Goal: Feedback & Contribution: Contribute content

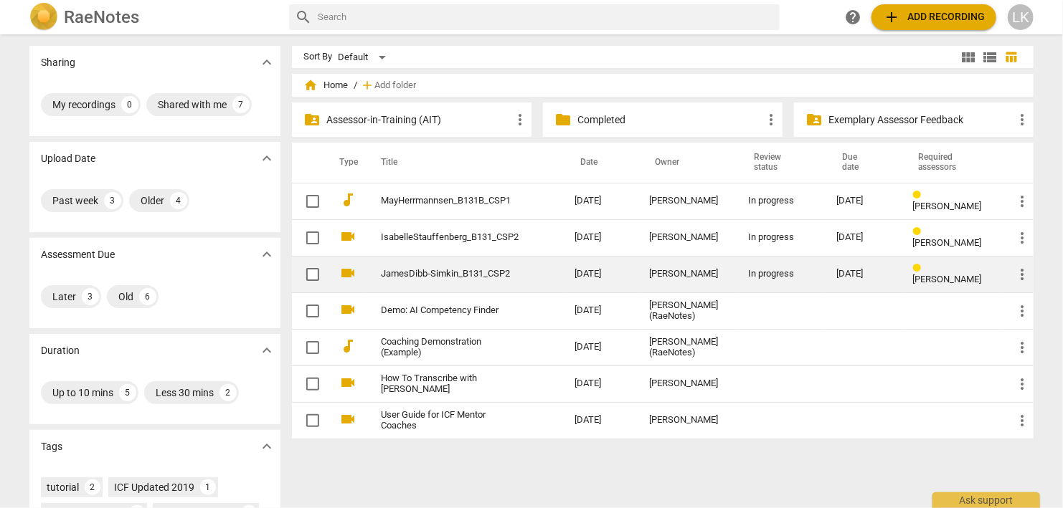
click at [416, 272] on link "JamesDibb-Simkin_B131_CSP2" at bounding box center [452, 274] width 142 height 11
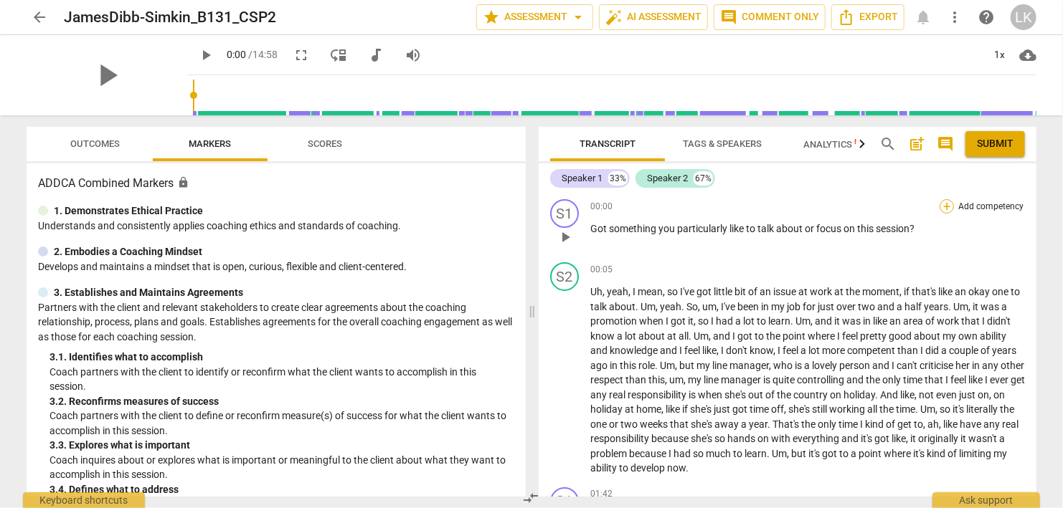
click at [946, 207] on div "+" at bounding box center [946, 206] width 14 height 14
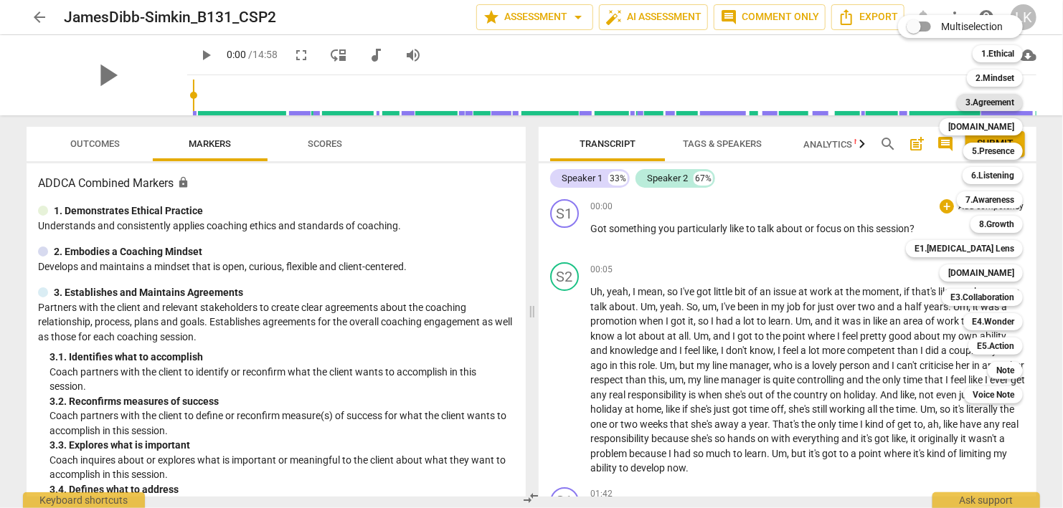
click at [990, 105] on b "3.Agreement" at bounding box center [989, 102] width 49 height 17
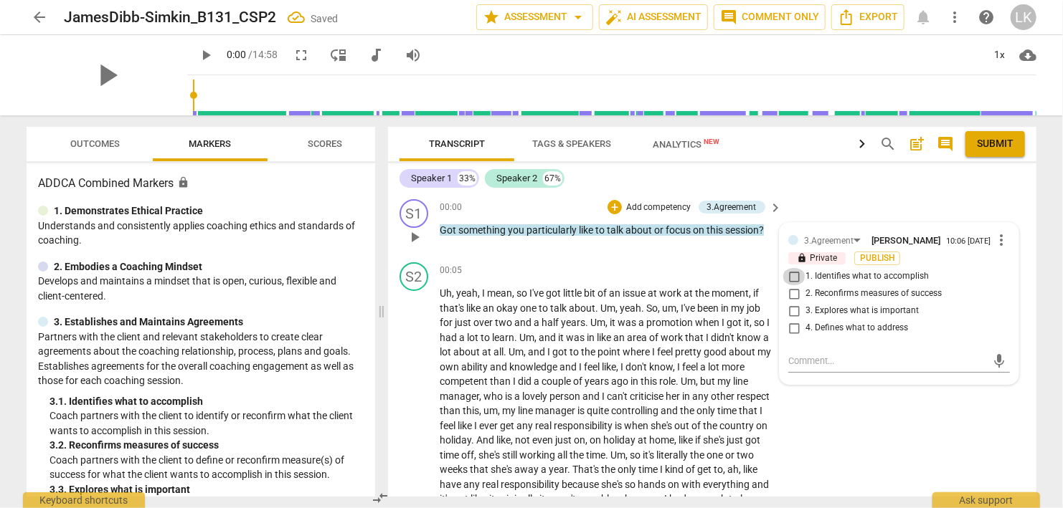
click at [794, 275] on input "1. Identifies what to accomplish" at bounding box center [793, 276] width 23 height 17
checkbox input "true"
click at [414, 233] on span "play_arrow" at bounding box center [414, 237] width 17 height 17
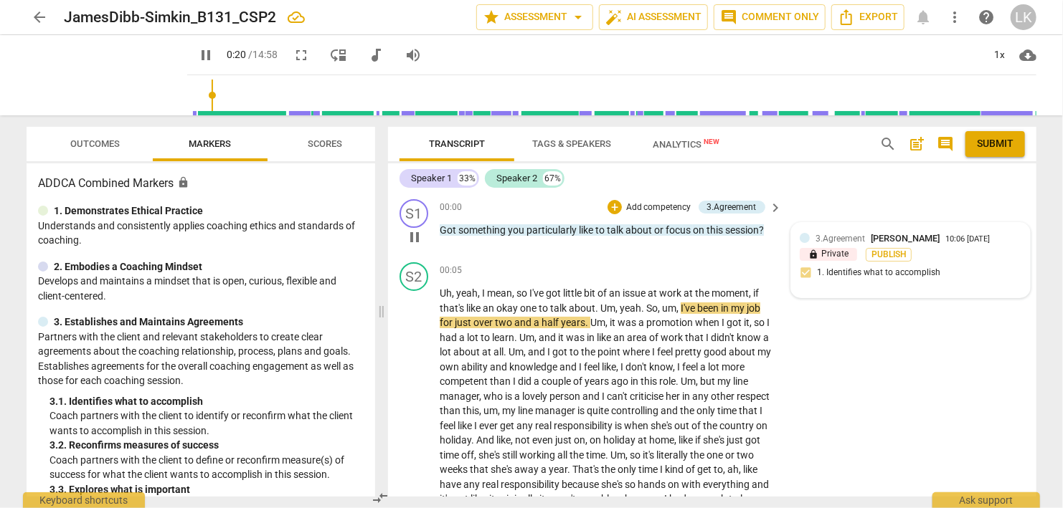
click at [859, 291] on div "S2 play_arrow pause 00:05 + Add competency keyboard_arrow_right Uh , yeah , I m…" at bounding box center [712, 399] width 648 height 285
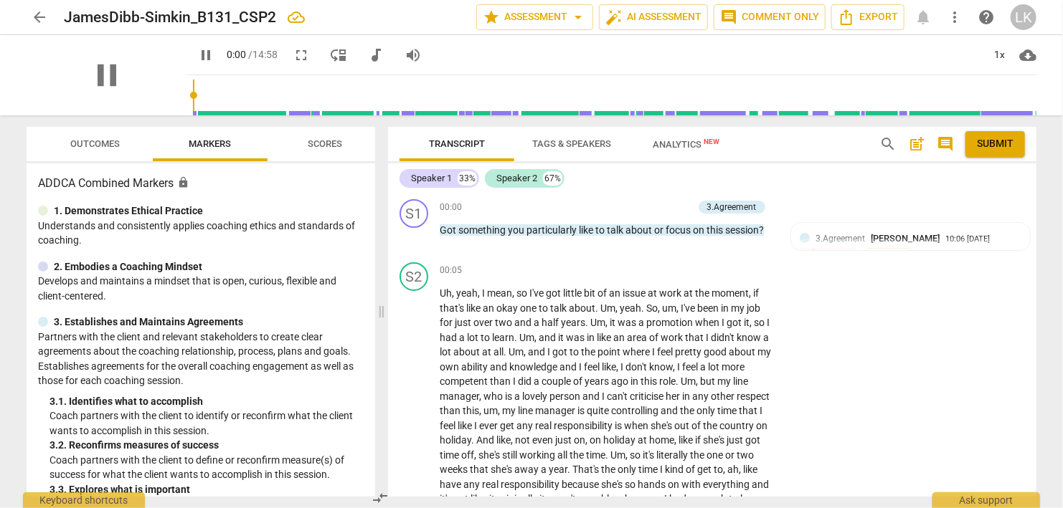
drag, startPoint x: 204, startPoint y: 100, endPoint x: 159, endPoint y: 75, distance: 51.3
click at [193, 80] on input "range" at bounding box center [614, 95] width 843 height 46
click at [197, 47] on span "pause" at bounding box center [205, 55] width 17 height 17
click at [804, 366] on div "S2 play_arrow pause 00:05 + Add competency keyboard_arrow_right Uh , yeah , I m…" at bounding box center [712, 399] width 648 height 285
click at [197, 56] on span "play_arrow" at bounding box center [205, 55] width 17 height 17
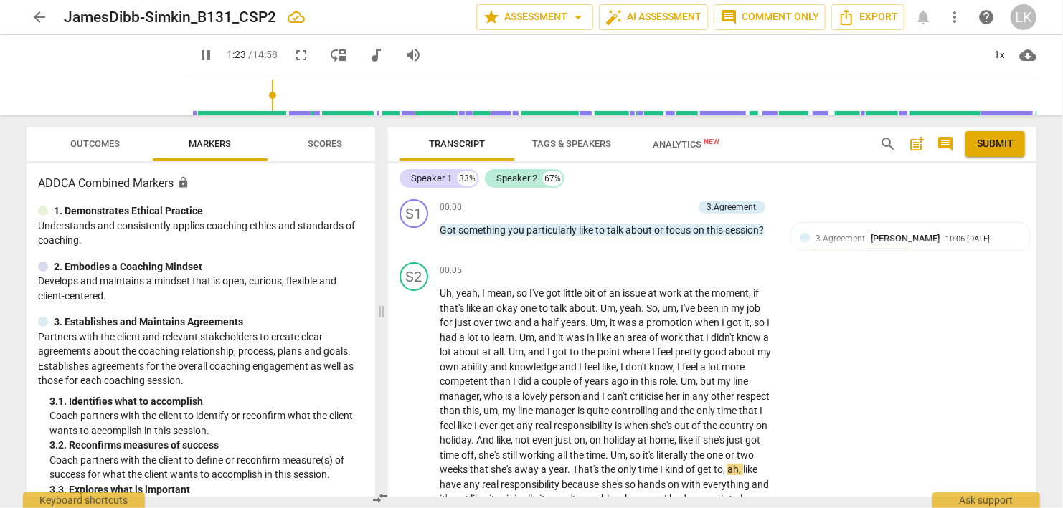
click at [197, 52] on span "pause" at bounding box center [205, 55] width 17 height 17
type input "84"
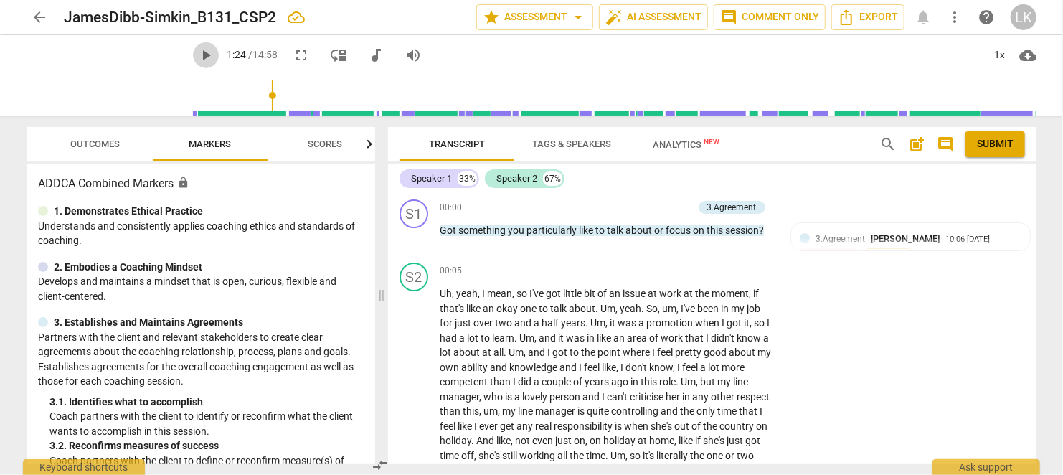
click at [197, 56] on span "play_arrow" at bounding box center [205, 55] width 17 height 17
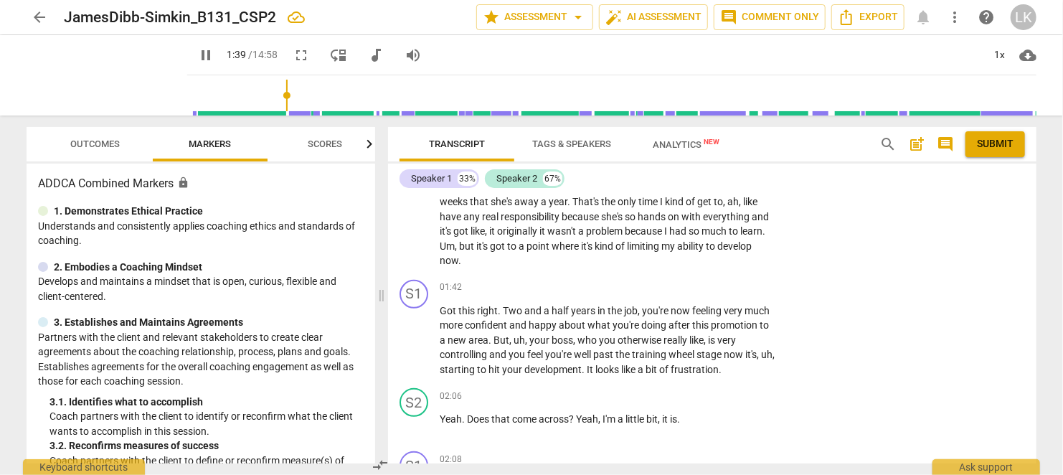
click at [197, 54] on span "pause" at bounding box center [205, 55] width 17 height 17
type input "100"
click at [713, 183] on div "Speaker 1 33% Speaker 2 67%" at bounding box center [711, 178] width 625 height 24
drag, startPoint x: 1060, startPoint y: 380, endPoint x: 1057, endPoint y: 269, distance: 111.2
click at [1057, 269] on div "arrow_back JamesDibb-Simkin_B131_CSP2 star Assessment arrow_drop_down auto_fix_…" at bounding box center [531, 237] width 1063 height 475
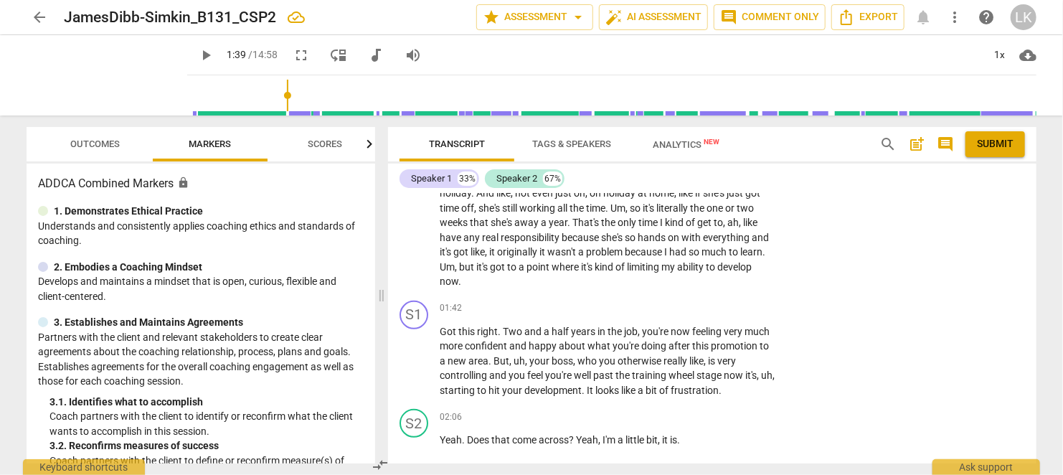
scroll to position [0, 0]
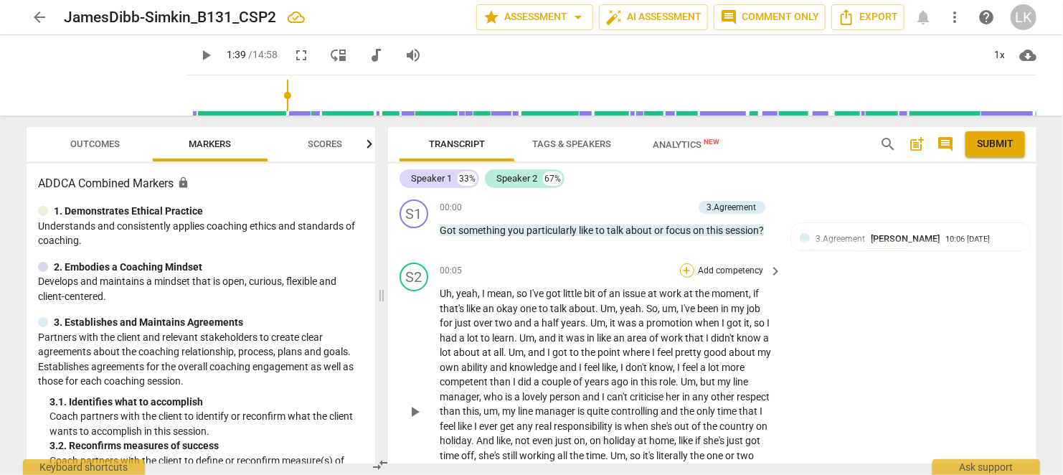
click at [690, 268] on div "+" at bounding box center [687, 270] width 14 height 14
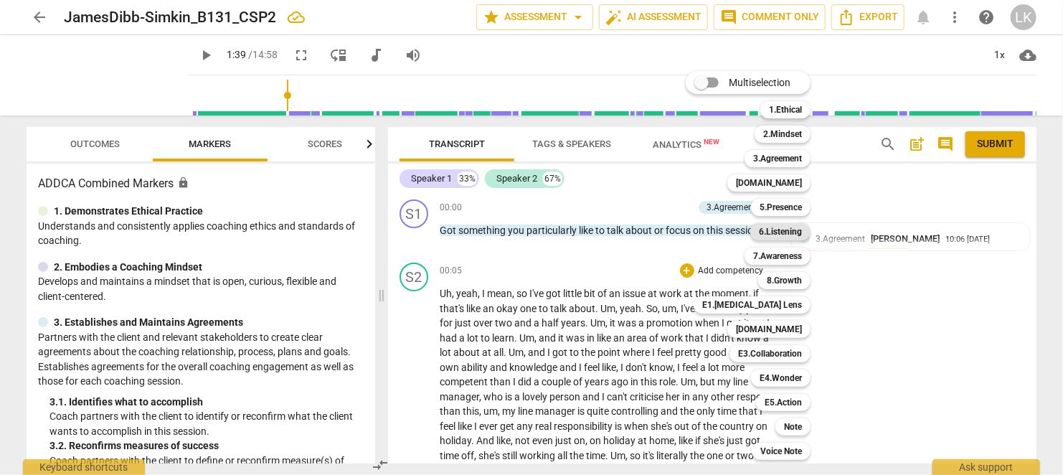
click at [780, 232] on b "6.Listening" at bounding box center [780, 231] width 43 height 17
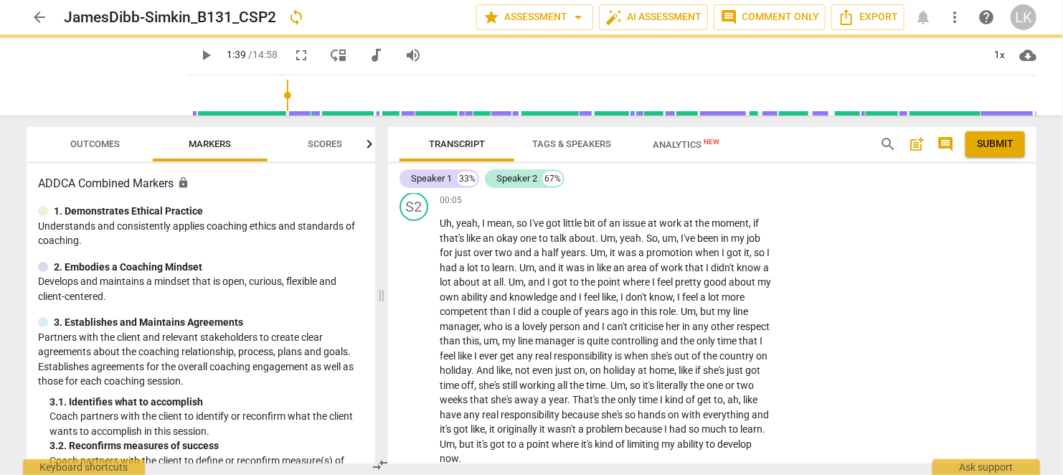
scroll to position [70, 0]
click at [685, 201] on div "+" at bounding box center [687, 200] width 14 height 14
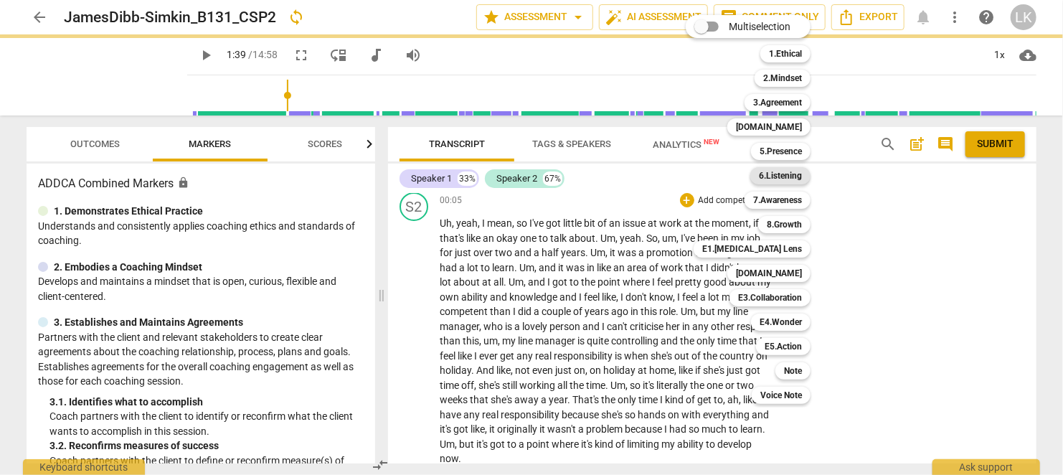
click at [784, 174] on b "6.Listening" at bounding box center [780, 175] width 43 height 17
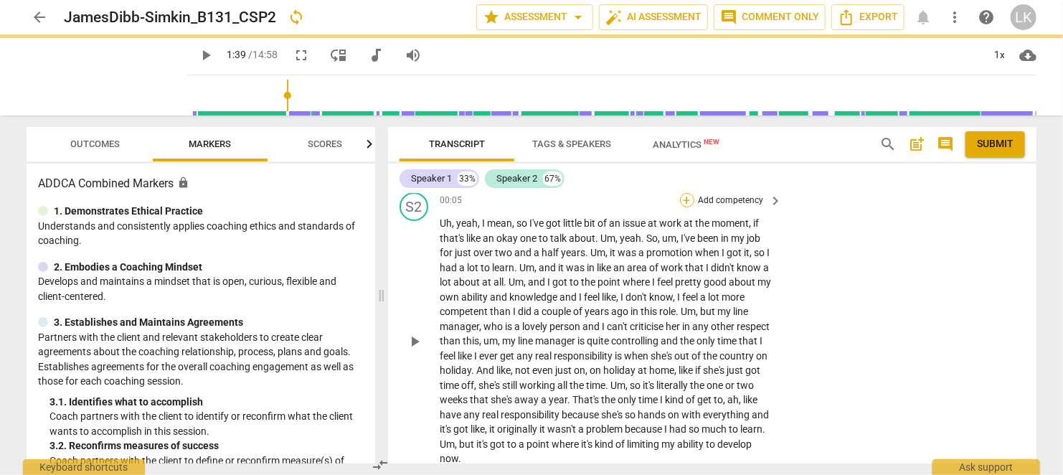
click at [688, 199] on div "+" at bounding box center [687, 200] width 14 height 14
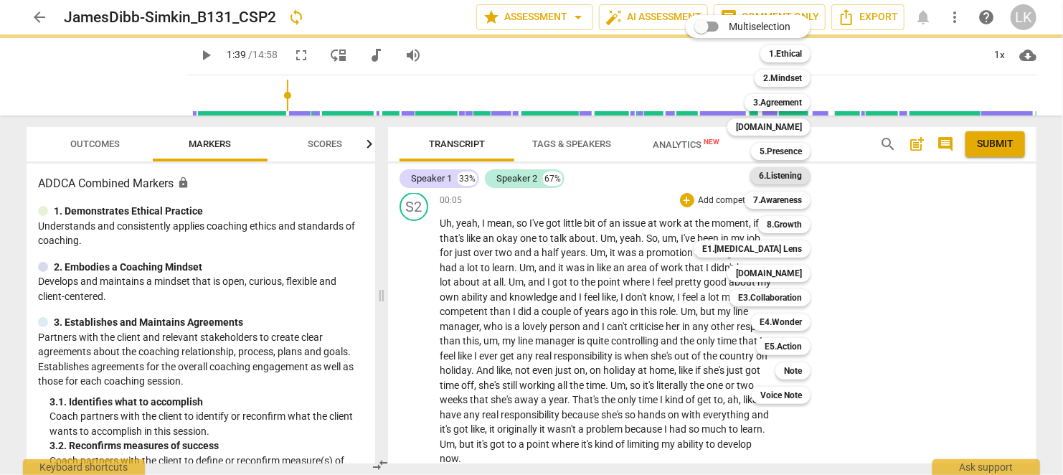
click at [782, 179] on b "6.Listening" at bounding box center [780, 175] width 43 height 17
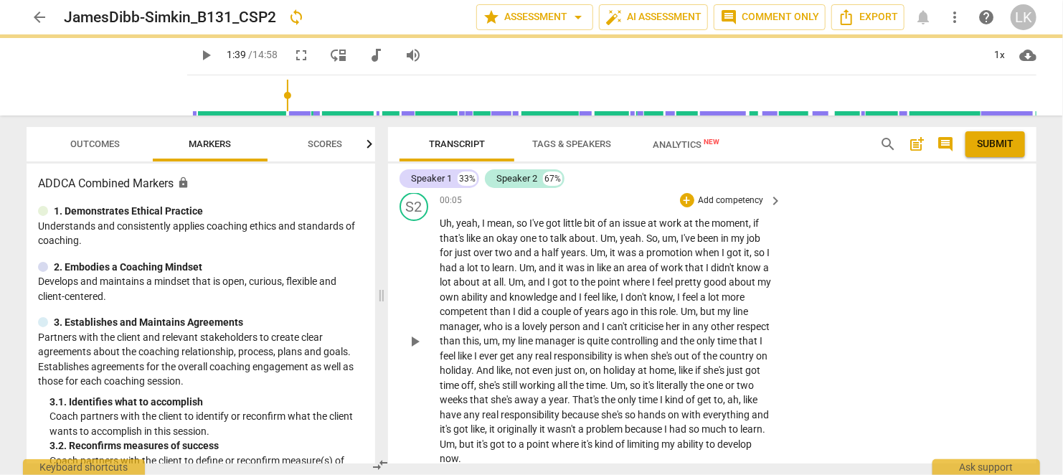
click at [916, 245] on div "S2 play_arrow pause 00:05 + Add competency keyboard_arrow_right Uh , yeah , I m…" at bounding box center [712, 328] width 648 height 285
click at [99, 141] on span "Outcomes" at bounding box center [95, 143] width 49 height 11
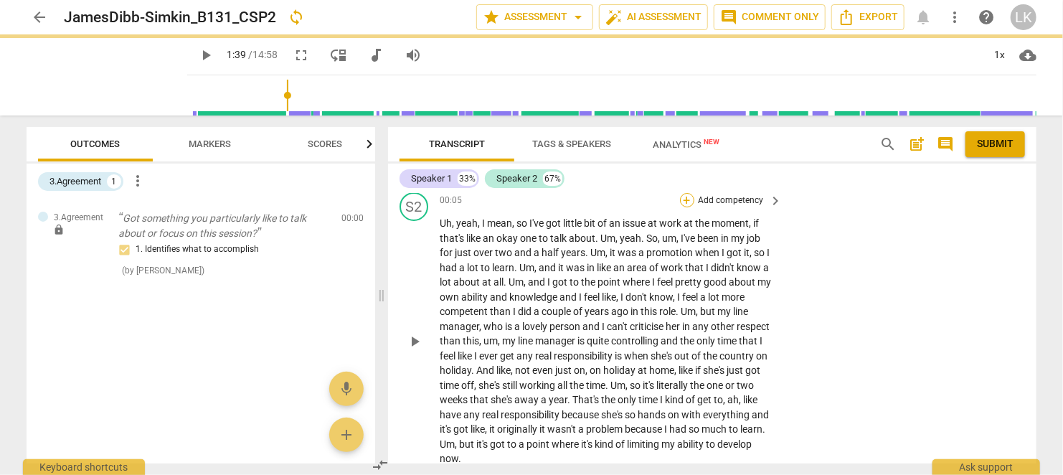
click at [687, 196] on div "+" at bounding box center [687, 200] width 14 height 14
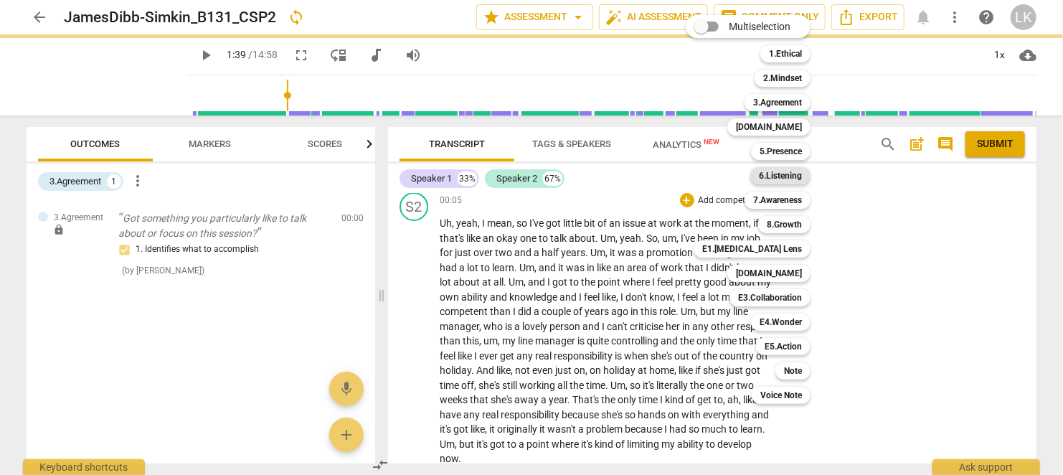
click at [777, 174] on b "6.Listening" at bounding box center [780, 175] width 43 height 17
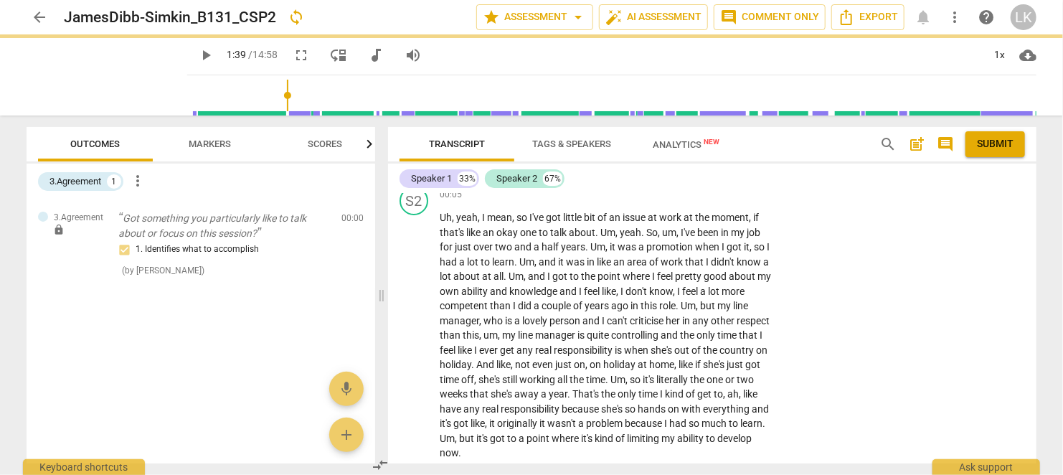
scroll to position [0, 0]
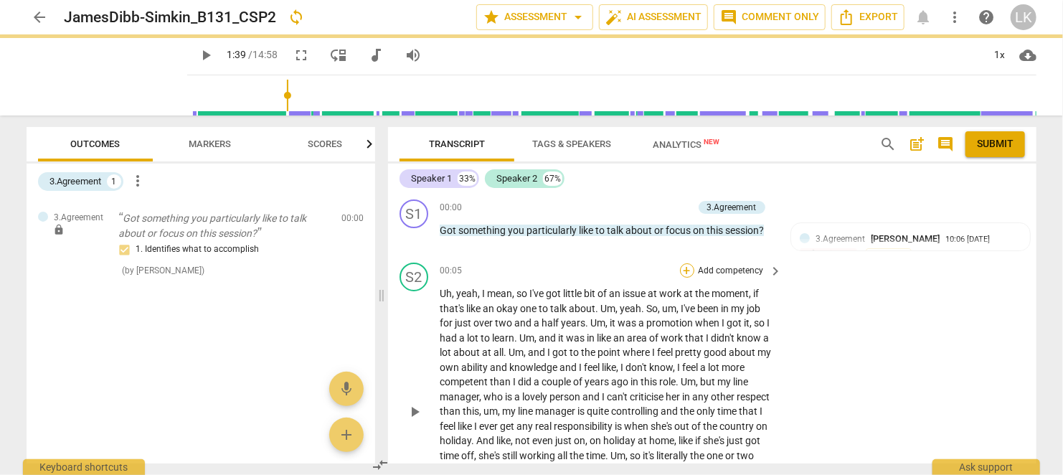
click at [686, 265] on div "+" at bounding box center [687, 270] width 14 height 14
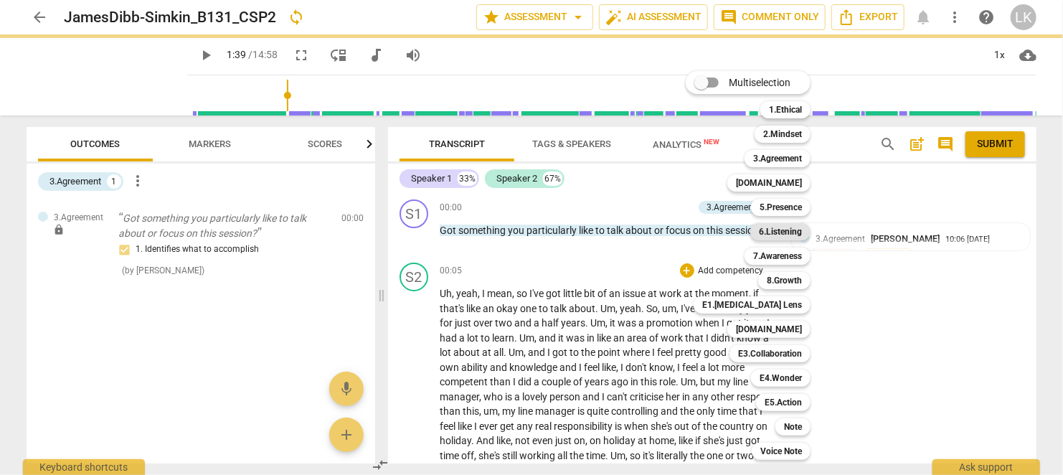
click at [771, 232] on b "6.Listening" at bounding box center [780, 231] width 43 height 17
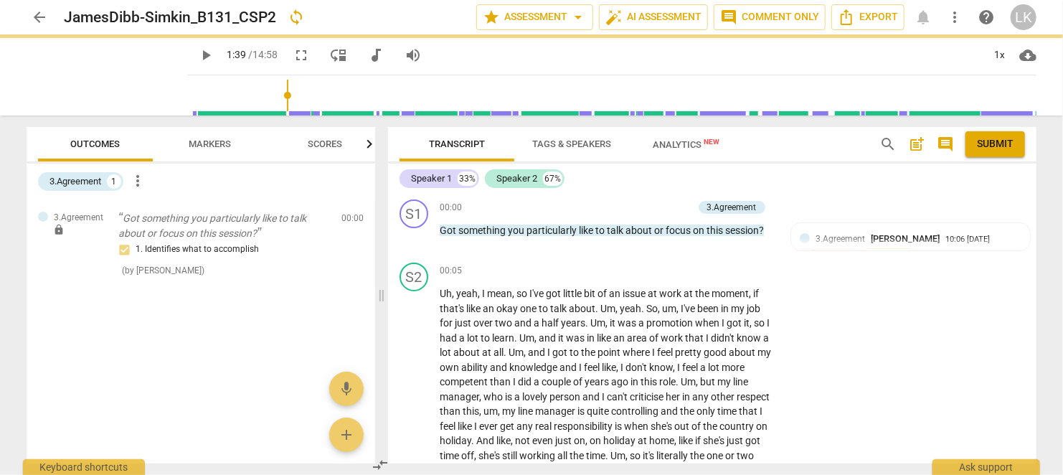
click at [771, 244] on b "6.Listening" at bounding box center [755, 249] width 32 height 10
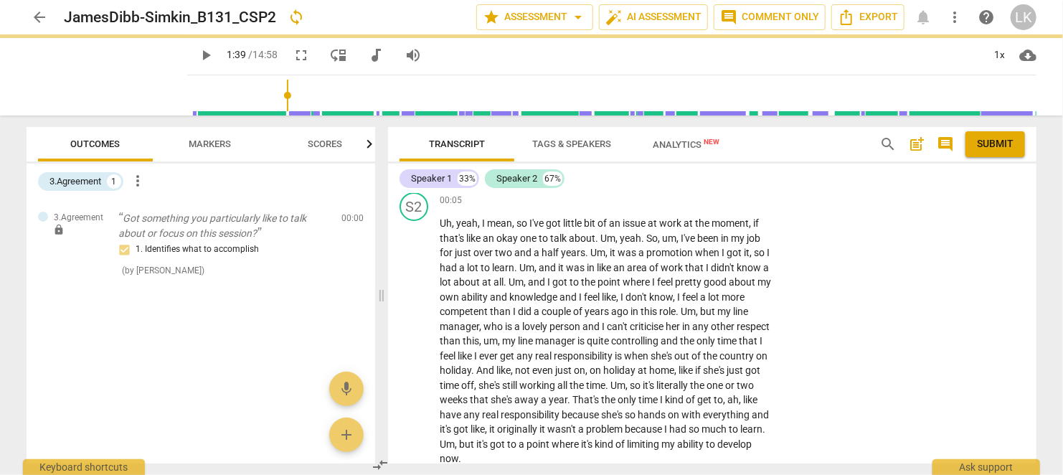
scroll to position [70, 0]
click at [688, 199] on div "+" at bounding box center [687, 200] width 14 height 14
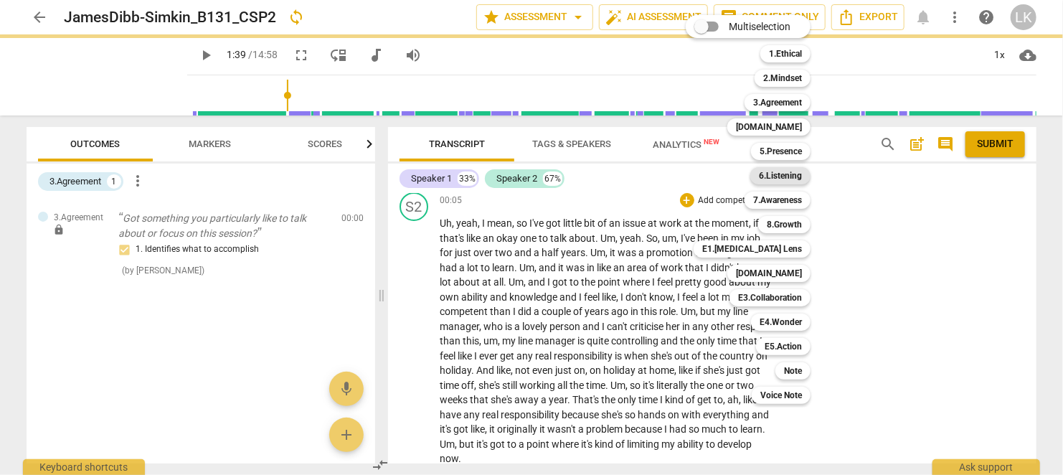
click at [788, 176] on b "6.Listening" at bounding box center [780, 175] width 43 height 17
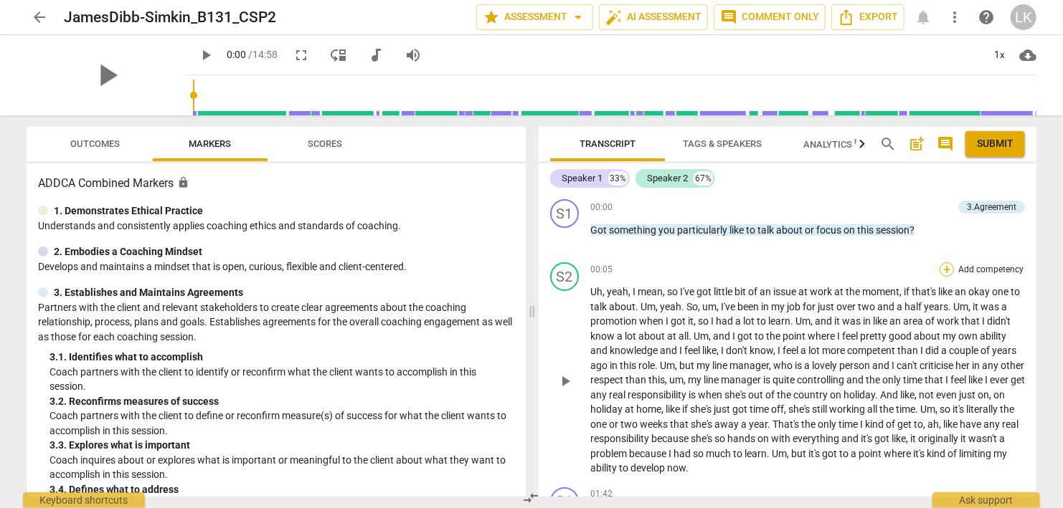
click at [945, 273] on div "+" at bounding box center [946, 269] width 14 height 14
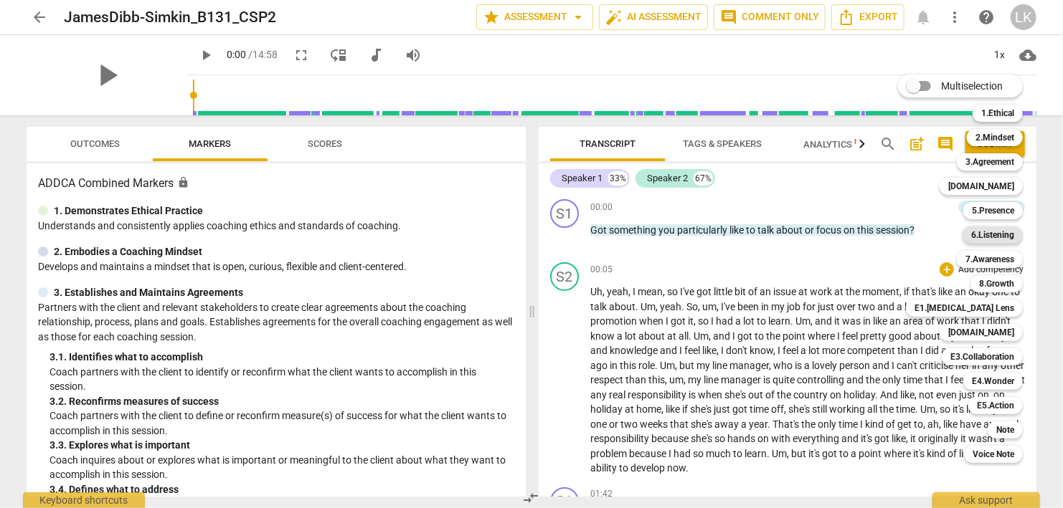
click at [1010, 238] on b "6.Listening" at bounding box center [992, 235] width 43 height 17
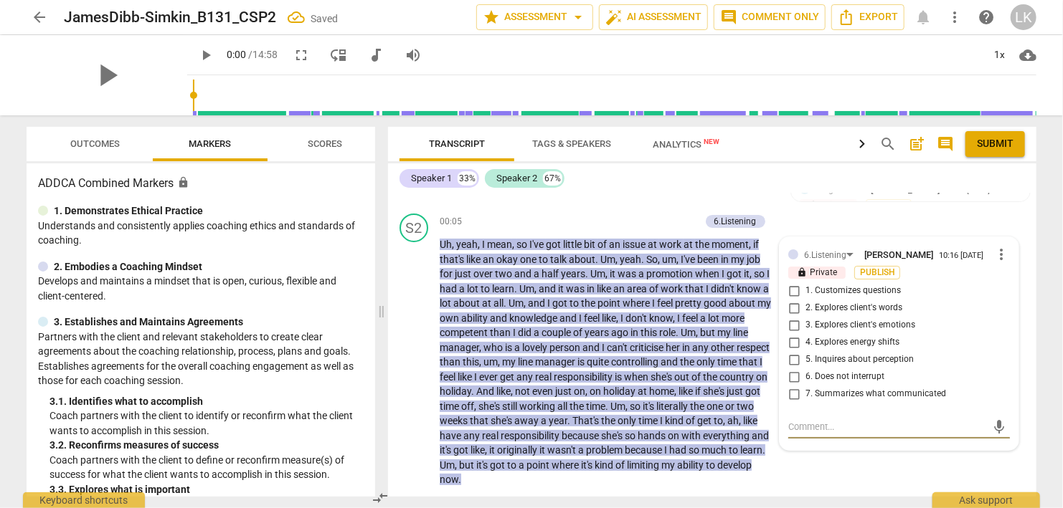
scroll to position [53, 0]
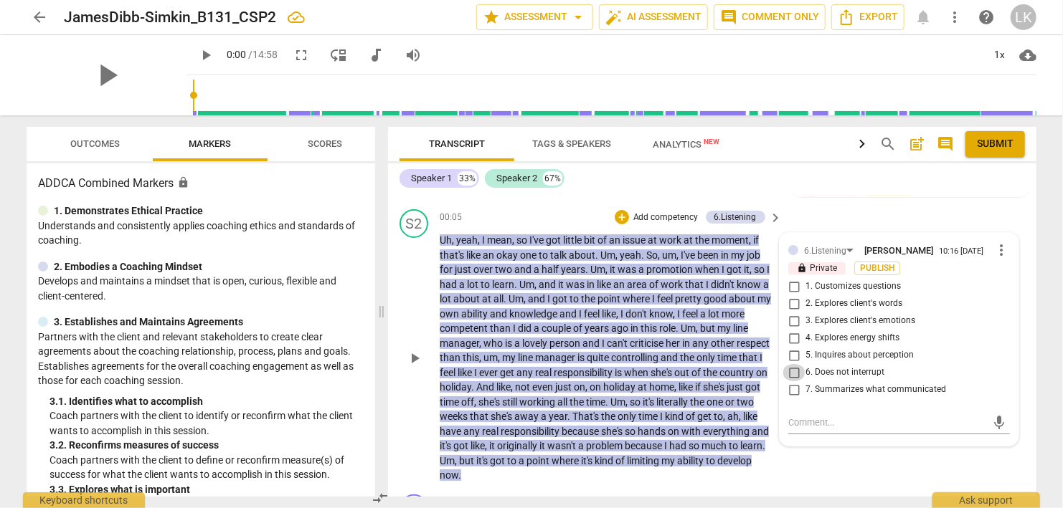
click at [792, 373] on input "6. Does not interrupt" at bounding box center [793, 372] width 23 height 17
checkbox input "true"
click at [566, 227] on div "00:05 + Add competency 6.Listening keyboard_arrow_right Uh , yeah , I mean , so…" at bounding box center [612, 346] width 344 height 274
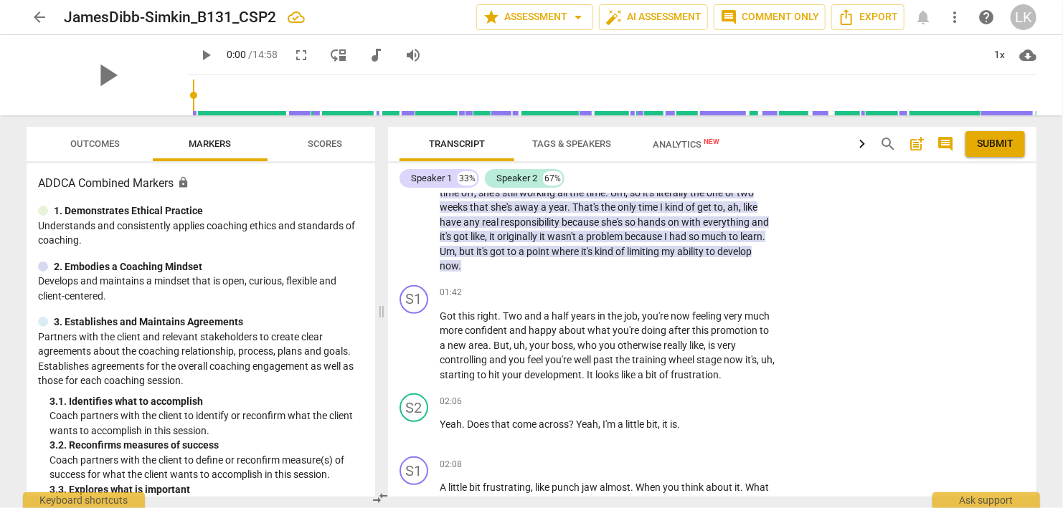
scroll to position [247, 0]
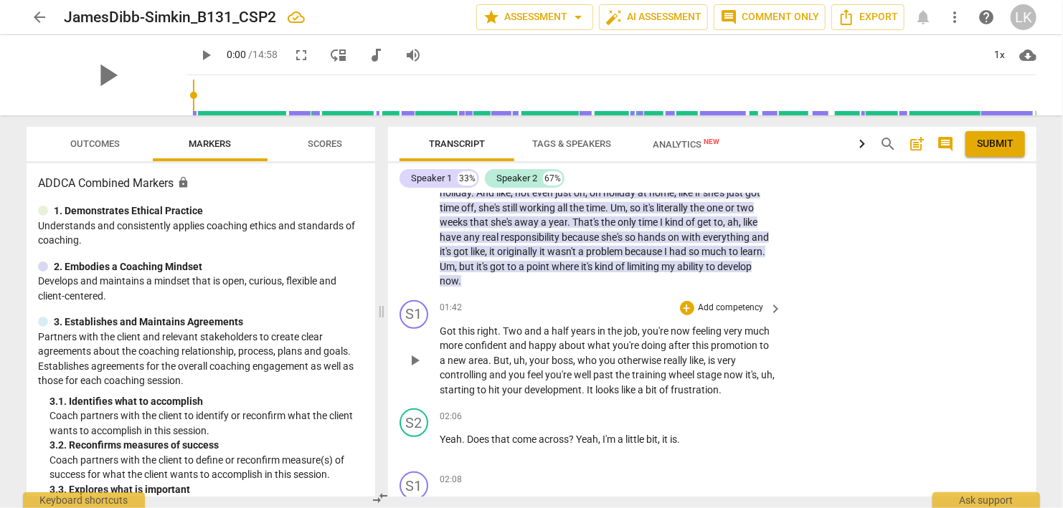
click at [417, 356] on span "play_arrow" at bounding box center [414, 360] width 17 height 17
click at [417, 358] on span "pause" at bounding box center [414, 360] width 17 height 17
type input "128"
click at [688, 310] on div "+" at bounding box center [687, 308] width 14 height 14
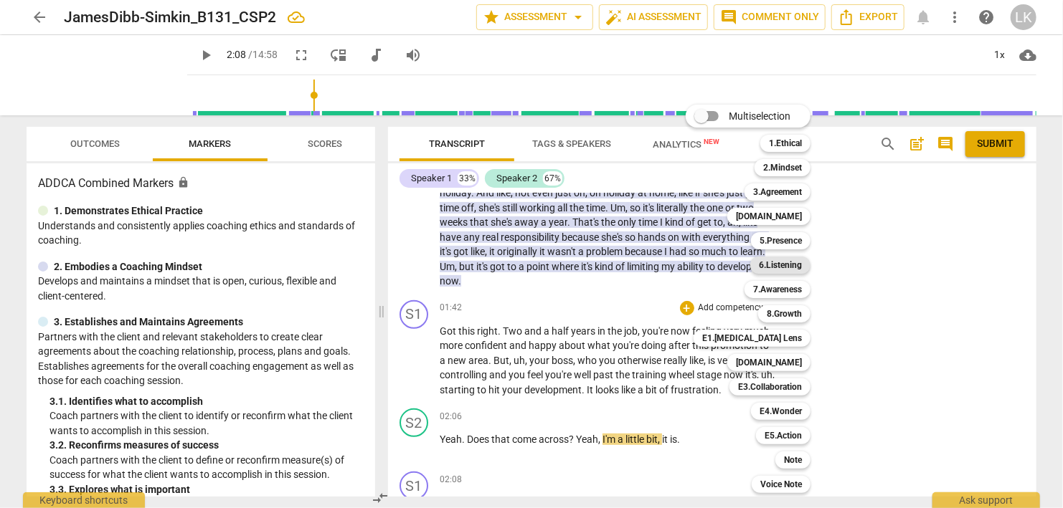
click at [786, 265] on b "6.Listening" at bounding box center [780, 265] width 43 height 17
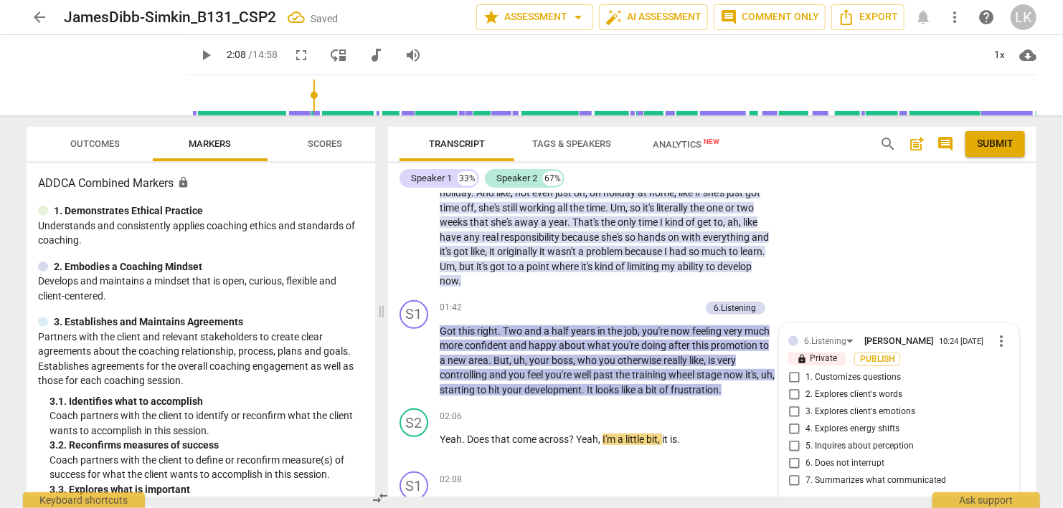
scroll to position [414, 0]
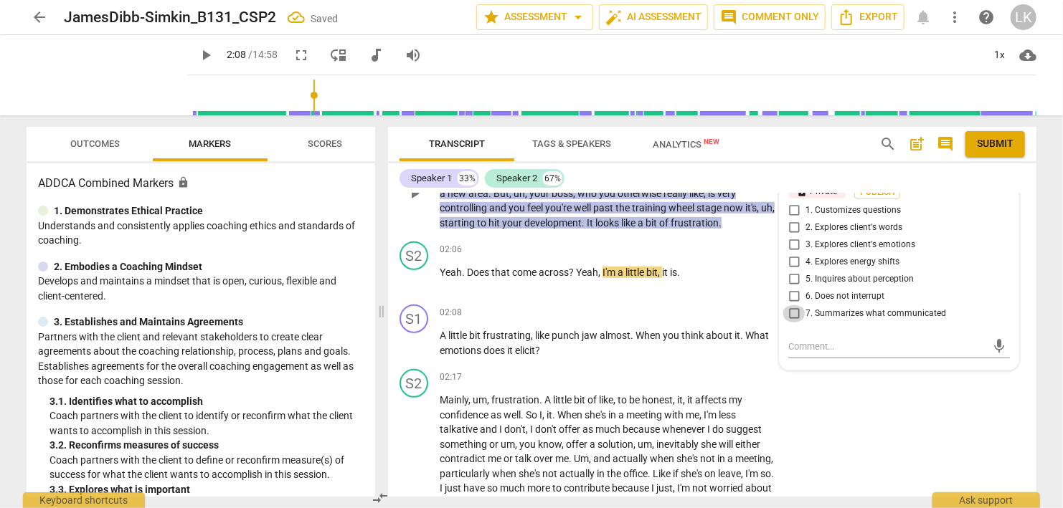
click at [792, 312] on input "7. Summarizes what communicated" at bounding box center [793, 313] width 23 height 17
checkbox input "true"
click at [804, 341] on textarea at bounding box center [887, 347] width 199 height 14
type textarea "N"
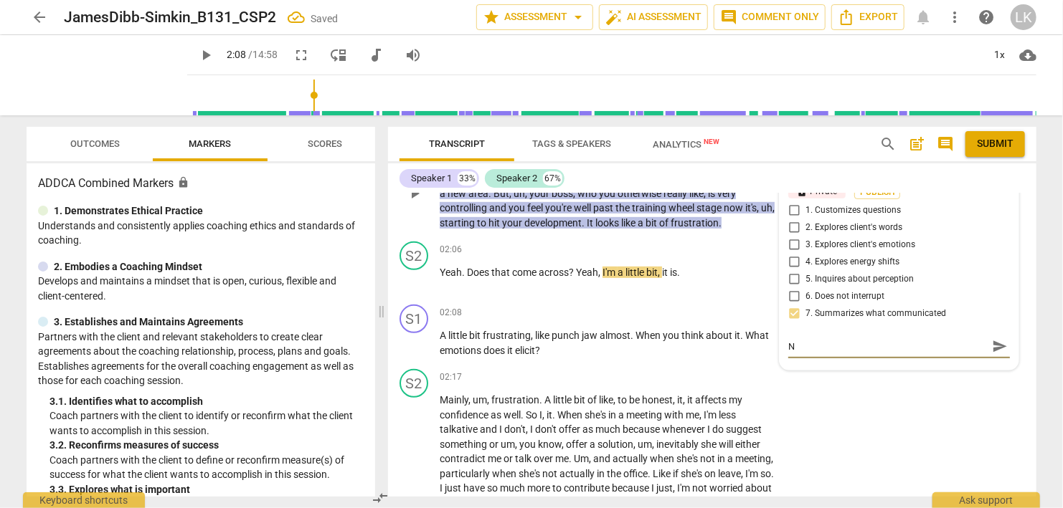
type textarea "Ni"
type textarea "Nic"
type textarea "Nice"
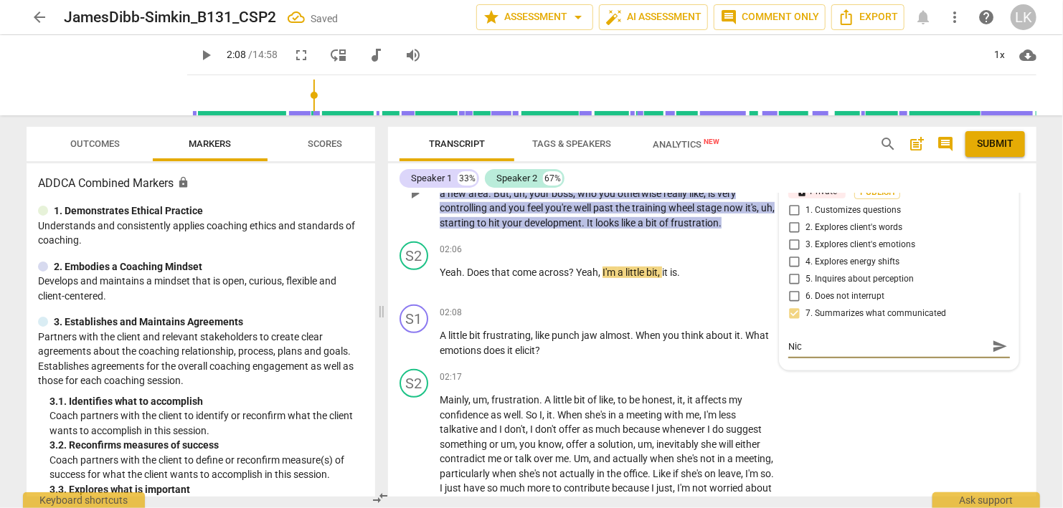
type textarea "Nice"
type textarea "Nicel"
type textarea "Nicely"
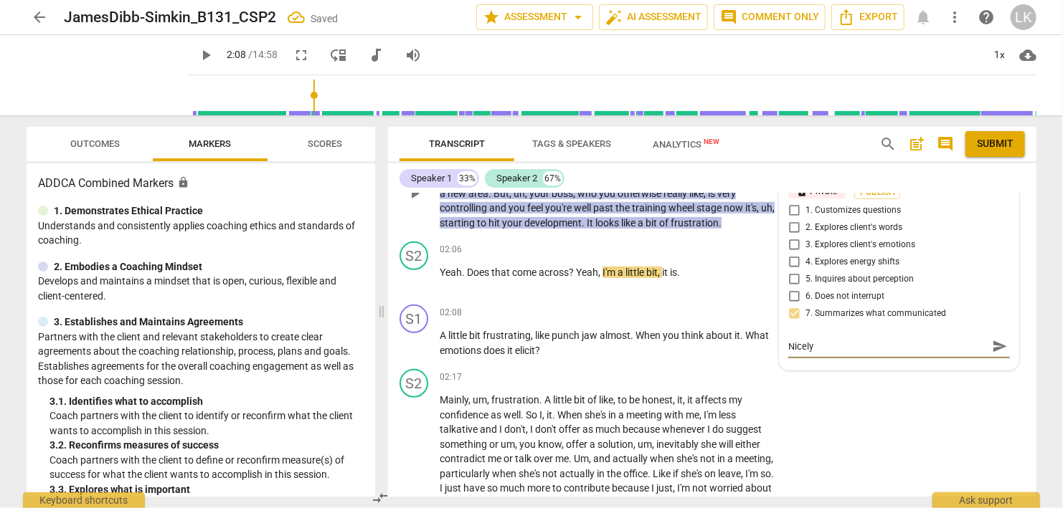
type textarea "Nicely"
type textarea "Nicely d"
type textarea "Nicely do"
type textarea "Nicely don"
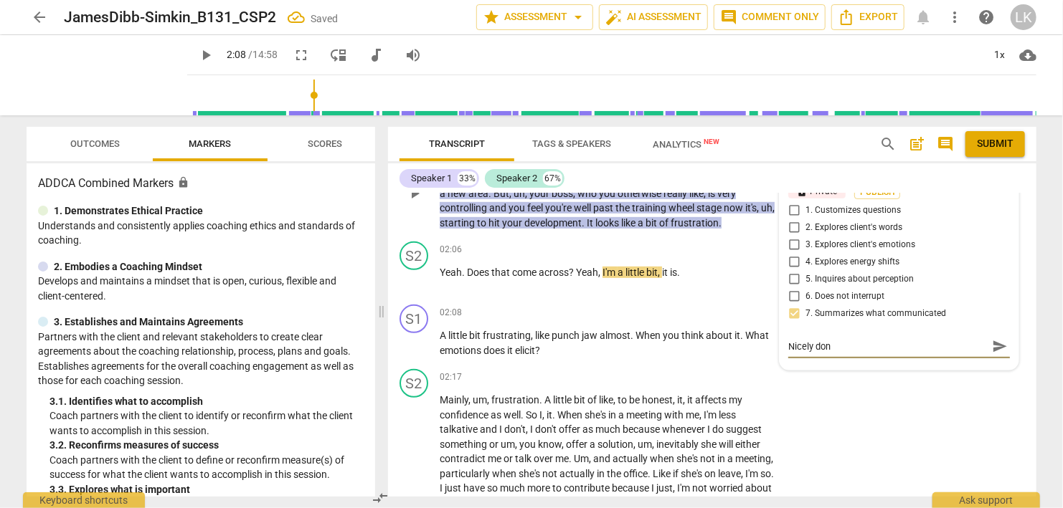
type textarea "Nicely done"
type textarea "Nicely done."
click at [1000, 348] on span "send" at bounding box center [1000, 346] width 16 height 16
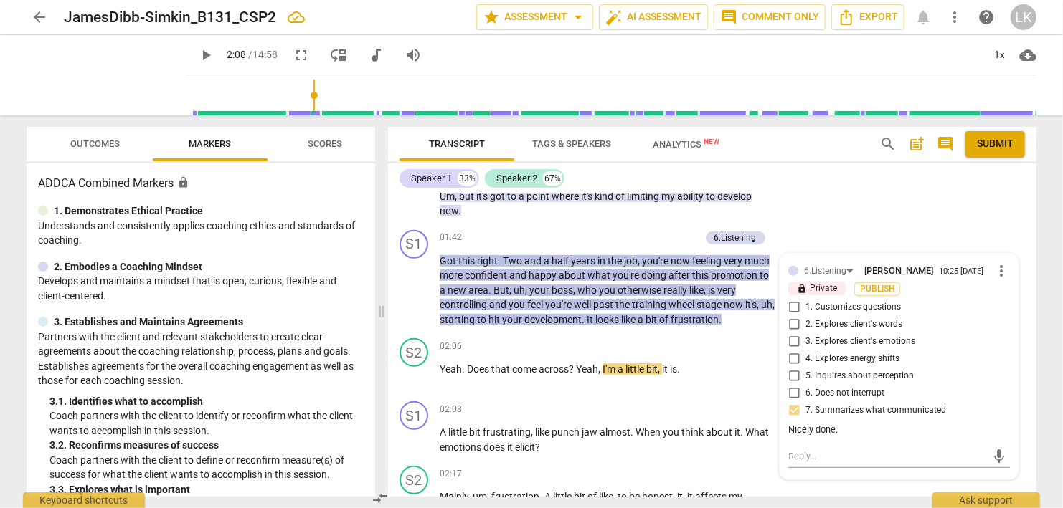
scroll to position [310, 0]
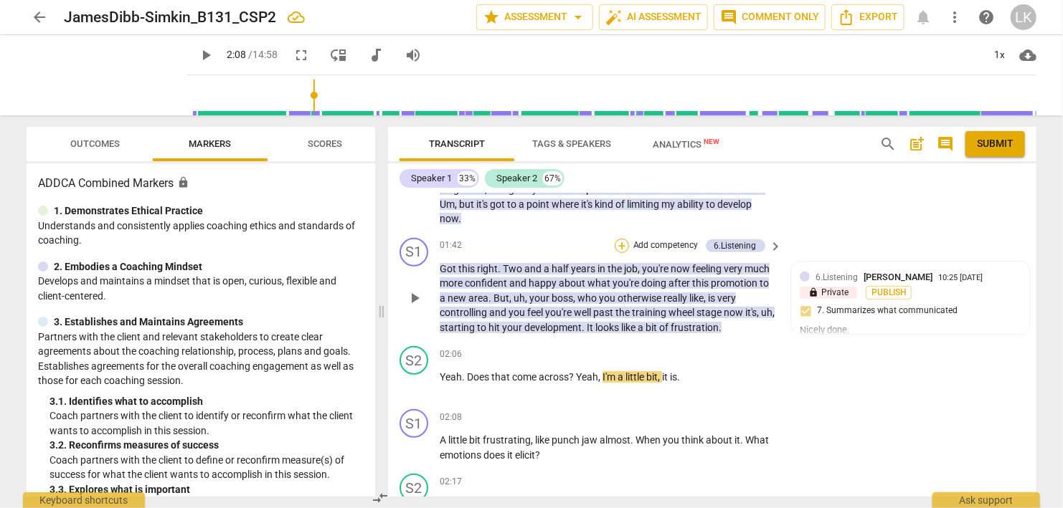
click at [624, 243] on div "+" at bounding box center [621, 246] width 14 height 14
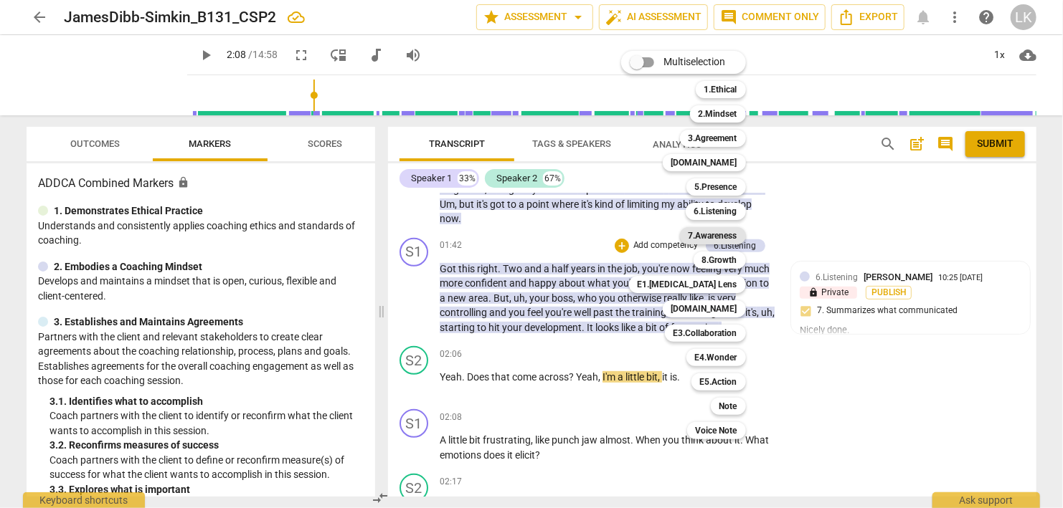
click at [714, 236] on b "7.Awareness" at bounding box center [712, 235] width 49 height 17
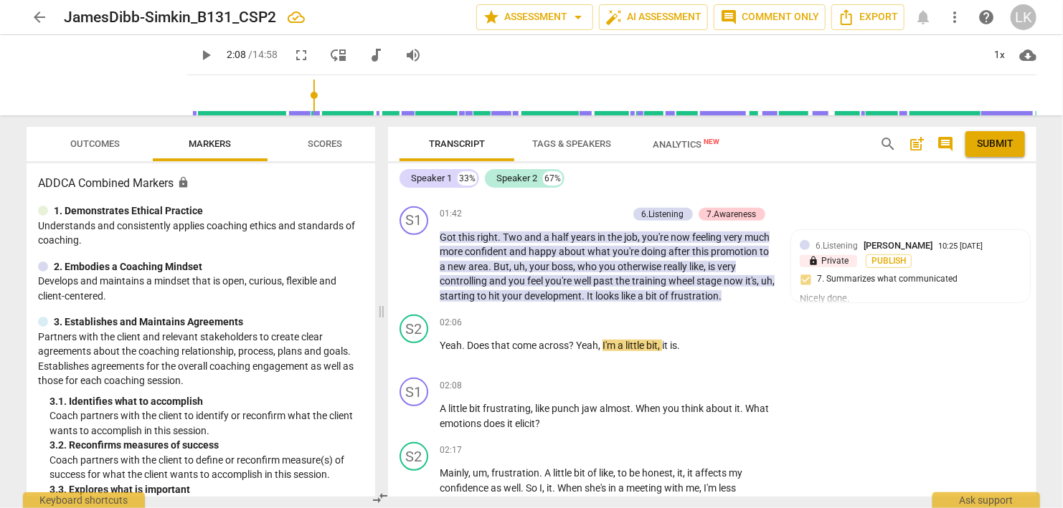
scroll to position [348, 0]
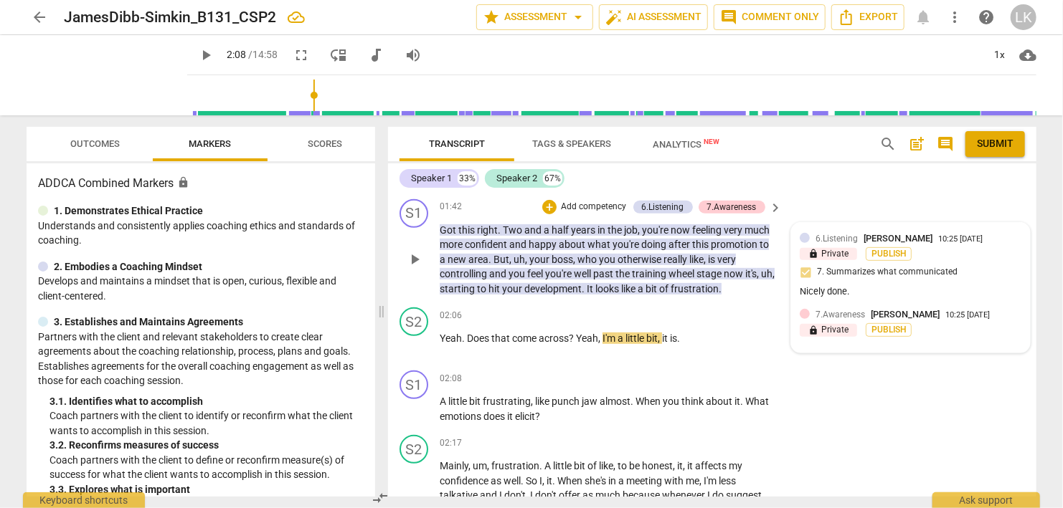
click at [858, 318] on span "7.Awareness" at bounding box center [839, 315] width 49 height 10
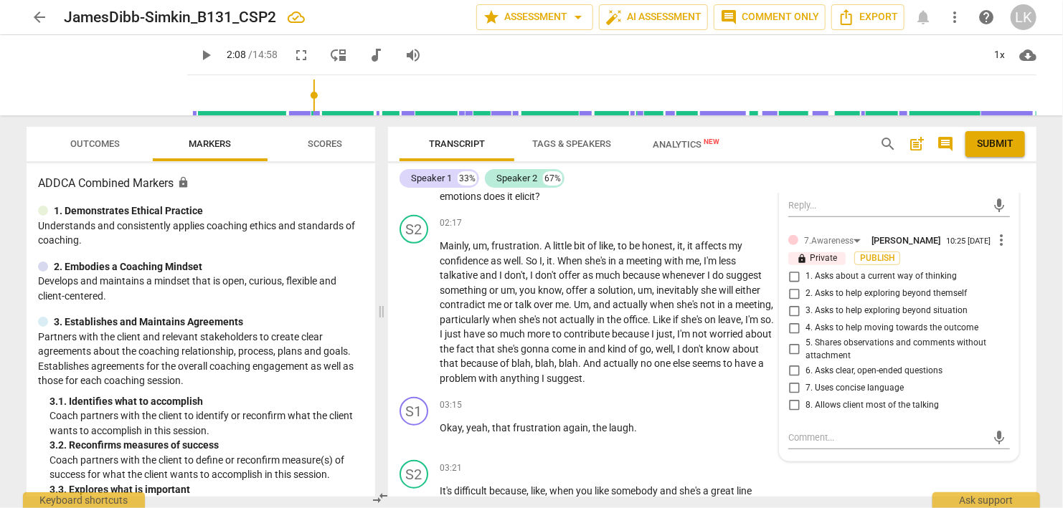
scroll to position [600, 0]
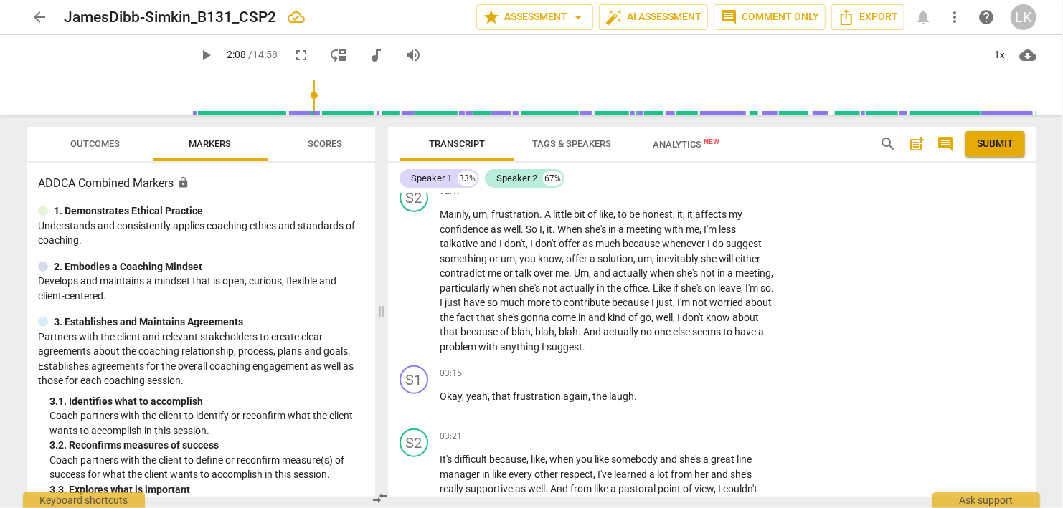
drag, startPoint x: 1037, startPoint y: 243, endPoint x: 1036, endPoint y: 217, distance: 26.5
click at [1036, 217] on div "Transcript Tags & Speakers Analytics New search post_add comment Submit Speaker…" at bounding box center [714, 311] width 665 height 393
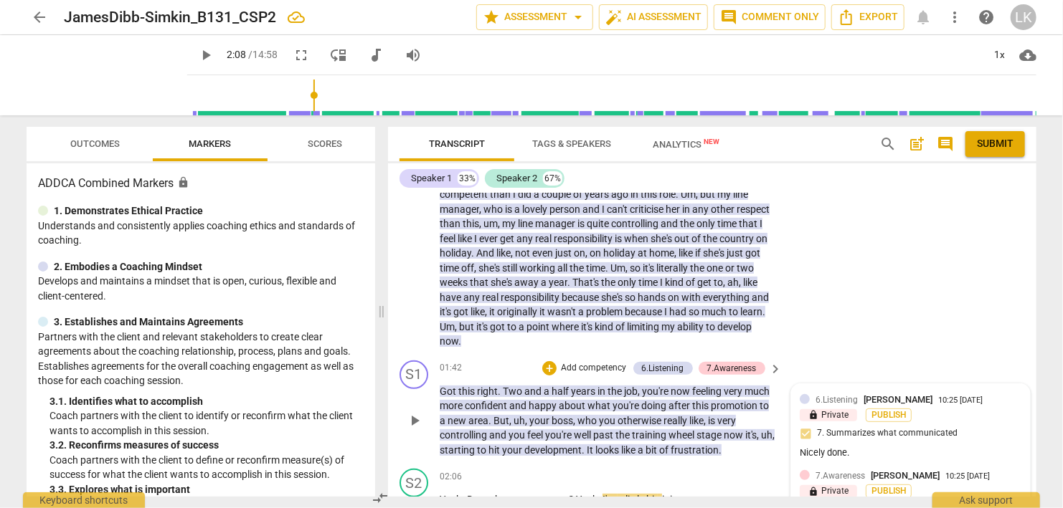
scroll to position [352, 0]
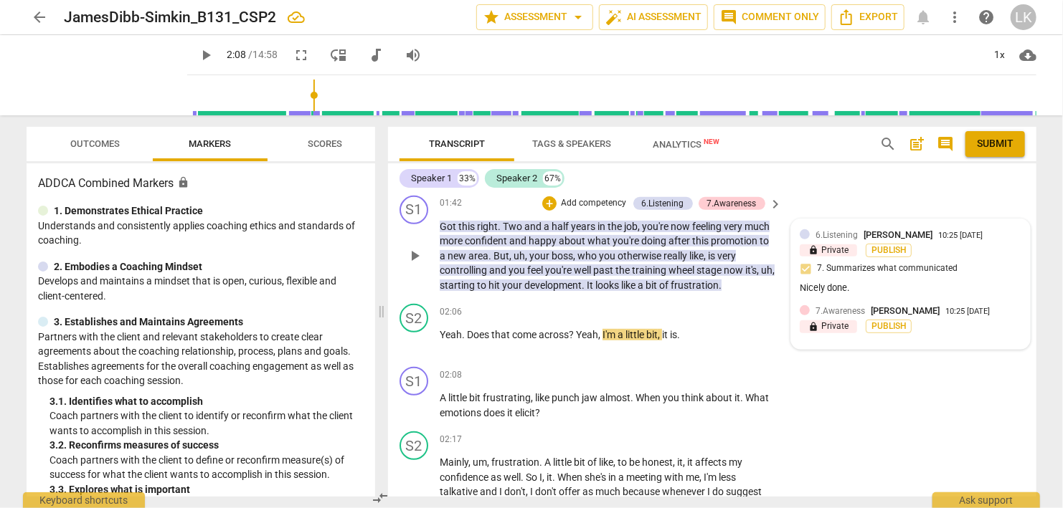
click at [931, 328] on div "lock Private Publish" at bounding box center [910, 327] width 222 height 14
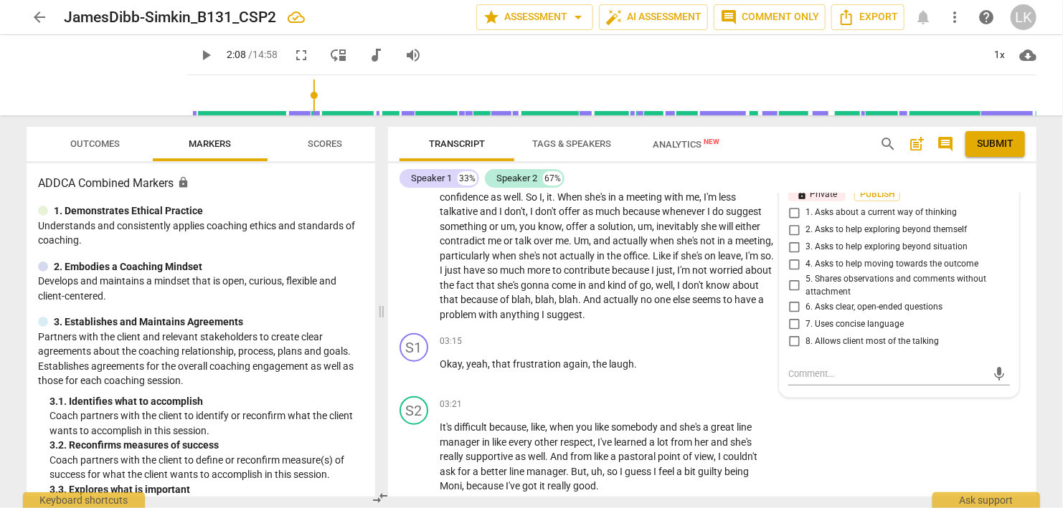
scroll to position [600, 0]
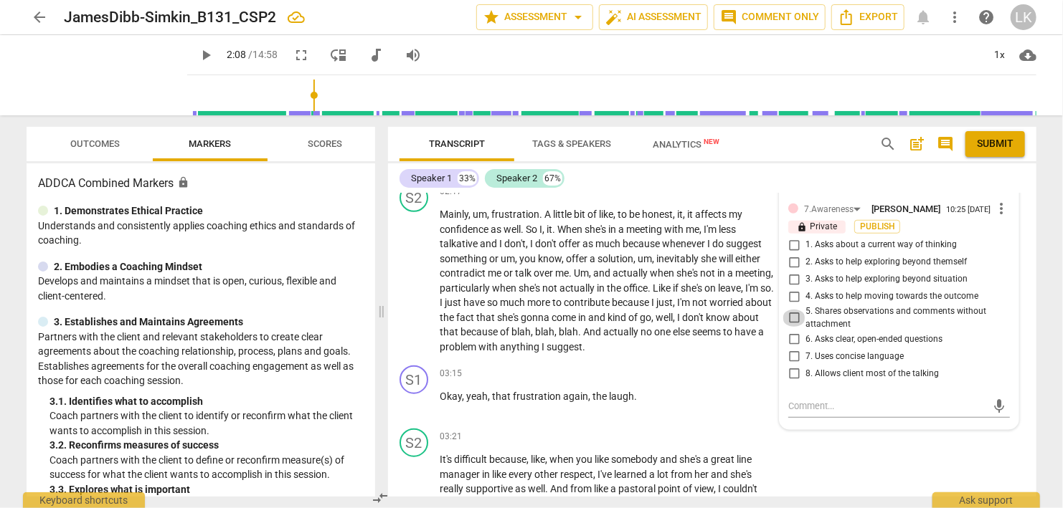
click at [793, 315] on input "5. Shares observations and comments without attachment" at bounding box center [793, 318] width 23 height 17
checkbox input "true"
click at [790, 403] on textarea at bounding box center [887, 406] width 199 height 14
type textarea "S"
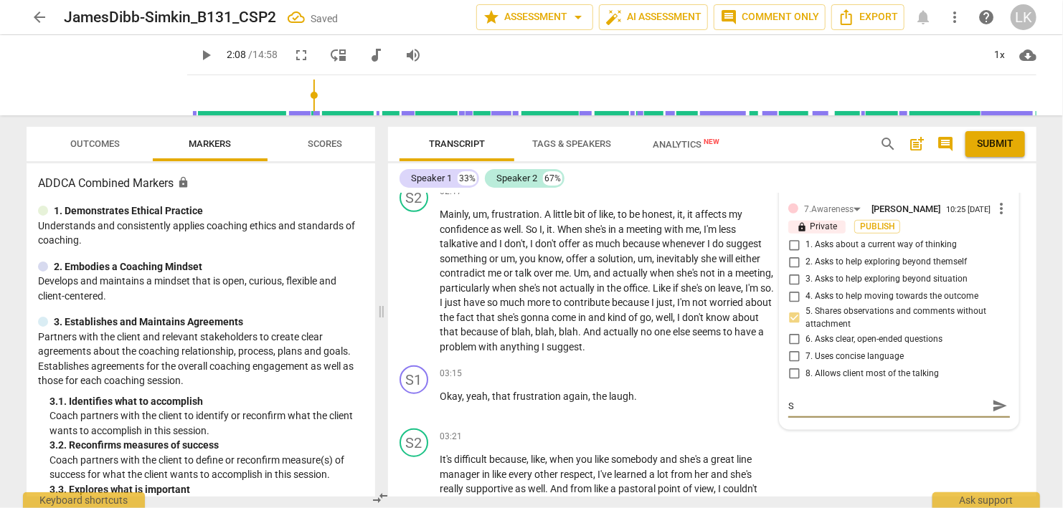
type textarea "Sy"
type textarea "S"
type textarea "Sa"
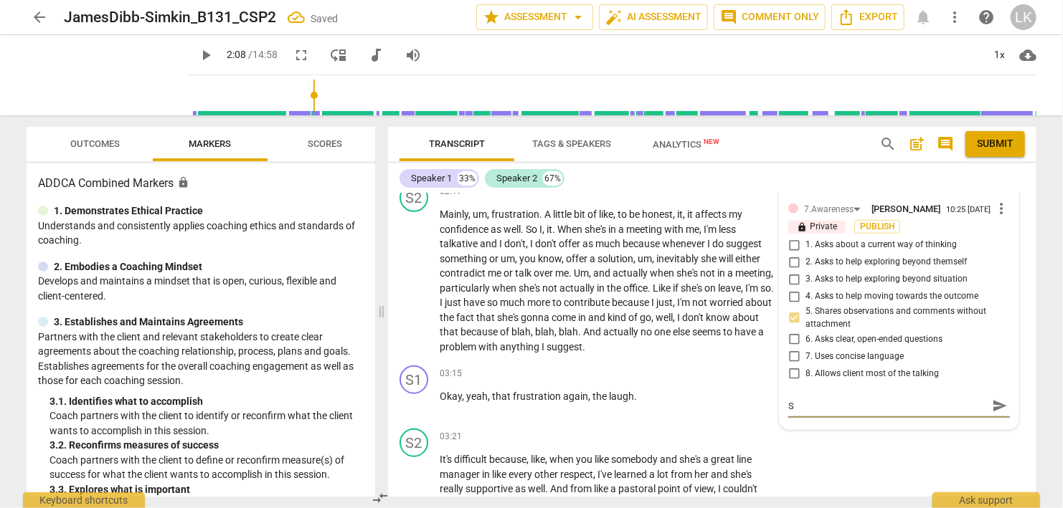
type textarea "Sa"
type textarea "Say"
type textarea "Sayi"
type textarea "Sayin"
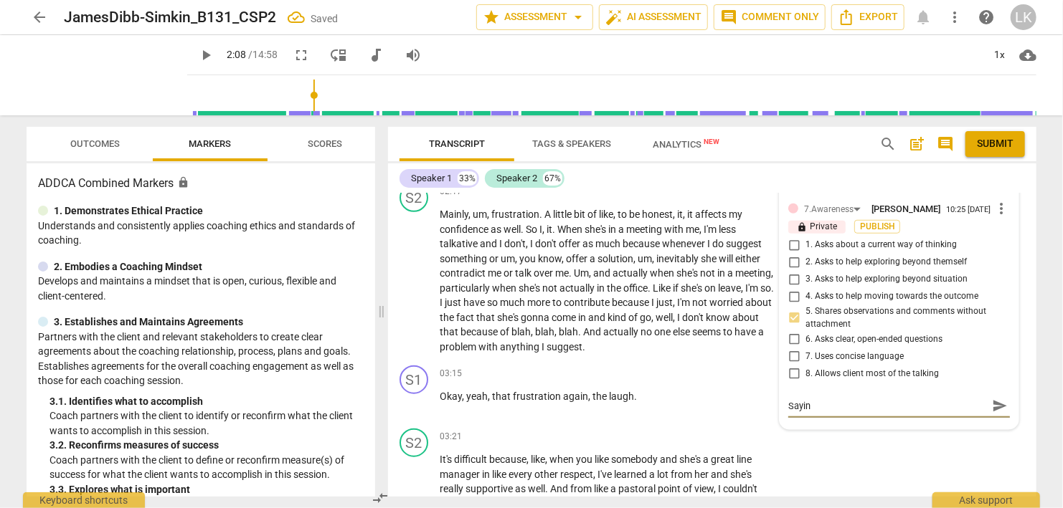
type textarea "Saying"
type textarea "Saying ""
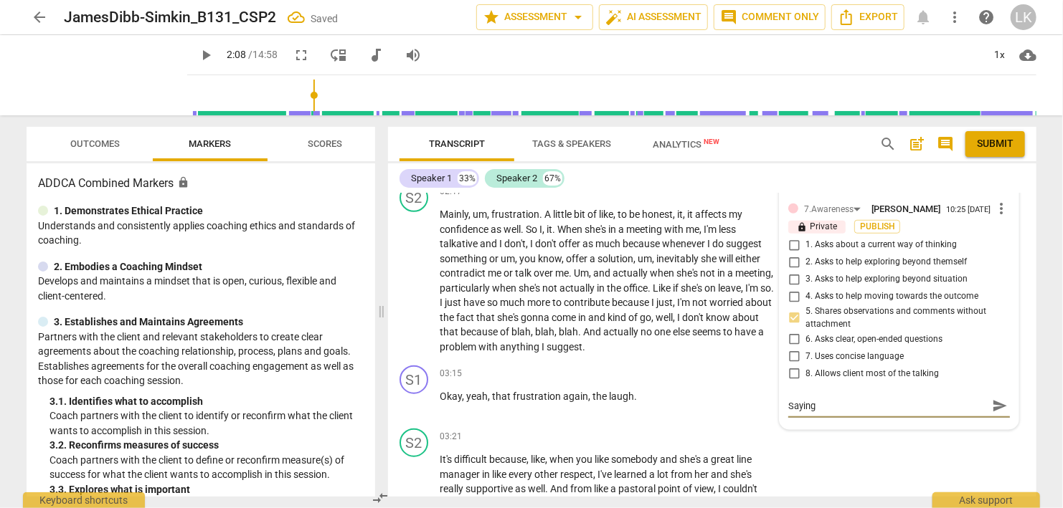
type textarea "Saying ""
type textarea "Saying "i"
type textarea "Saying "it"
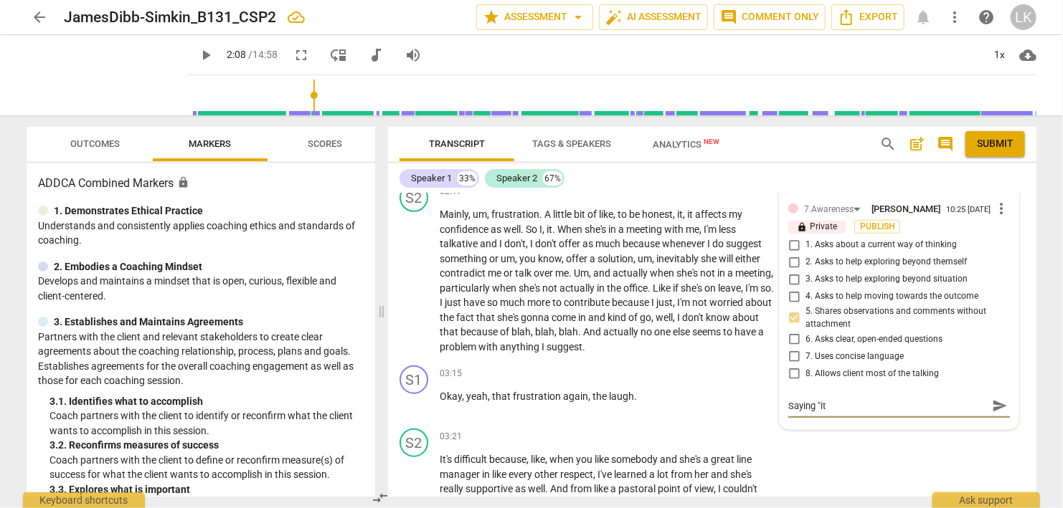
type textarea "Saying "it"
type textarea "Saying "it l"
type textarea "Saying "it lo"
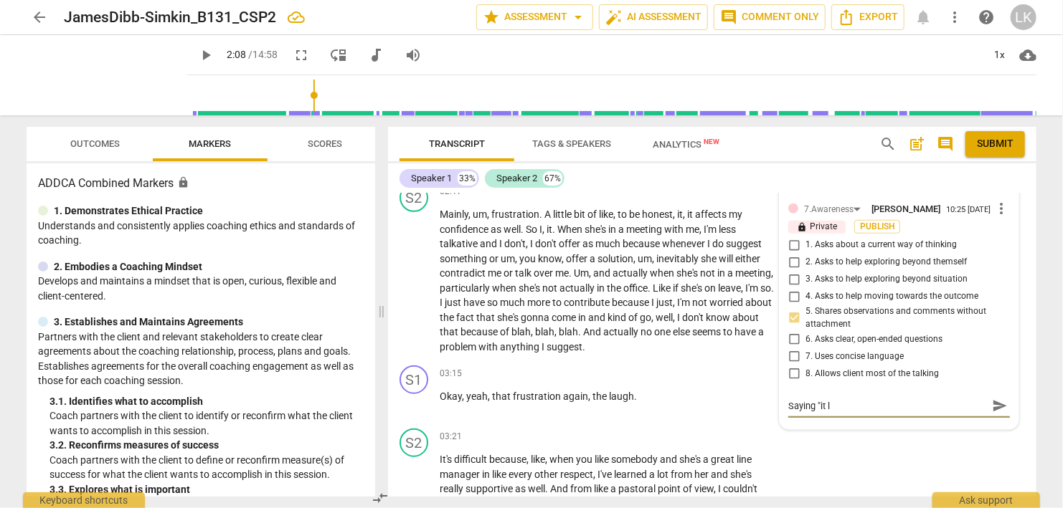
type textarea "Saying "it lo"
type textarea "Saying "it loo"
type textarea "Saying "it look"
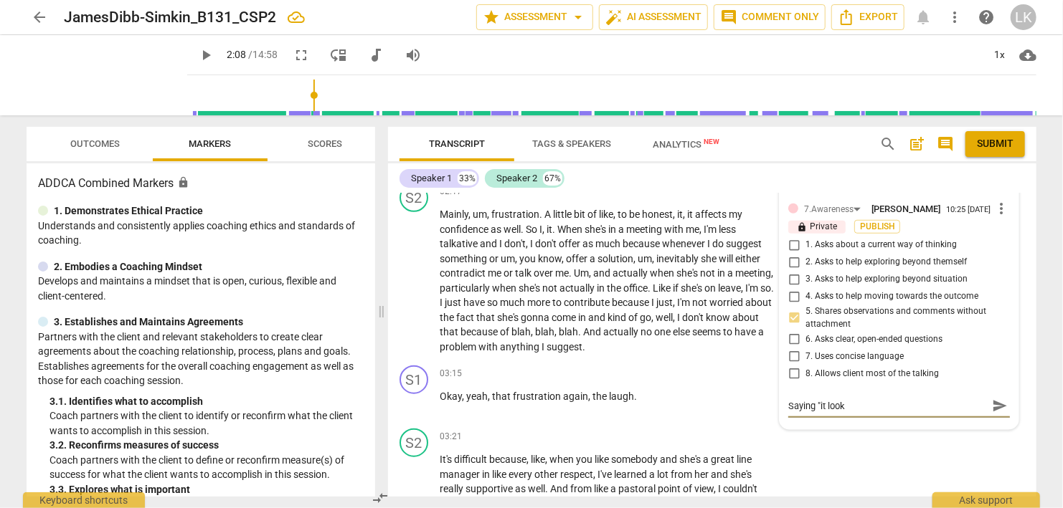
type textarea "Saying "it looks"
type textarea "Saying "it looks l"
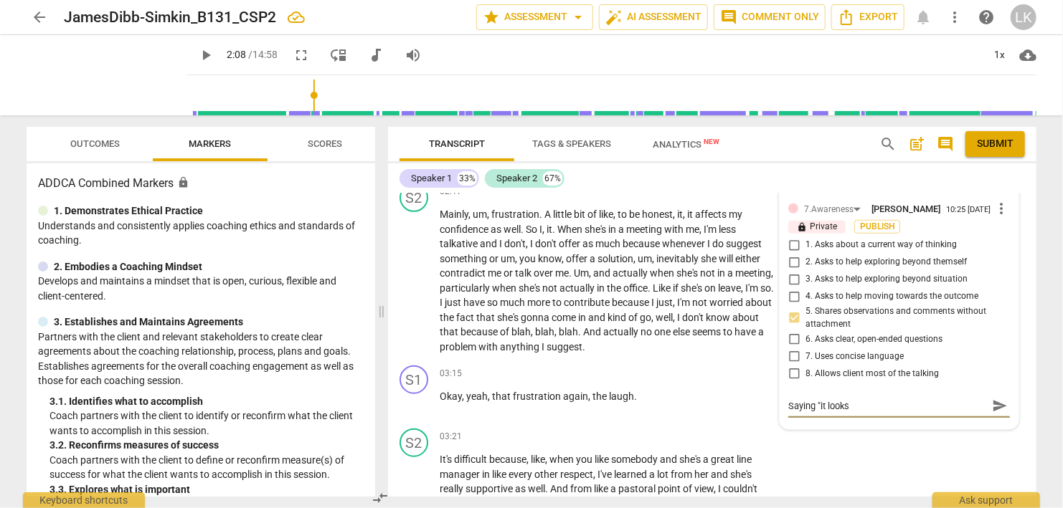
type textarea "Saying "it looks l"
type textarea "Saying "it looks li"
type textarea "Saying "it looks lik"
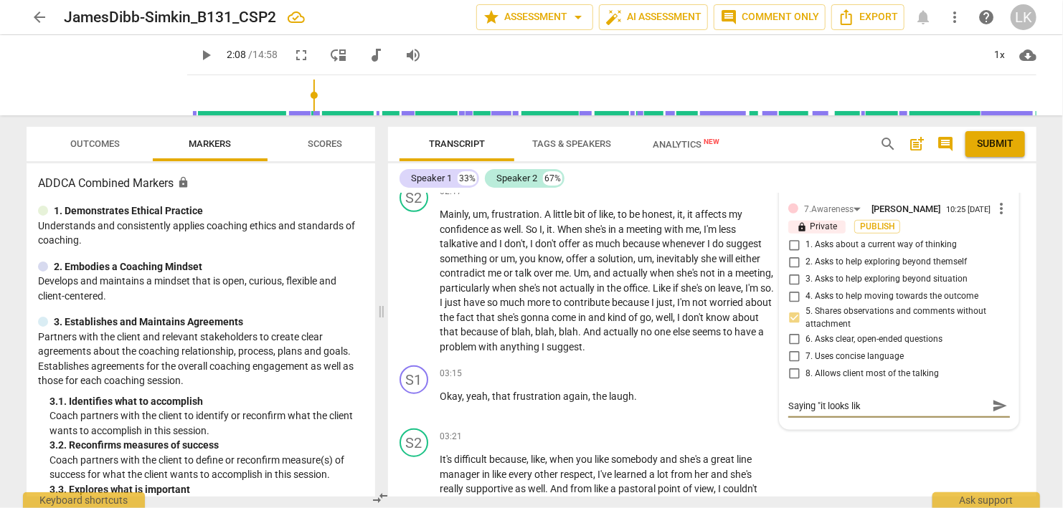
type textarea "Saying "it looks like"
type textarea "Saying "it looks like""
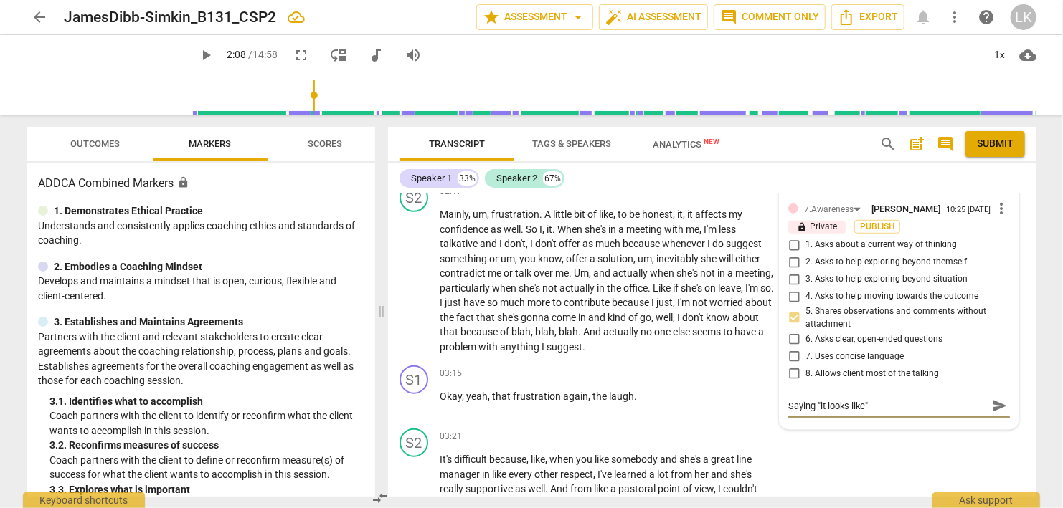
type textarea "Saying "it looks like""
type textarea "Saying "it looks like" w"
type textarea "Saying "it looks like""
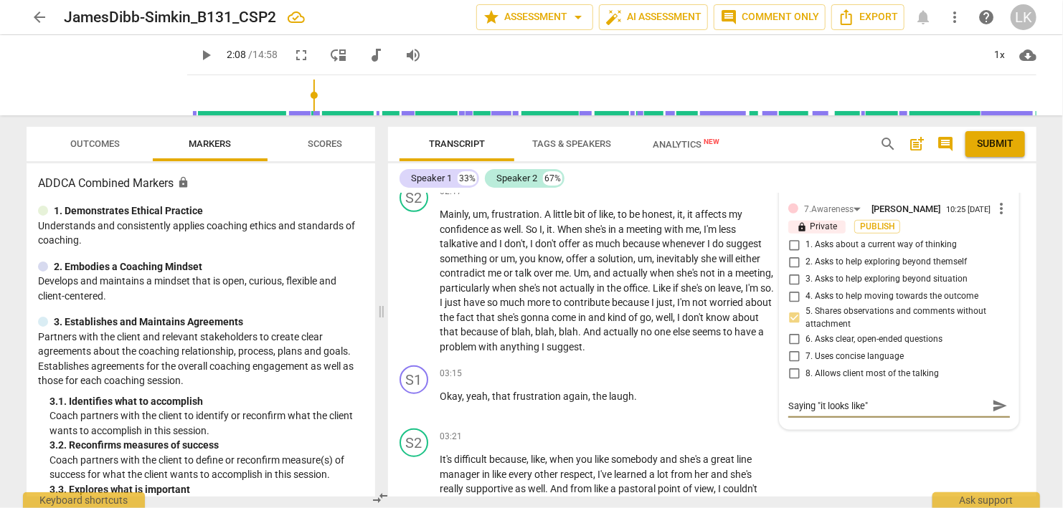
type textarea "Saying "it looks like" s"
type textarea "Saying "it looks like" sh"
type textarea "Saying "it looks like" sho"
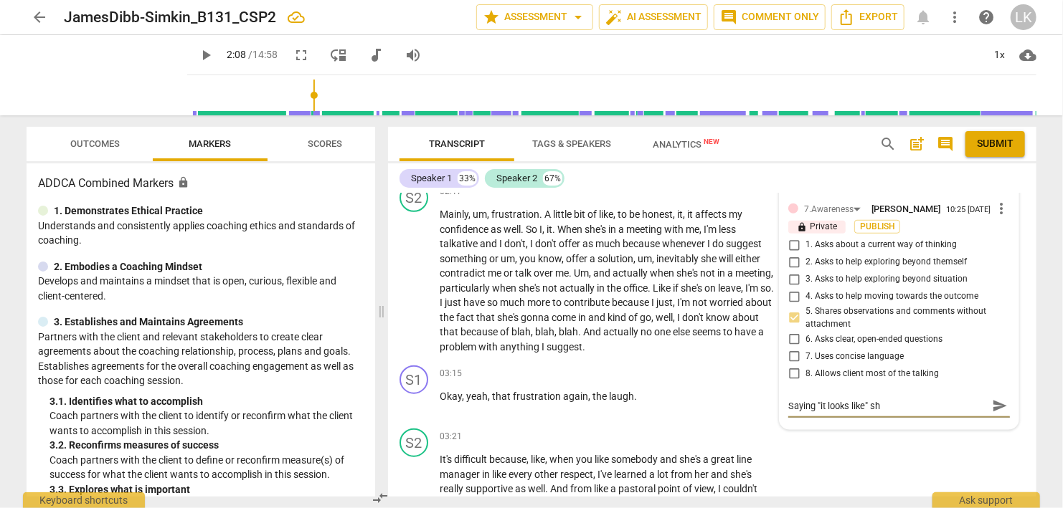
type textarea "Saying "it looks like" sho"
type textarea "Saying "it looks like" show"
type textarea "Saying "it looks like" shows"
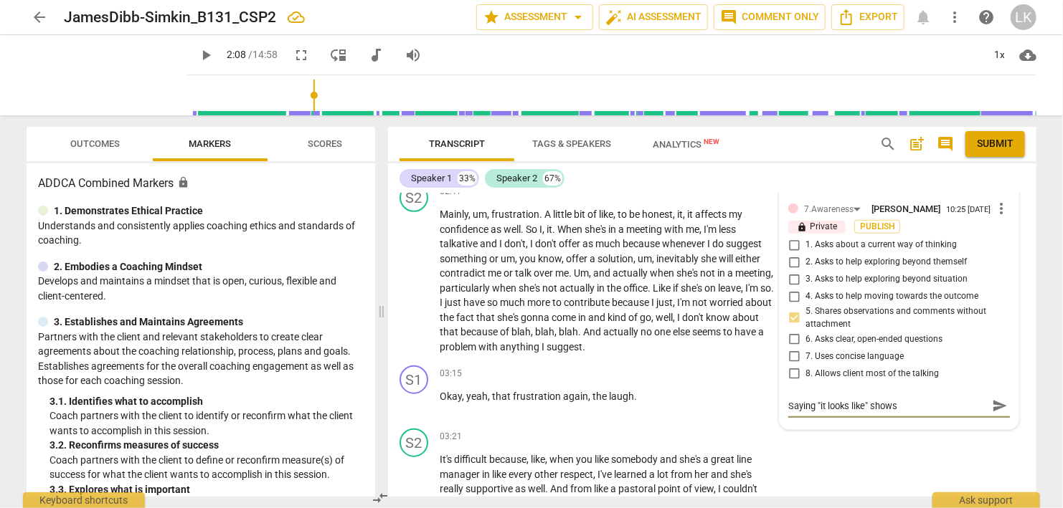
type textarea "Saying "it looks like" shows"
type textarea "Saying "it looks like" shows y"
type textarea "Saying "it looks like" shows yo"
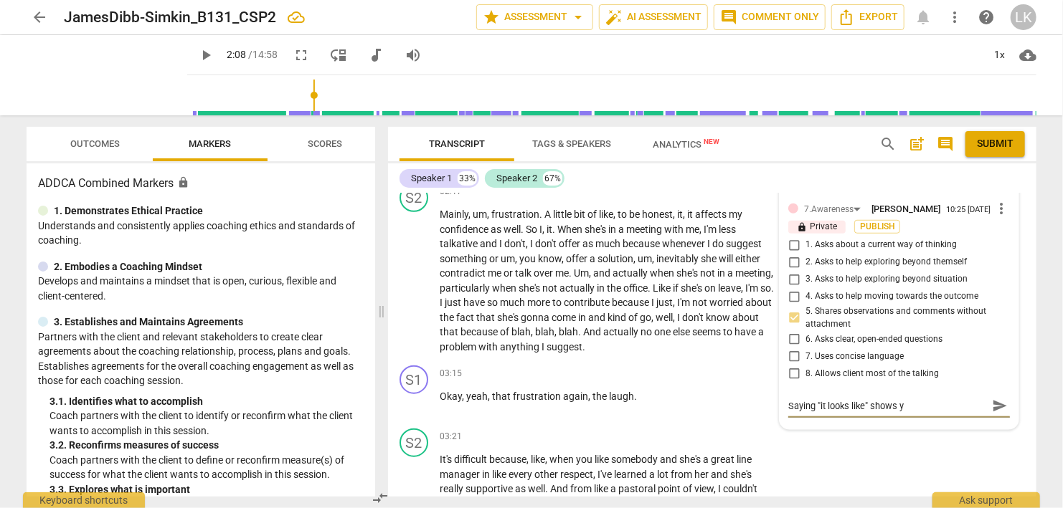
type textarea "Saying "it looks like" shows yo"
type textarea "Saying "it looks like" shows you"
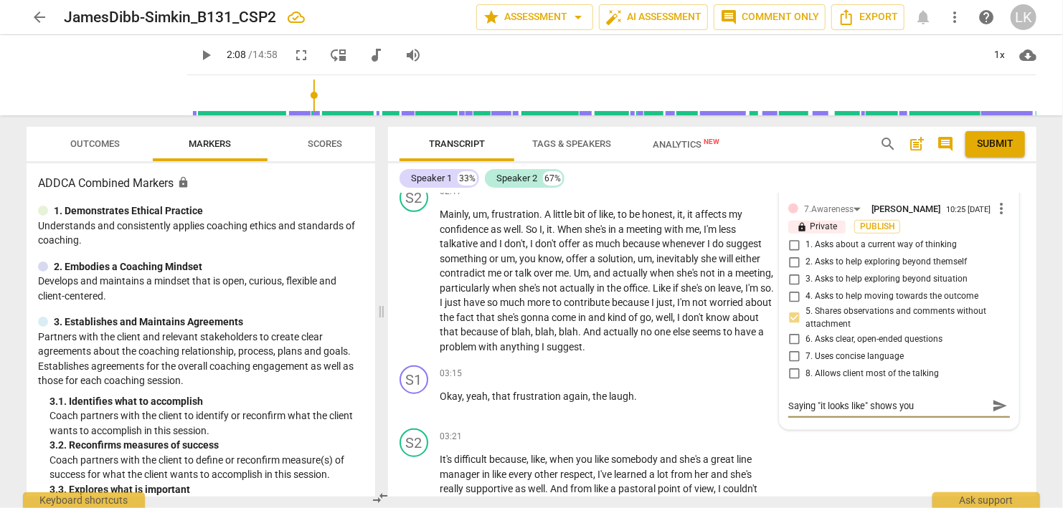
type textarea "Saying "it looks like" shows you a"
type textarea "Saying "it looks like" shows you ar"
type textarea "Saying "it looks like" shows you are"
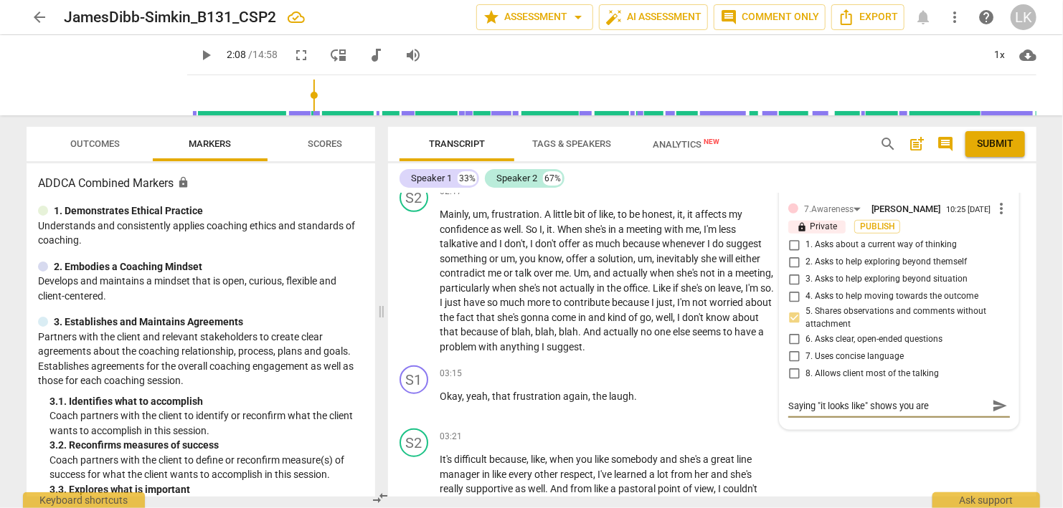
type textarea "Saying "it looks like" shows you are"
type textarea "Saying "it looks like" shows you are n"
type textarea "Saying "it looks like" shows you are no"
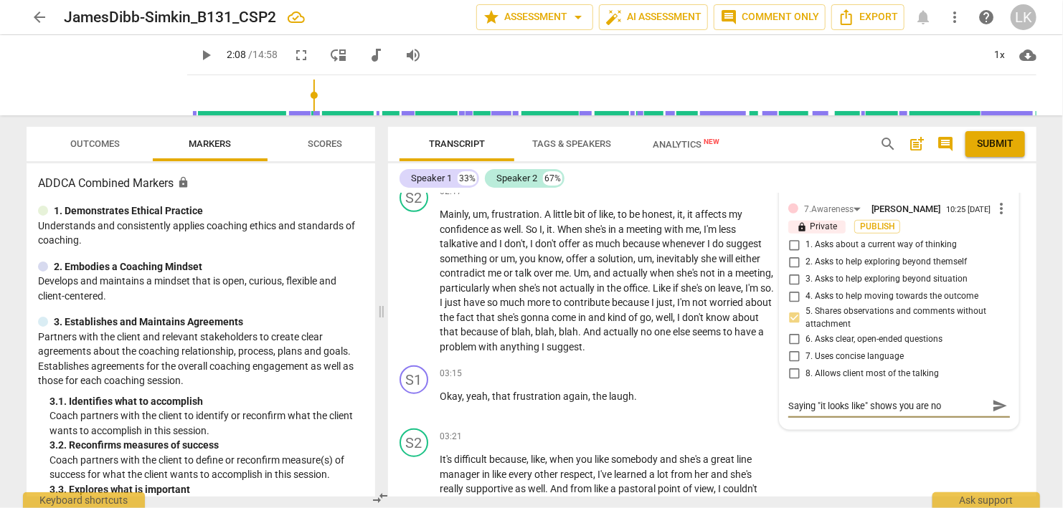
type textarea "Saying "it looks like" shows you are not"
type textarea "Saying "it looks like" shows you are not a"
type textarea "Saying "it looks like" shows you are not at"
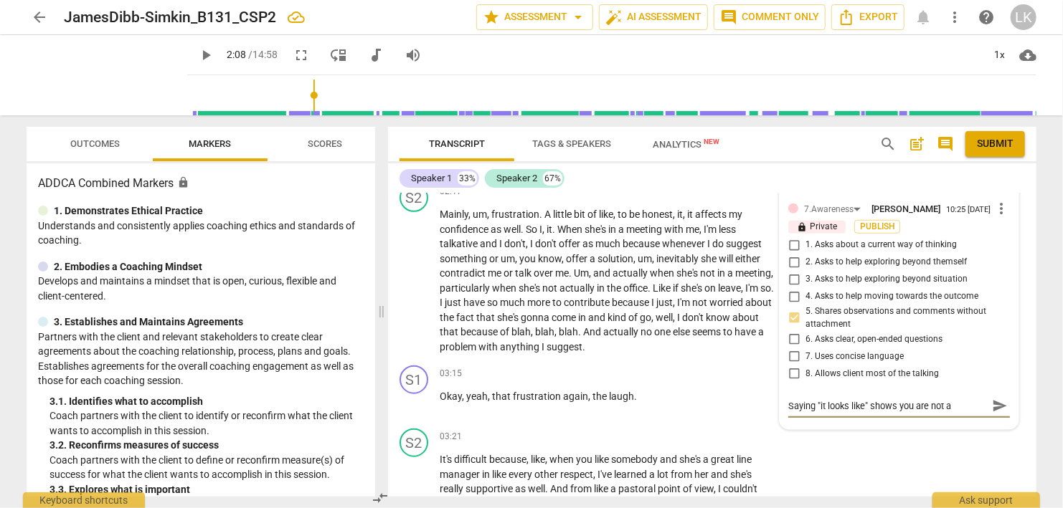
type textarea "Saying "it looks like" shows you are not at"
type textarea "Saying "it looks like" shows you are not att"
type textarea "Saying "it looks like" shows you are not atta"
type textarea "Saying "it looks like" shows you are not attac"
type textarea "Saying "it looks like" shows you are not attach"
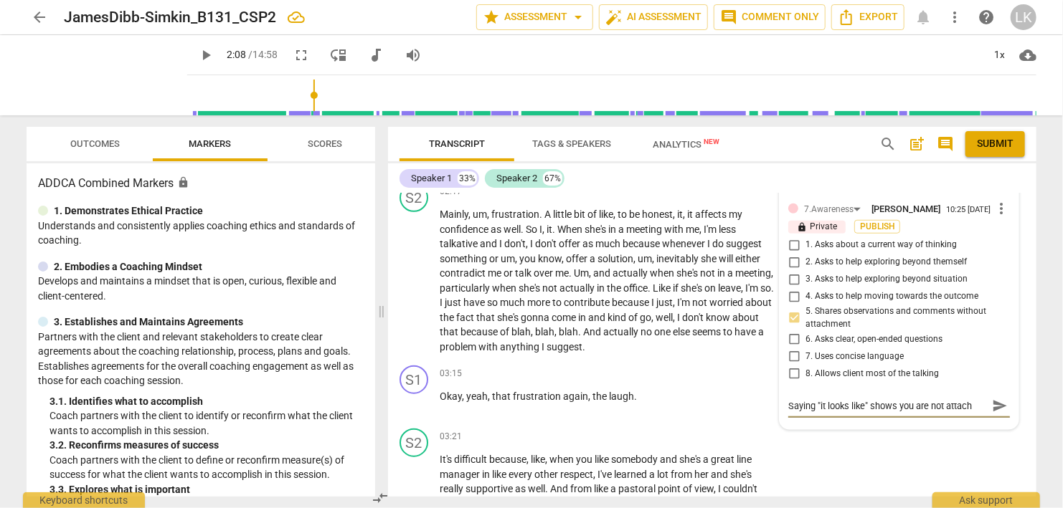
type textarea "Saying "it looks like" shows you are not attache"
type textarea "Saying "it looks like" shows you are not attached"
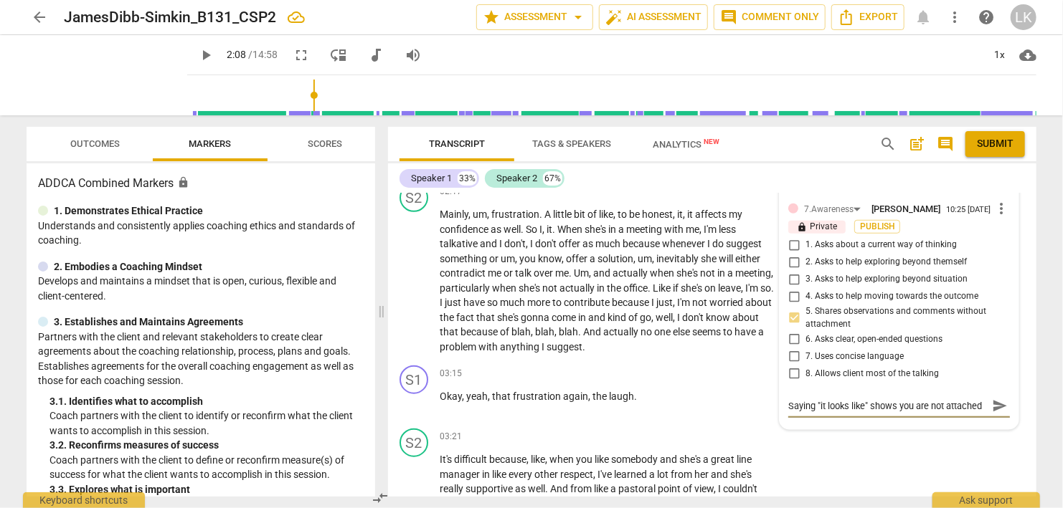
type textarea "Saying "it looks like" shows you are not attached"
type textarea "Saying "it looks like" shows you are not attached t"
type textarea "Saying "it looks like" shows you are not attached to"
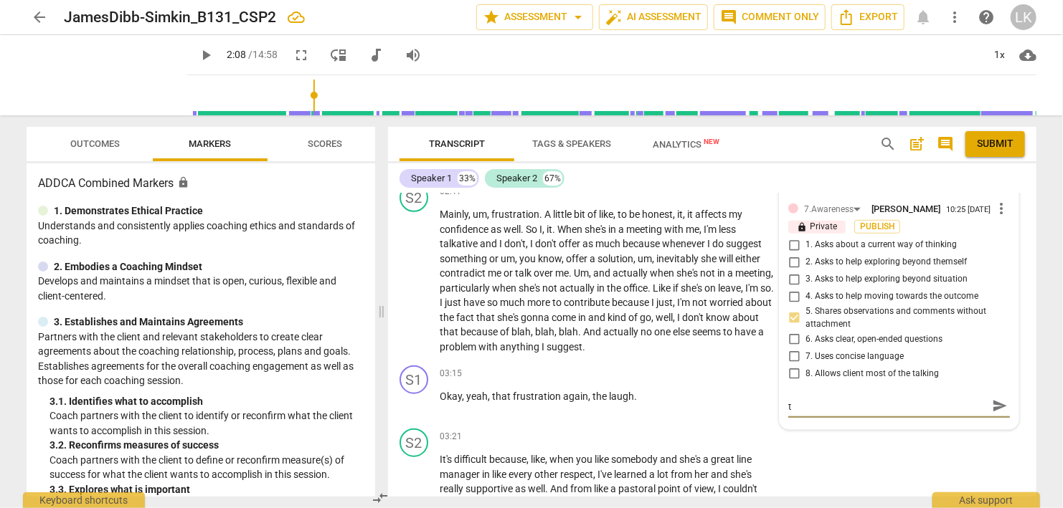
type textarea "Saying "it looks like" shows you are not attached to"
type textarea "Saying "it looks like" shows you are not attached to w"
type textarea "Saying "it looks like" shows you are not attached to wh"
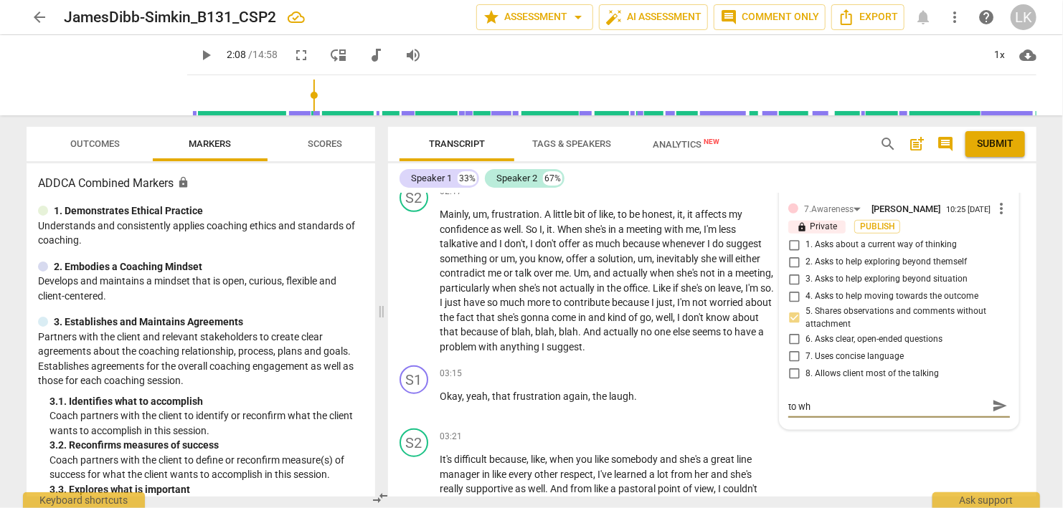
type textarea "Saying "it looks like" shows you are not attached to wh"
type textarea "Saying "it looks like" shows you are not attached to wha"
type textarea "Saying "it looks like" shows you are not attached to what"
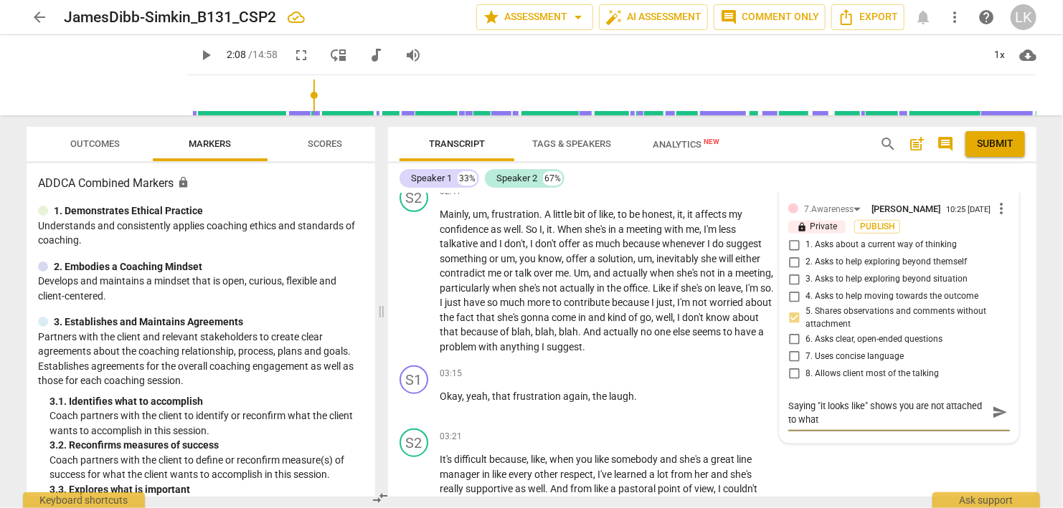
type textarea "Saying "it looks like" shows you are not attached to what"
type textarea "Saying "it looks like" shows you are not attached to what y"
type textarea "Saying "it looks like" shows you are not attached to what yo"
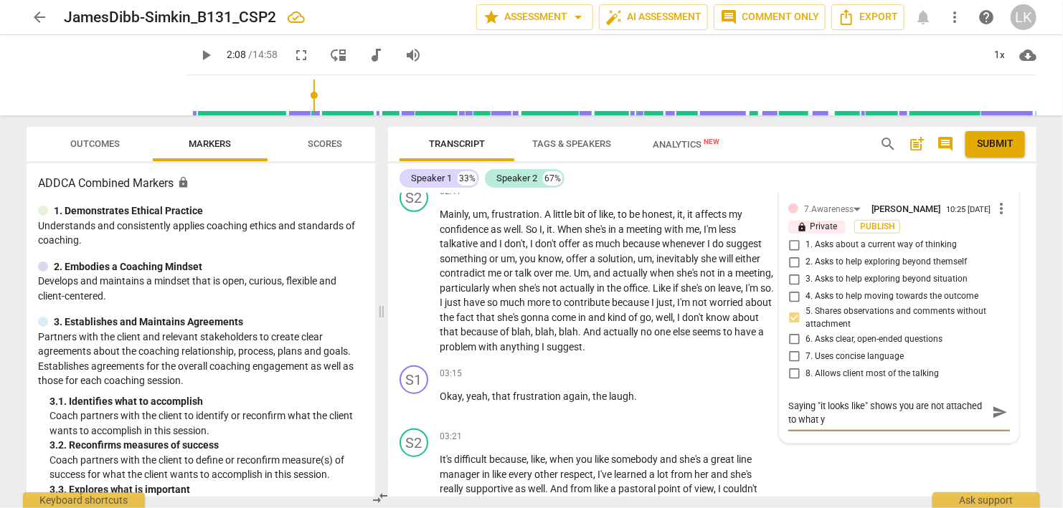
type textarea "Saying "it looks like" shows you are not attached to what yo"
type textarea "Saying "it looks like" shows you are not attached to what you"
type textarea "Saying "it looks like" shows you are not attached to what you s"
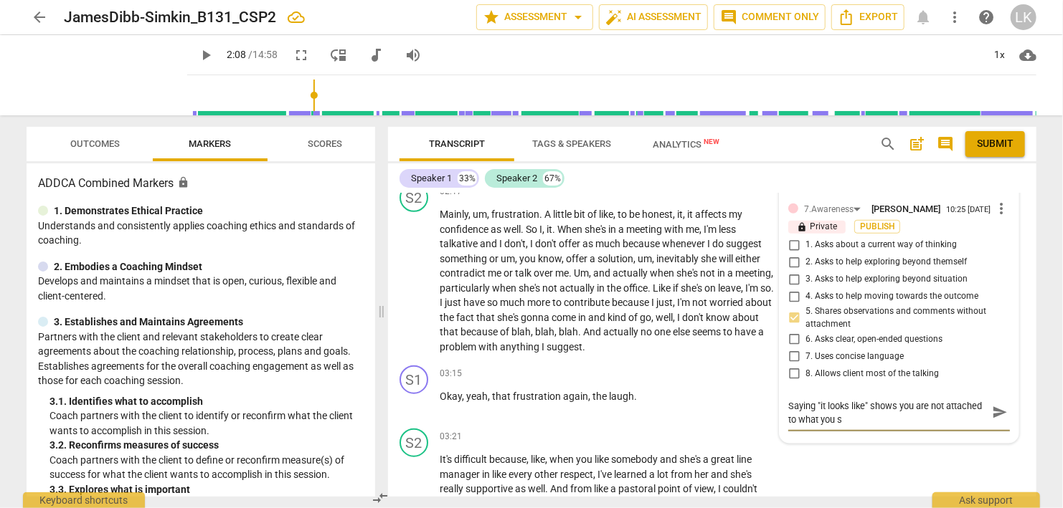
type textarea "Saying "it looks like" shows you are not attached to what you sa"
type textarea "Saying "it looks like" shows you are not attached to what you sai"
type textarea "Saying "it looks like" shows you are not attached to what you said"
type textarea "Saying "it looks like" shows you are not attached to what you said."
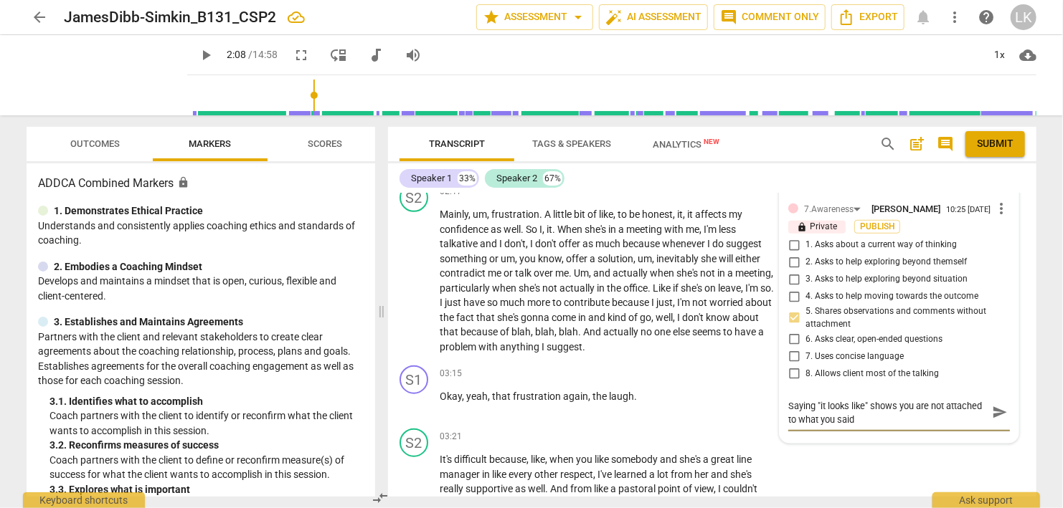
type textarea "Saying "it looks like" shows you are not attached to what you said."
click at [997, 419] on span "send" at bounding box center [1000, 414] width 16 height 16
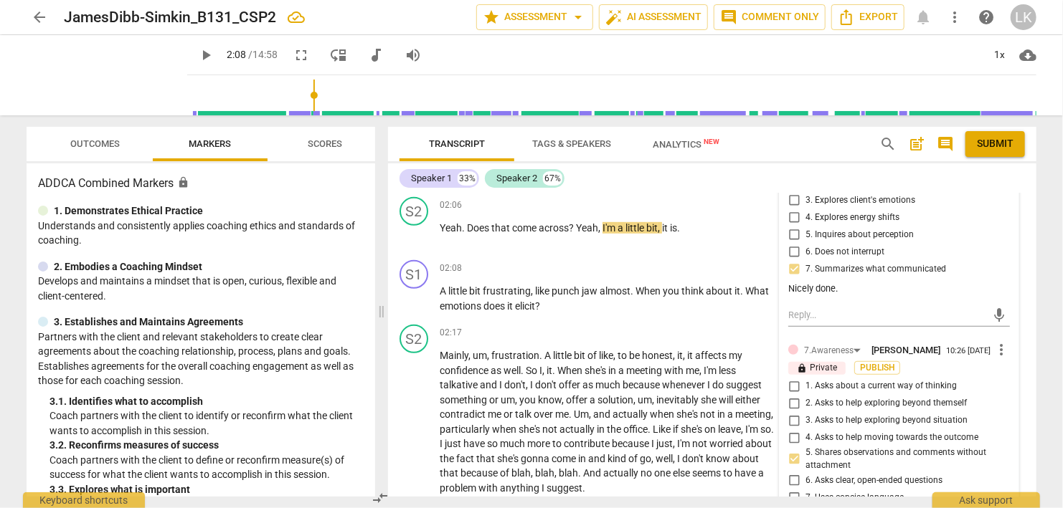
scroll to position [419, 0]
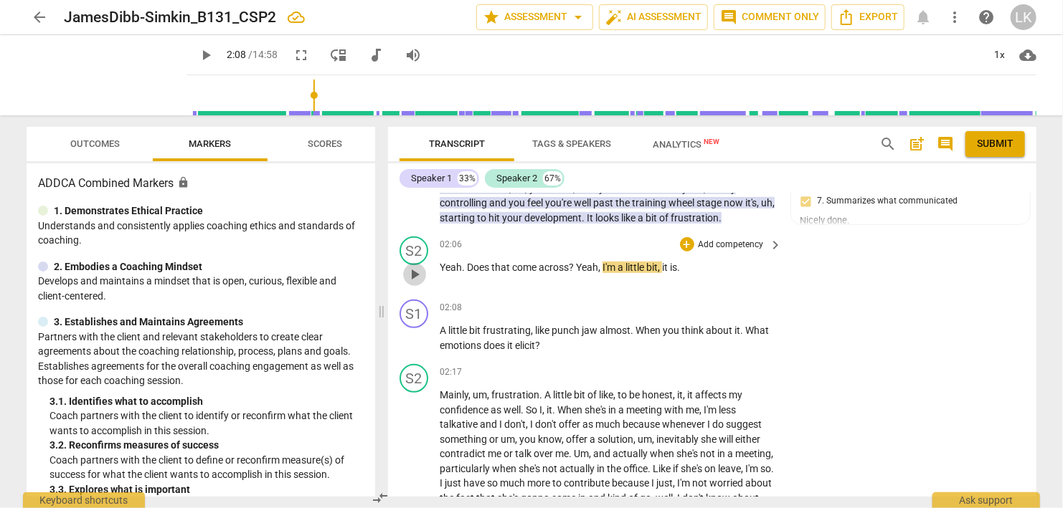
click at [414, 273] on span "play_arrow" at bounding box center [414, 274] width 17 height 17
click at [419, 335] on span "pause" at bounding box center [414, 338] width 17 height 17
type input "136"
click at [687, 243] on div "+" at bounding box center [687, 244] width 14 height 14
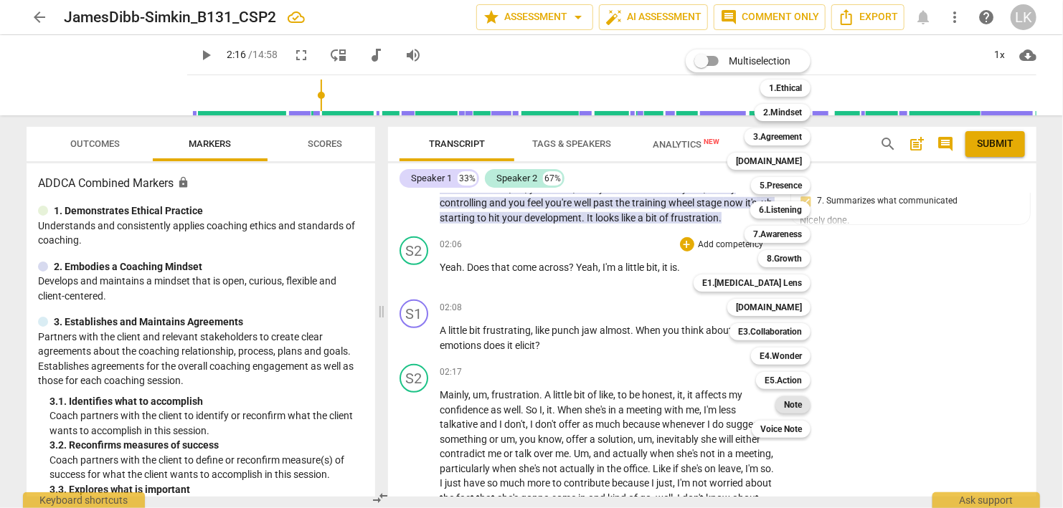
click at [790, 406] on b "Note" at bounding box center [793, 405] width 18 height 17
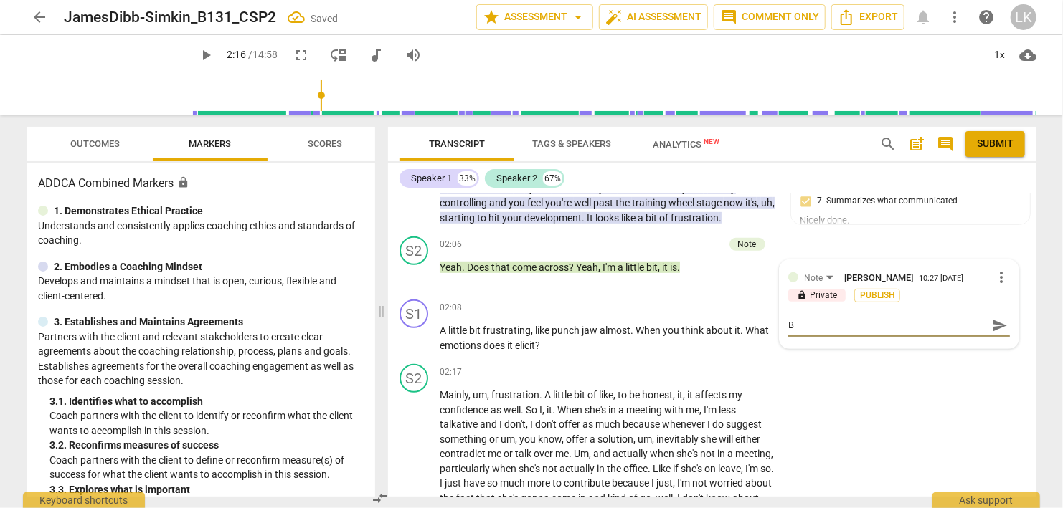
type textarea "B"
type textarea "Be"
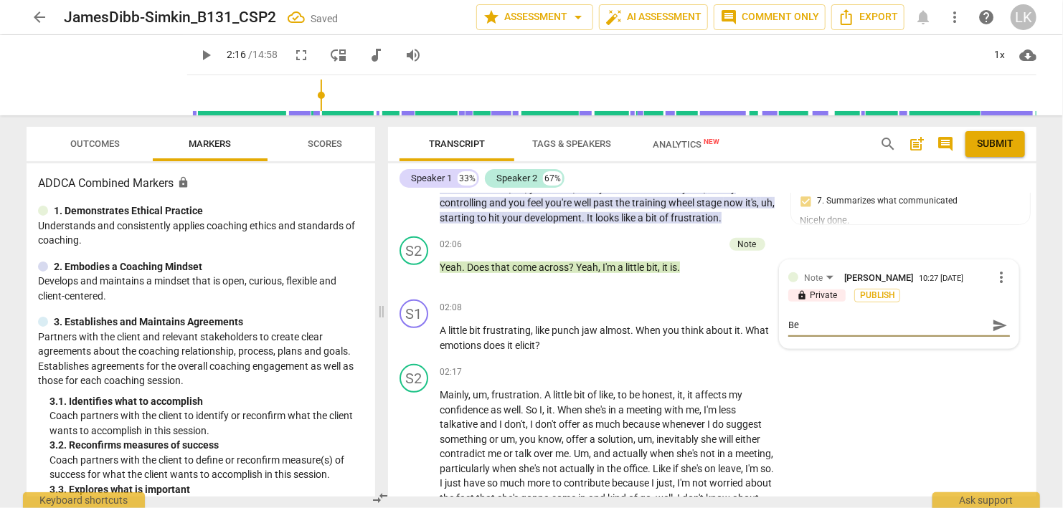
type textarea "Be c"
type textarea "Be ca"
type textarea "Be car"
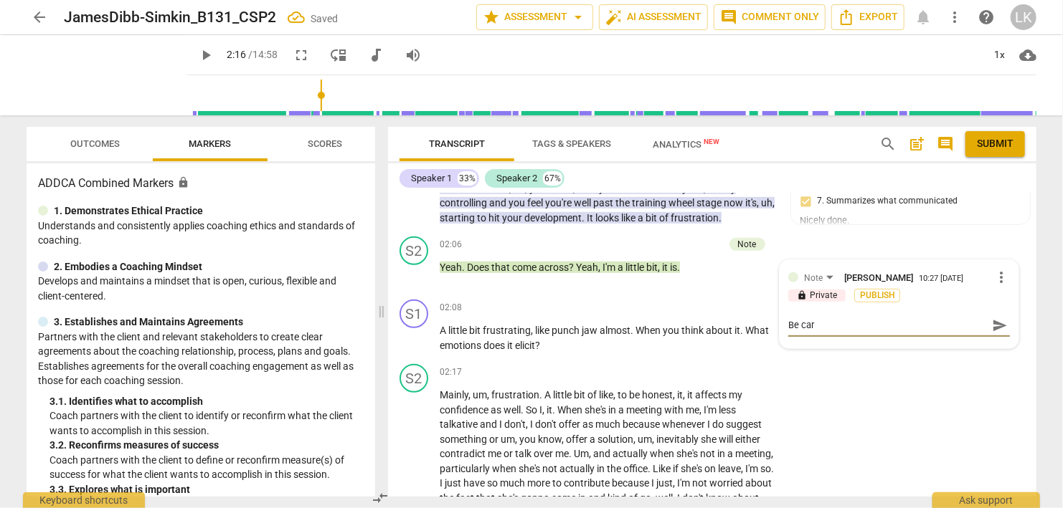
type textarea "Be care"
type textarea "Be caref"
type textarea "Be carefu"
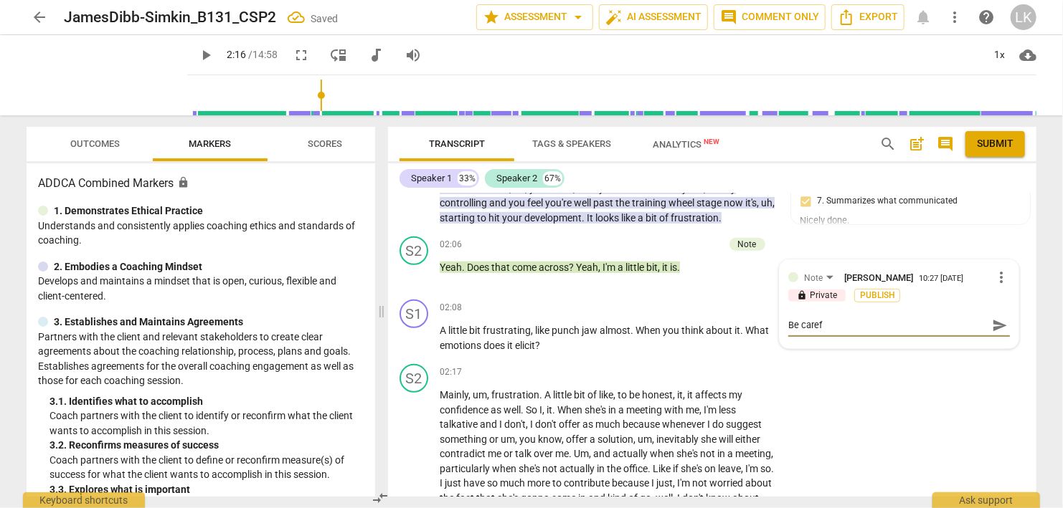
type textarea "Be carefu"
type textarea "Be careful"
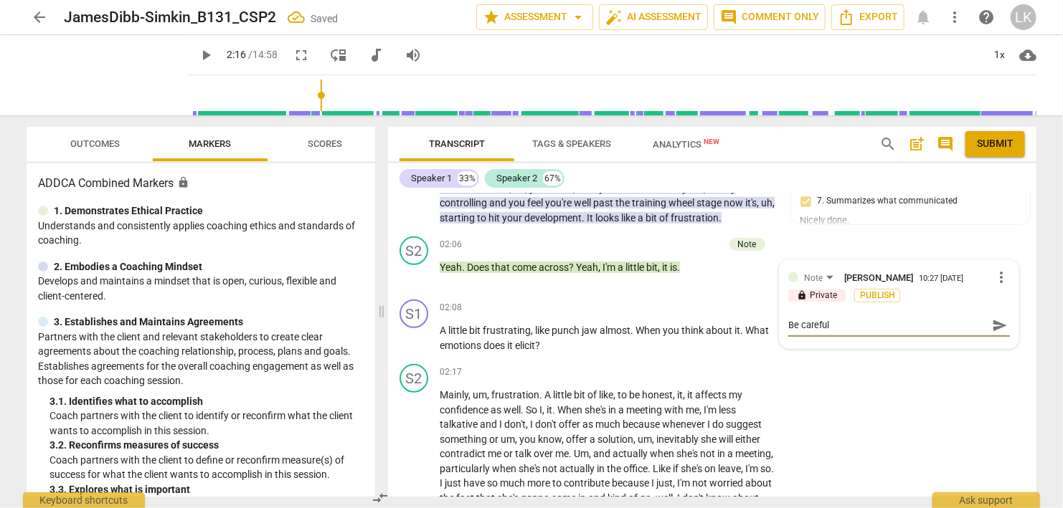
type textarea "Be careful a"
type textarea "Be careful ab"
type textarea "Be careful abo"
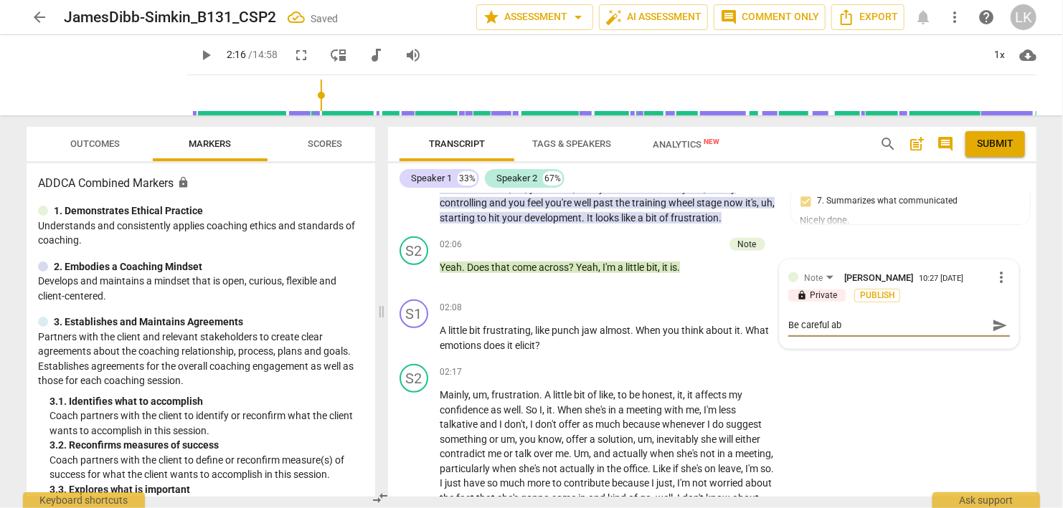
type textarea "Be careful abo"
type textarea "Be careful abou"
type textarea "Be careful about"
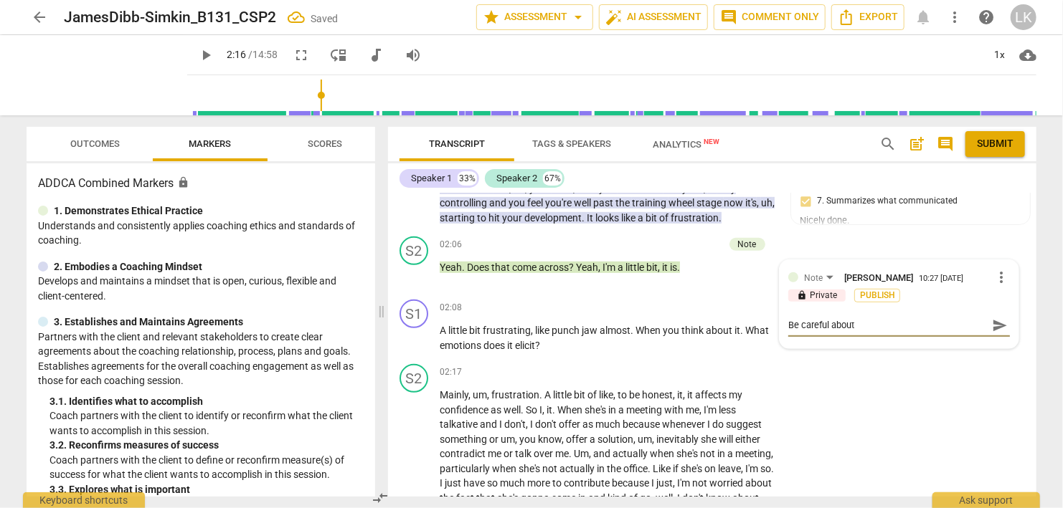
type textarea "Be careful about"
type textarea "Be careful about s"
type textarea "Be careful about sp"
type textarea "Be careful about spe"
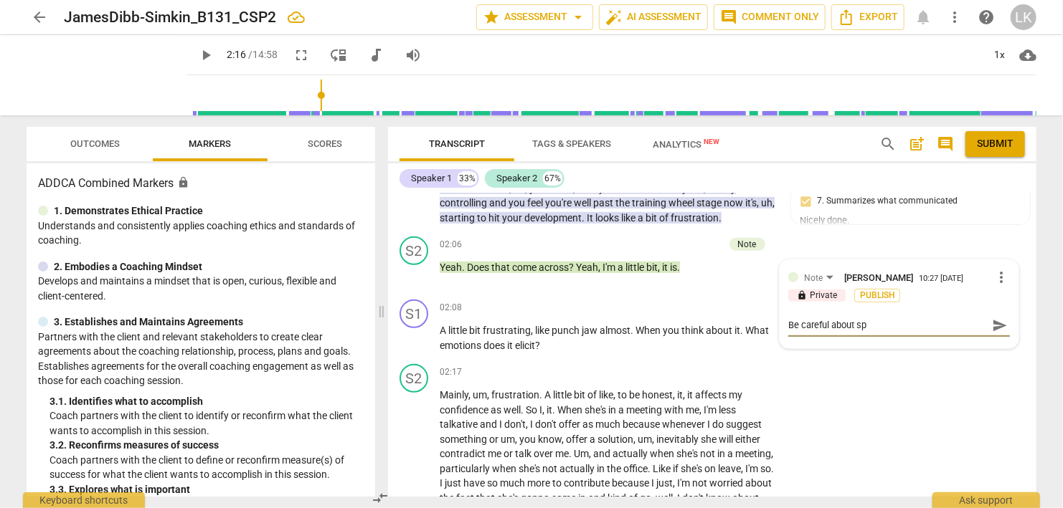
type textarea "Be careful about spe"
type textarea "Be careful about spea"
type textarea "Be careful about speak"
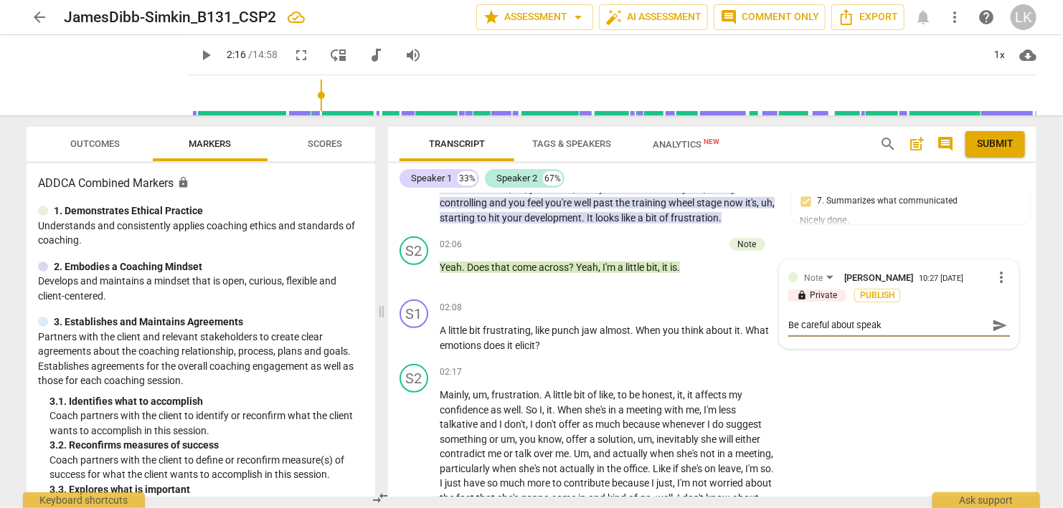
type textarea "Be careful about speaki"
type textarea "Be careful about speakin"
click at [1003, 331] on span "send" at bounding box center [1000, 326] width 16 height 16
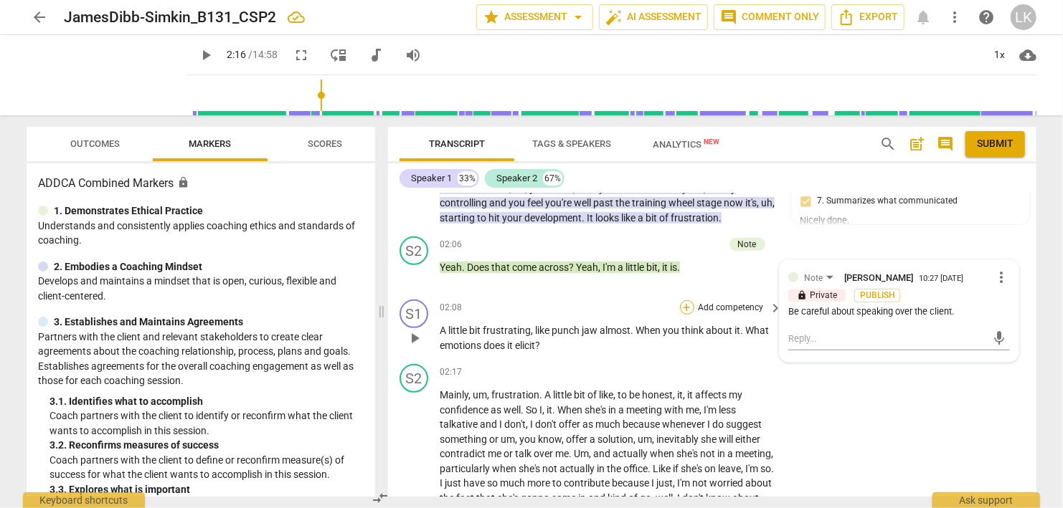
click at [688, 306] on div "+" at bounding box center [687, 307] width 14 height 14
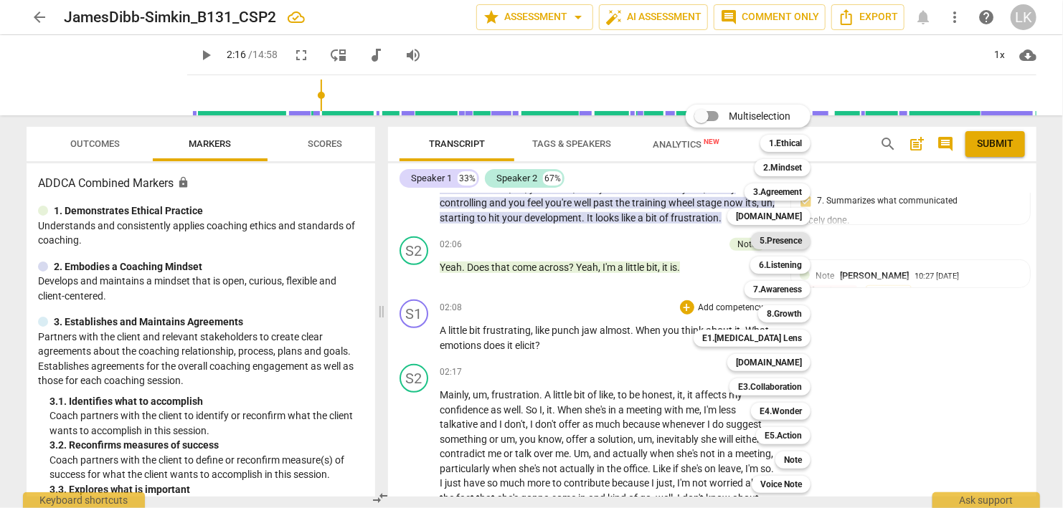
click at [781, 235] on b "5.Presence" at bounding box center [780, 240] width 42 height 17
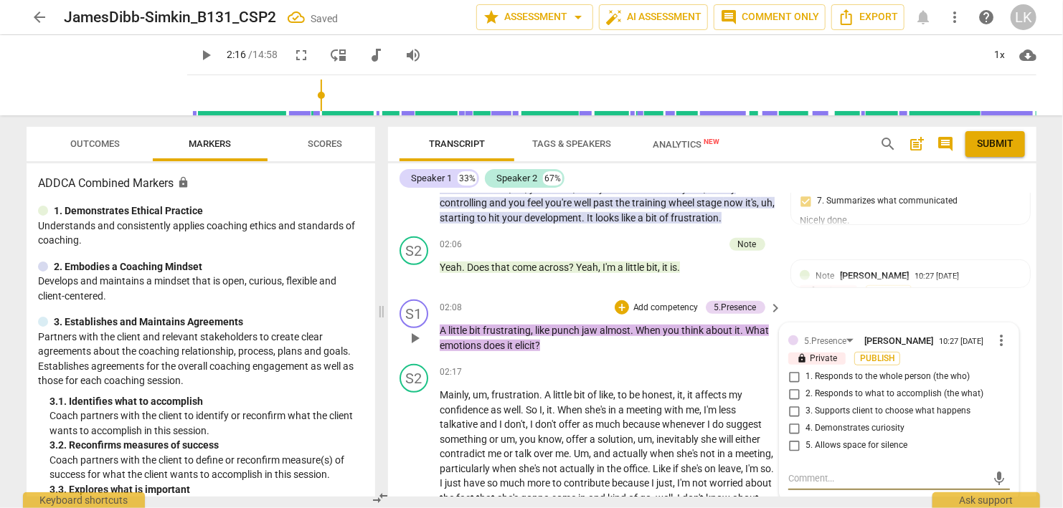
click at [794, 374] on input "1. Responds to the whole person (the who)" at bounding box center [793, 377] width 23 height 17
click at [793, 427] on input "4. Demonstrates curiosity" at bounding box center [793, 428] width 23 height 17
click at [618, 304] on div "+" at bounding box center [621, 307] width 14 height 14
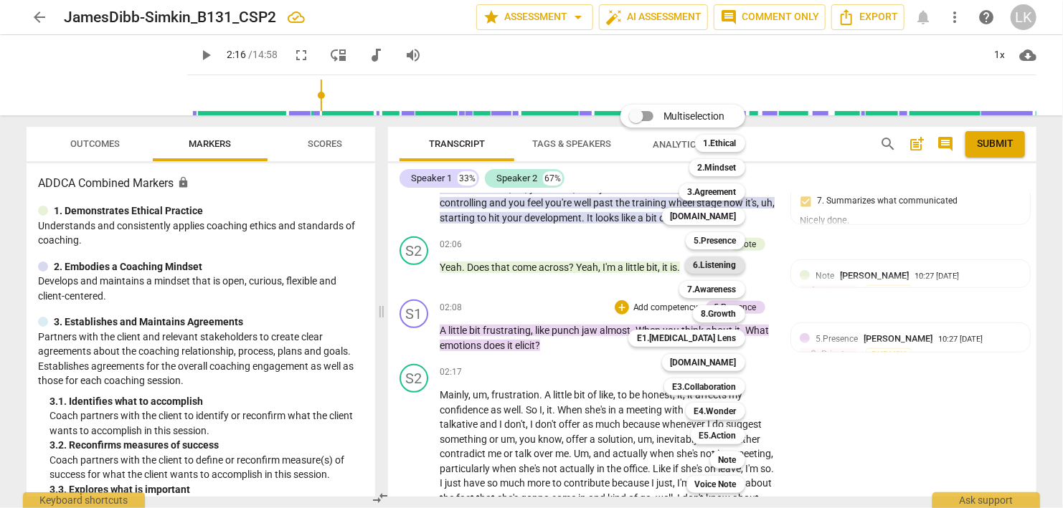
click at [723, 261] on b "6.Listening" at bounding box center [714, 265] width 43 height 17
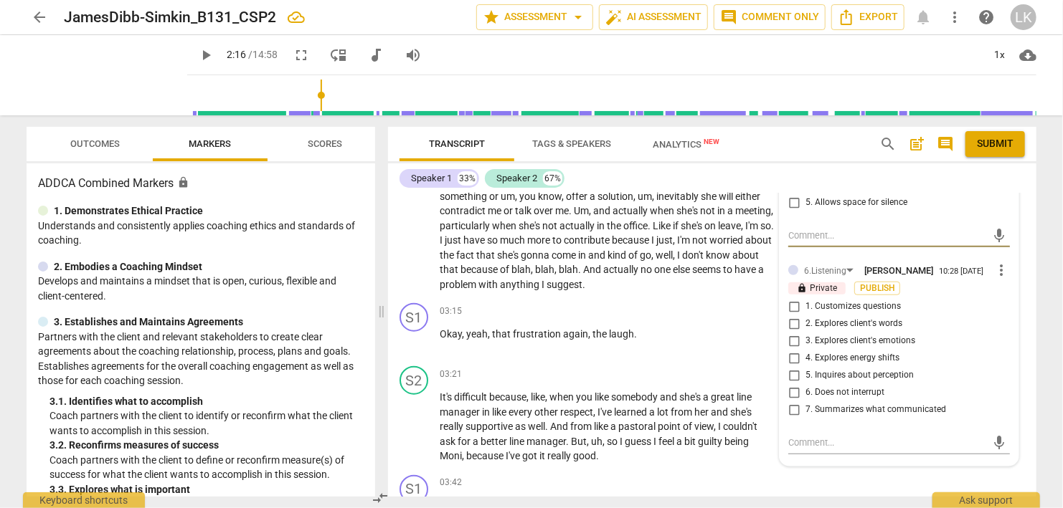
scroll to position [718, 0]
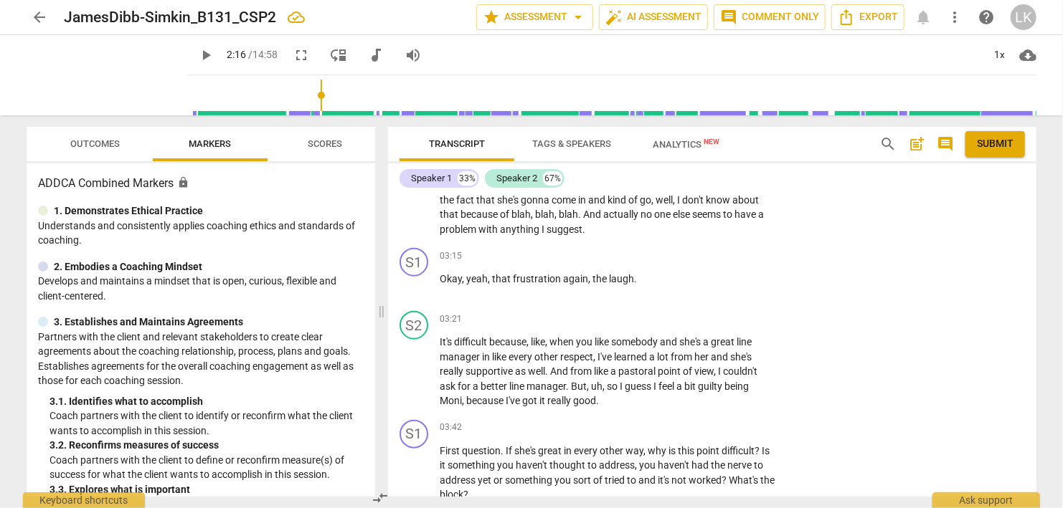
drag, startPoint x: 1037, startPoint y: 265, endPoint x: 1038, endPoint y: 236, distance: 29.4
click at [1038, 236] on div "Transcript Tags & Speakers Analytics New search post_add comment Submit Speaker…" at bounding box center [714, 311] width 665 height 393
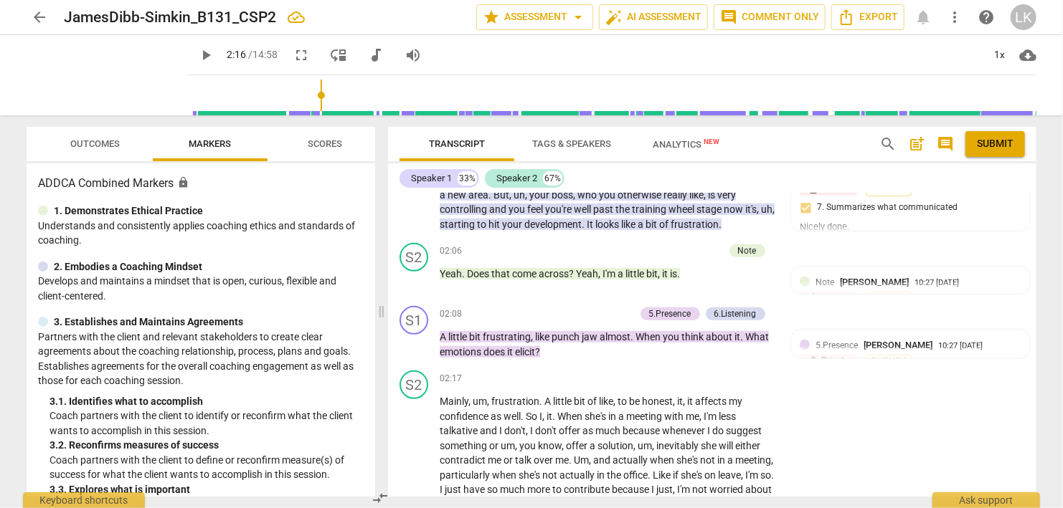
scroll to position [387, 0]
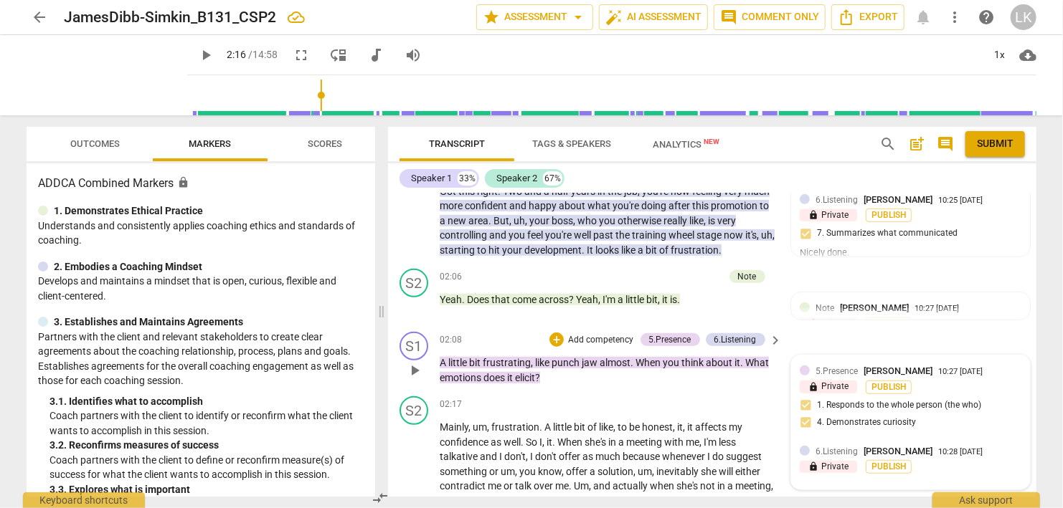
click at [939, 455] on div "10:28 08-18-2025" at bounding box center [960, 452] width 44 height 9
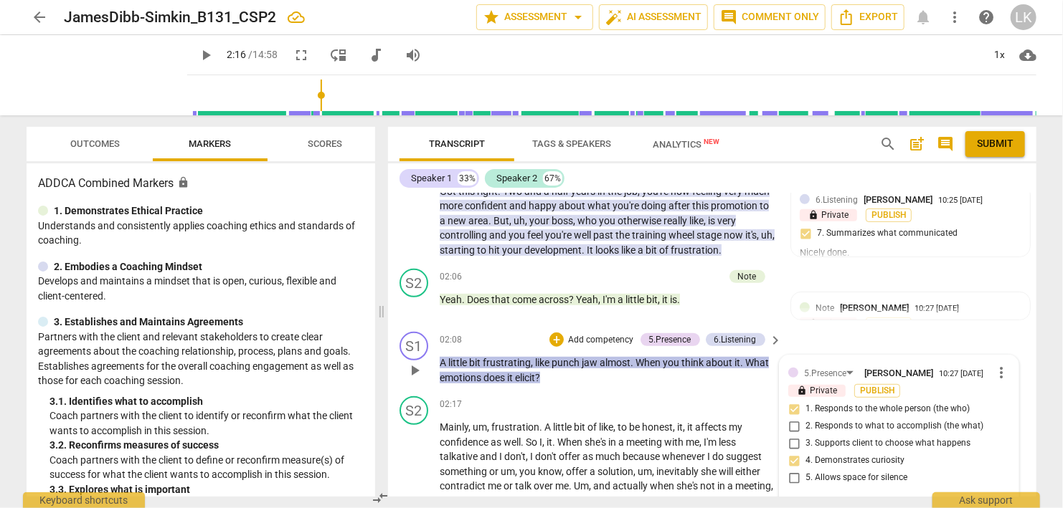
scroll to position [552, 0]
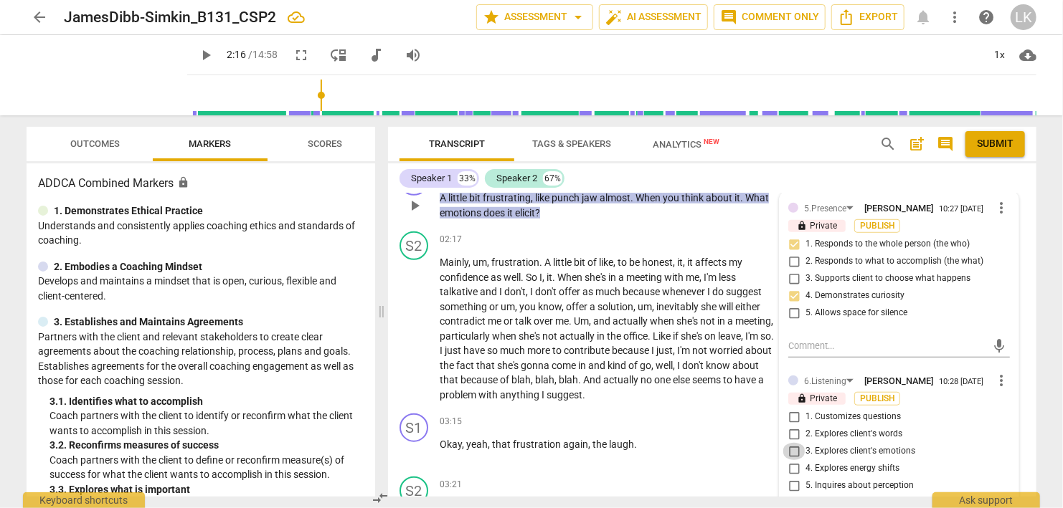
click at [791, 452] on input "3. Explores client's emotions" at bounding box center [793, 451] width 23 height 17
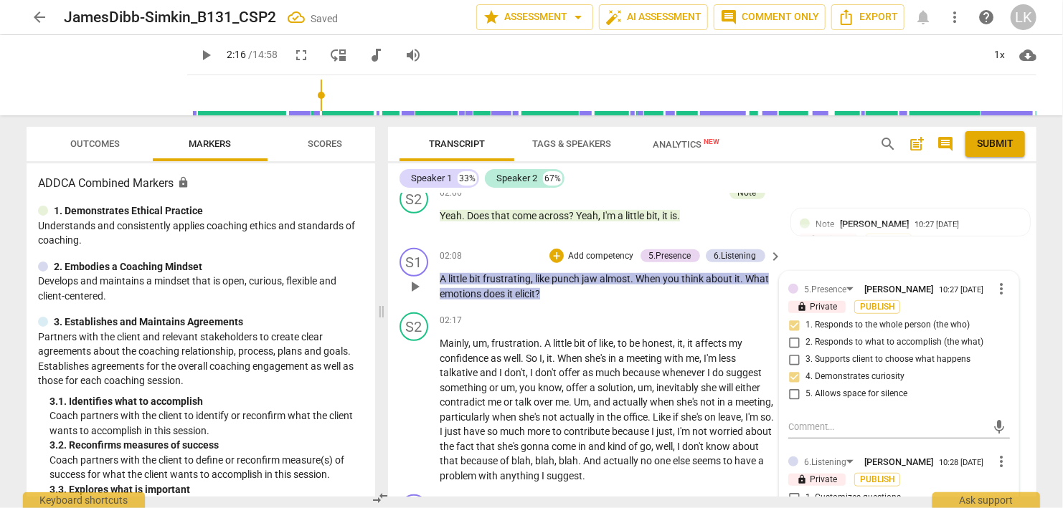
scroll to position [469, 0]
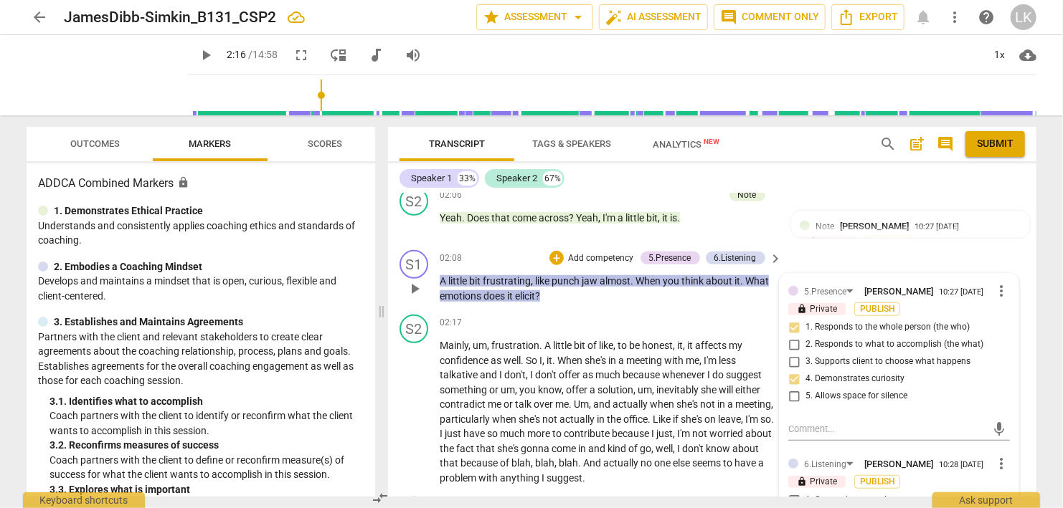
click at [600, 257] on p "Add competency" at bounding box center [600, 258] width 68 height 13
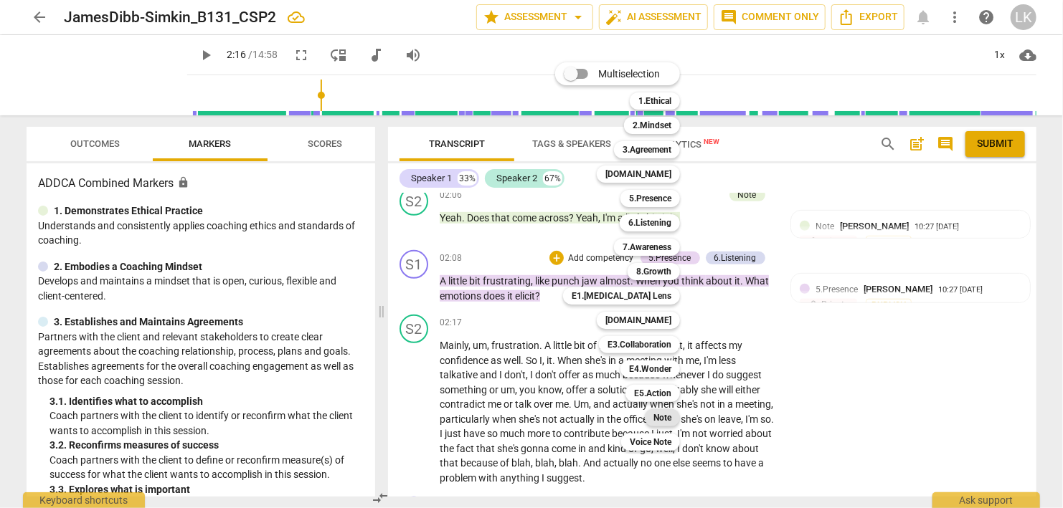
click at [661, 415] on b "Note" at bounding box center [662, 417] width 18 height 17
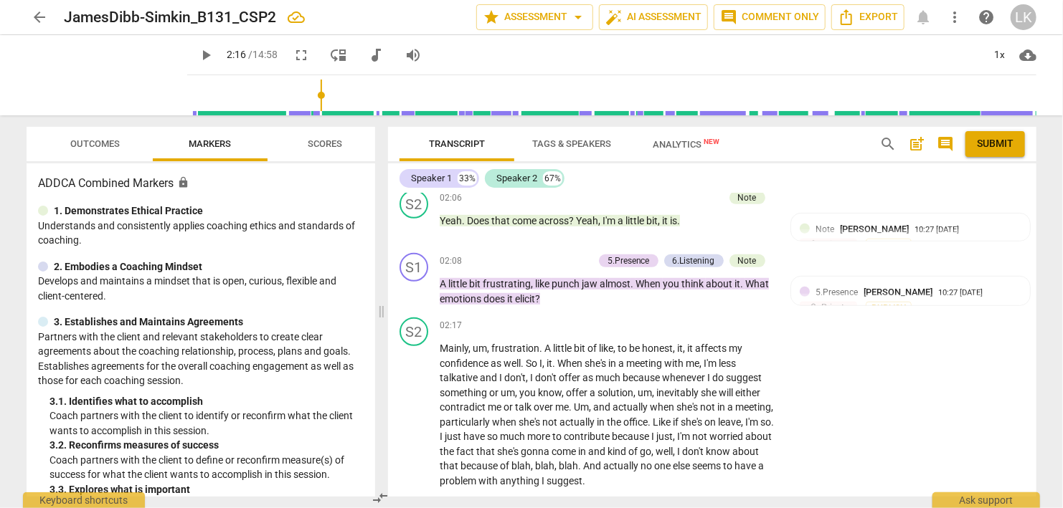
scroll to position [445, 0]
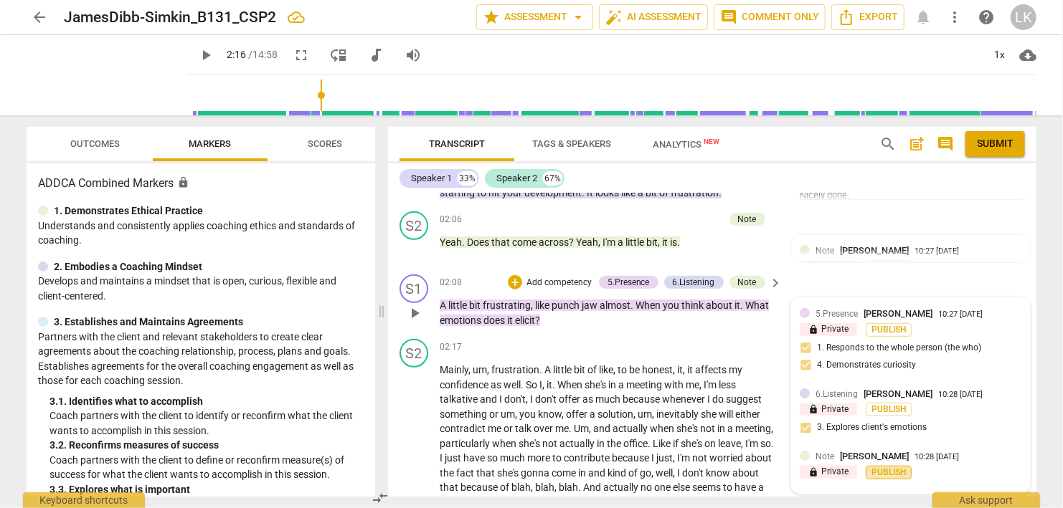
click at [908, 475] on button "Publish" at bounding box center [888, 473] width 46 height 14
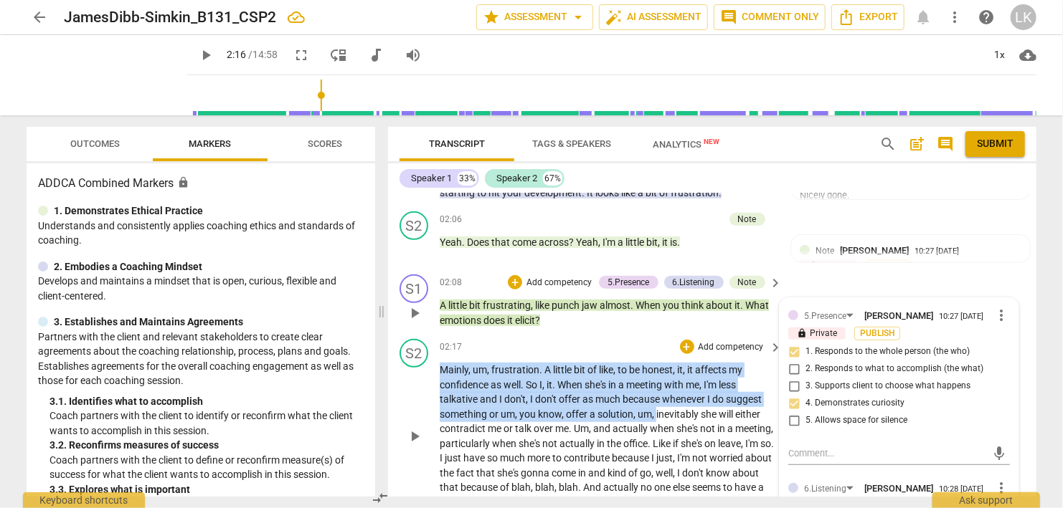
drag, startPoint x: 655, startPoint y: 399, endPoint x: 656, endPoint y: 379, distance: 19.4
click at [656, 379] on p "Mainly , um , frustration . A little bit of like , to be honest , it , it affec…" at bounding box center [608, 436] width 336 height 147
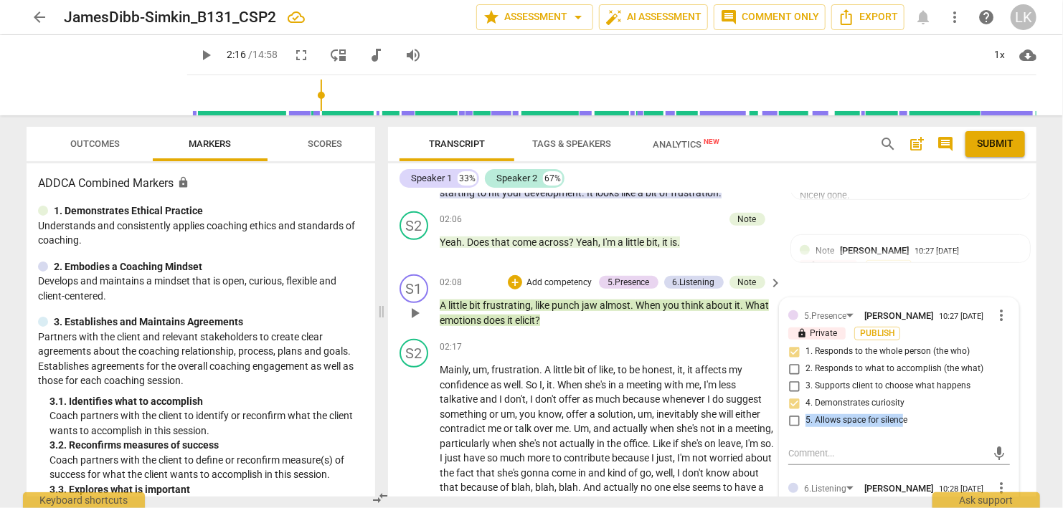
drag, startPoint x: 896, startPoint y: 401, endPoint x: 905, endPoint y: 417, distance: 18.9
click at [905, 417] on div "1. Responds to the whole person (the who) 2. Responds to what to accomplish (th…" at bounding box center [899, 386] width 222 height 86
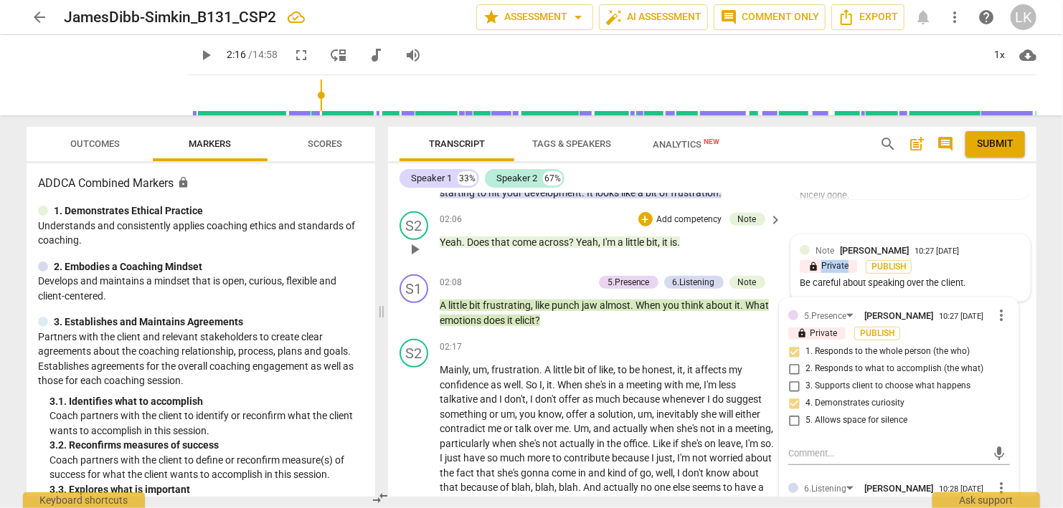
drag, startPoint x: 962, startPoint y: 270, endPoint x: 983, endPoint y: 292, distance: 29.9
click at [983, 292] on div "S1 play_arrow pause 00:00 + Add competency 3.Agreement keyboard_arrow_right Got…" at bounding box center [712, 345] width 648 height 303
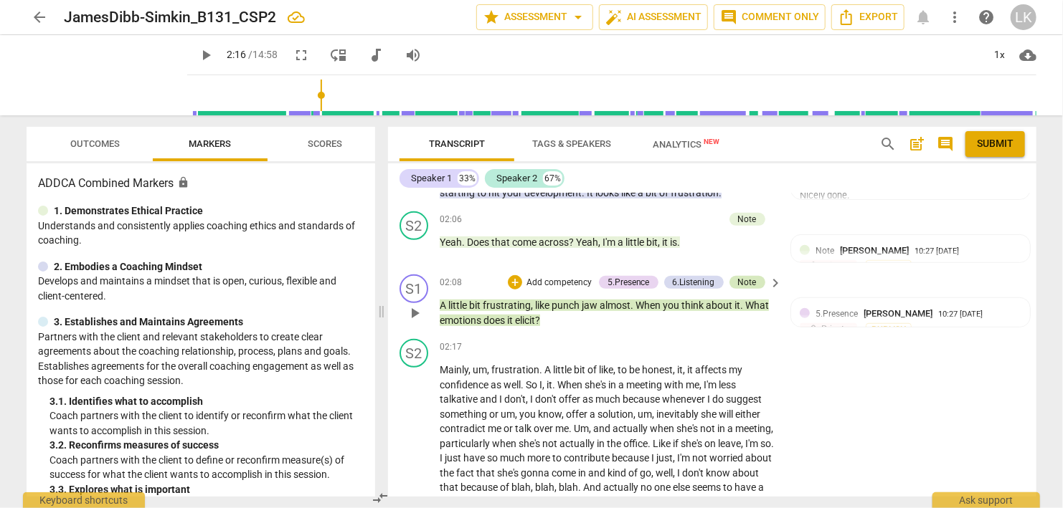
click at [748, 279] on div "Note" at bounding box center [747, 282] width 19 height 13
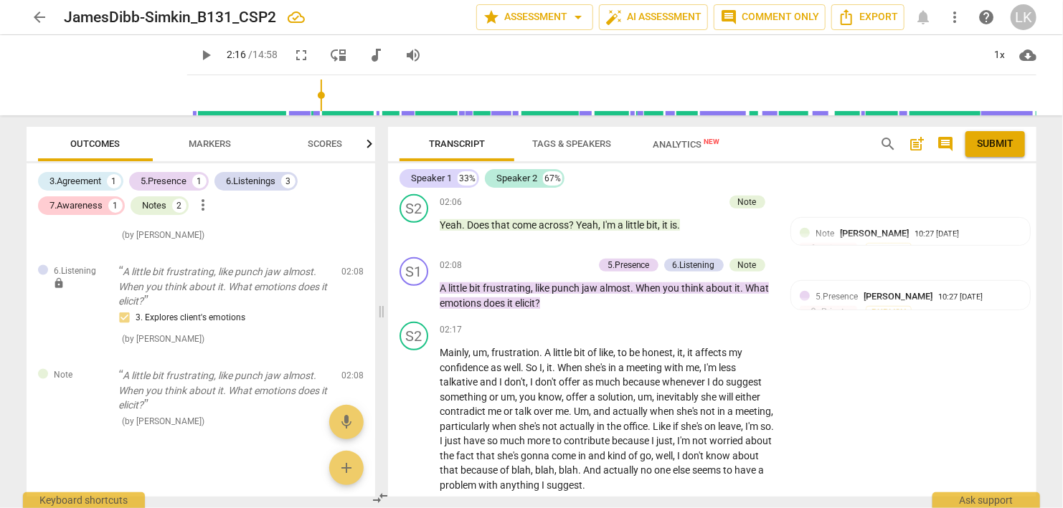
scroll to position [459, 0]
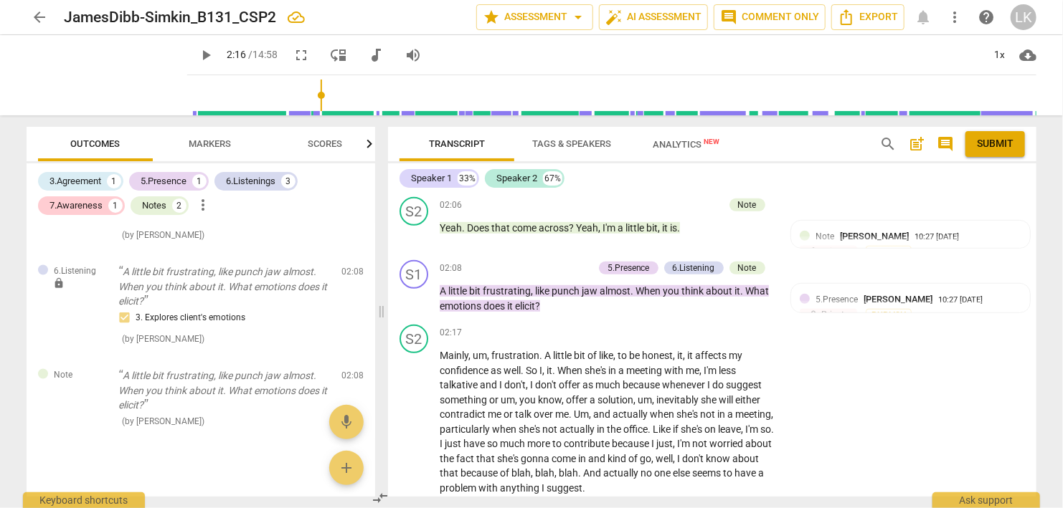
click at [835, 451] on div "Note Linda King 10:28 08-18-2025" at bounding box center [910, 446] width 222 height 22
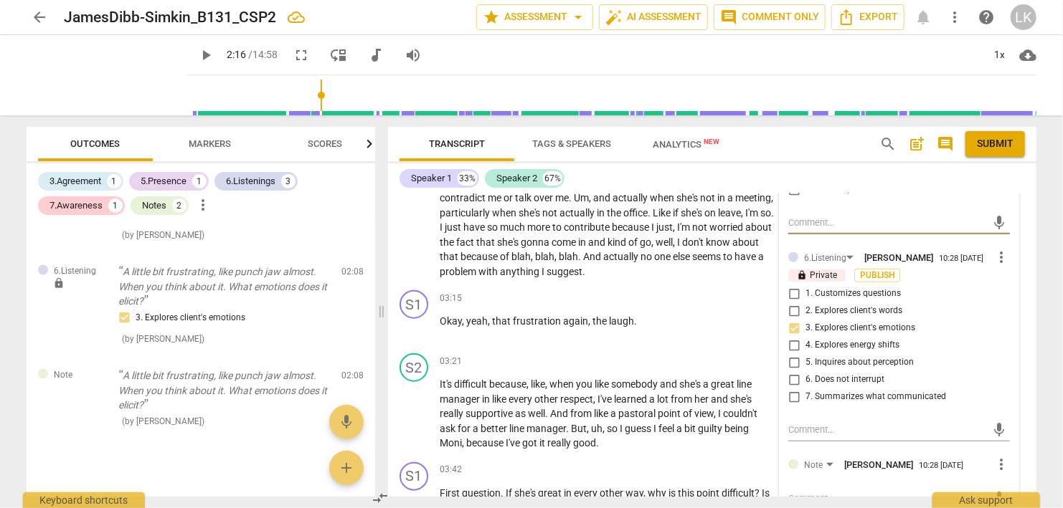
scroll to position [707, 0]
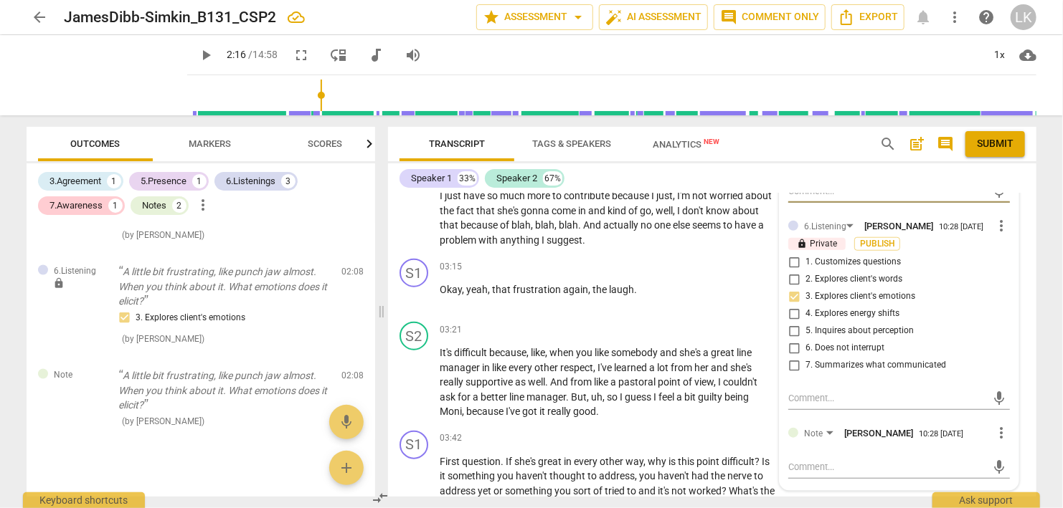
click at [835, 451] on div "mic" at bounding box center [899, 466] width 222 height 32
click at [835, 461] on textarea at bounding box center [887, 467] width 199 height 14
click at [1004, 465] on span "send" at bounding box center [1000, 468] width 16 height 16
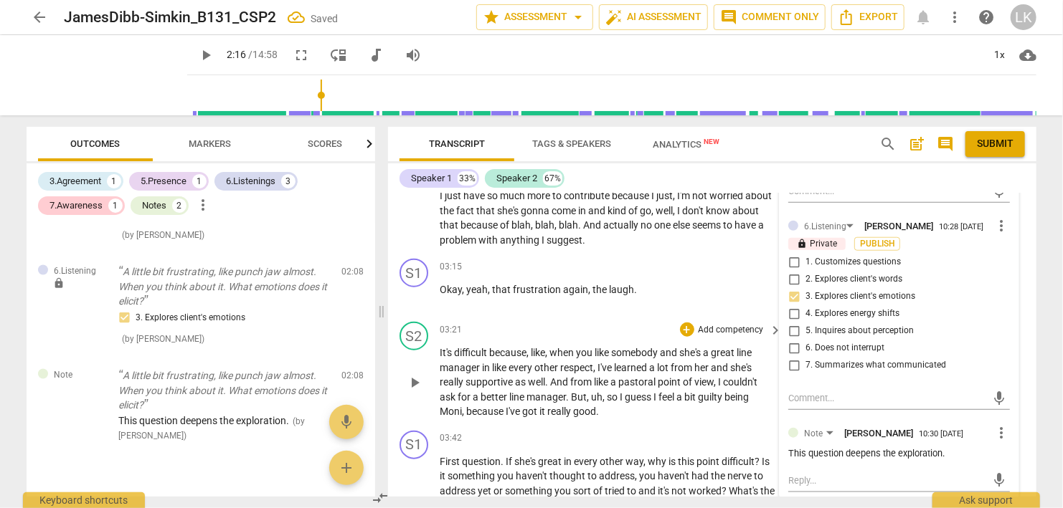
scroll to position [459, 0]
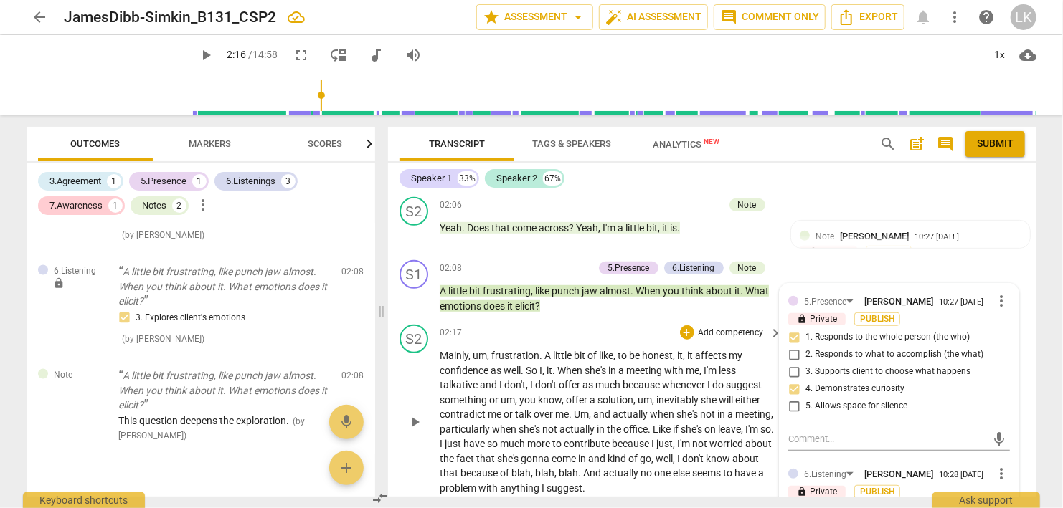
click at [412, 422] on span "play_arrow" at bounding box center [414, 422] width 17 height 17
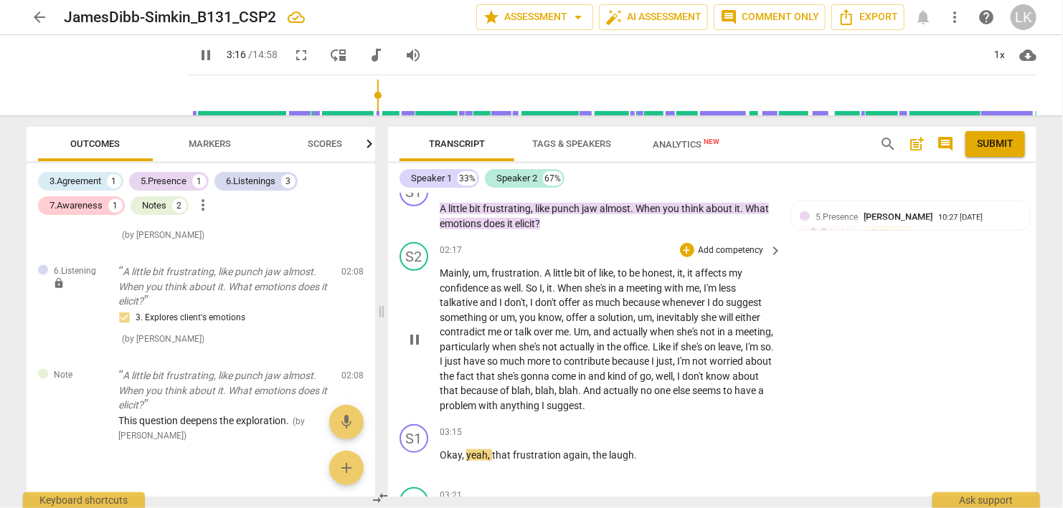
scroll to position [624, 0]
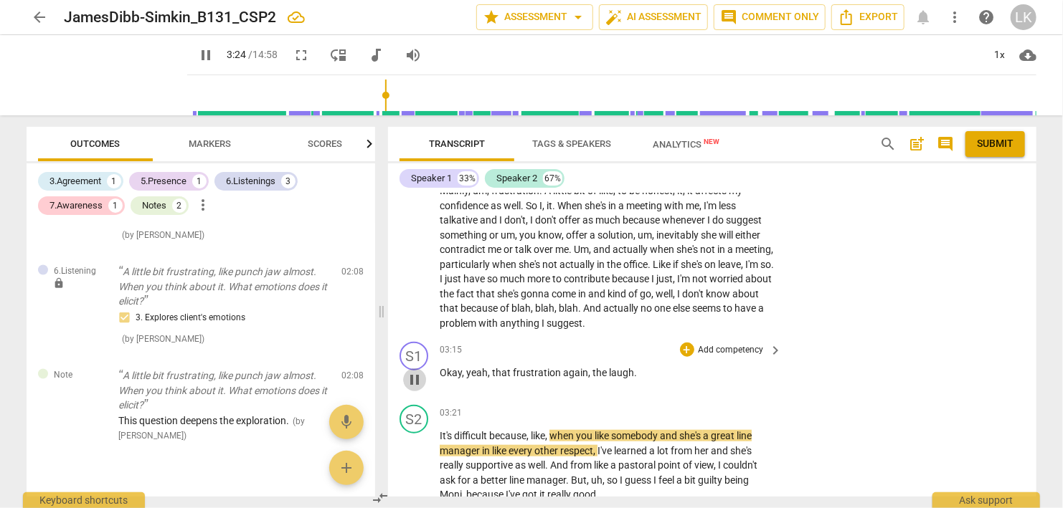
click at [410, 381] on span "pause" at bounding box center [414, 379] width 17 height 17
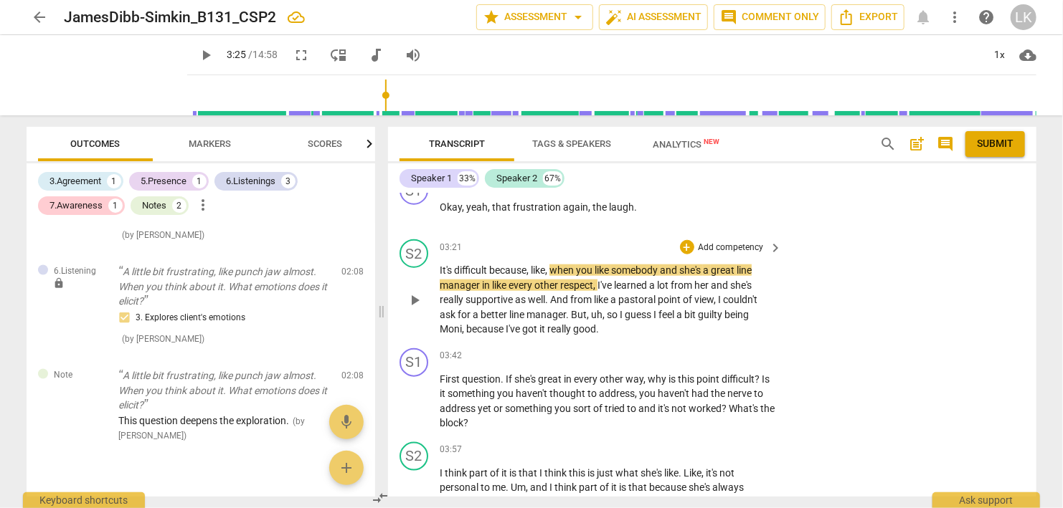
click at [407, 302] on span "play_arrow" at bounding box center [414, 300] width 17 height 17
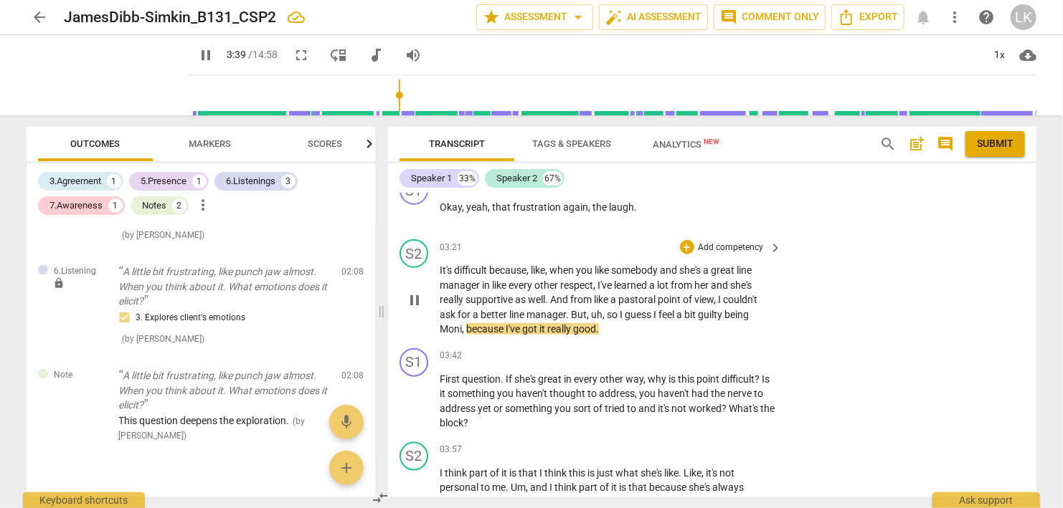
scroll to position [872, 0]
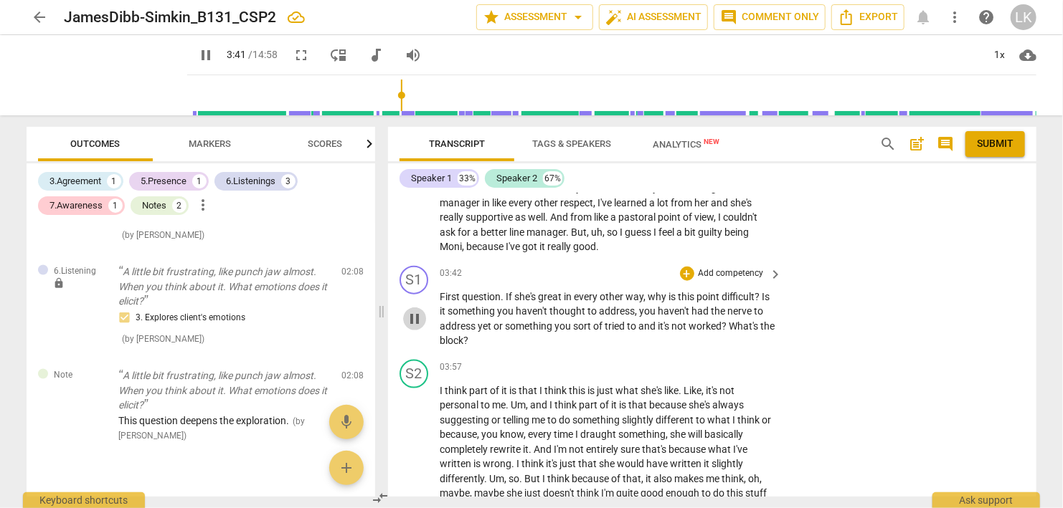
click at [414, 315] on span "pause" at bounding box center [414, 318] width 17 height 17
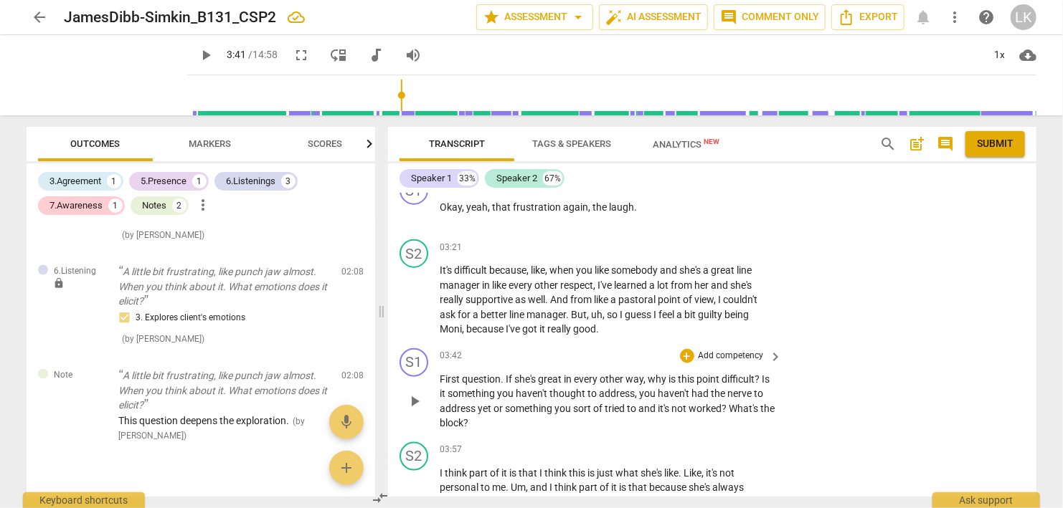
scroll to position [707, 0]
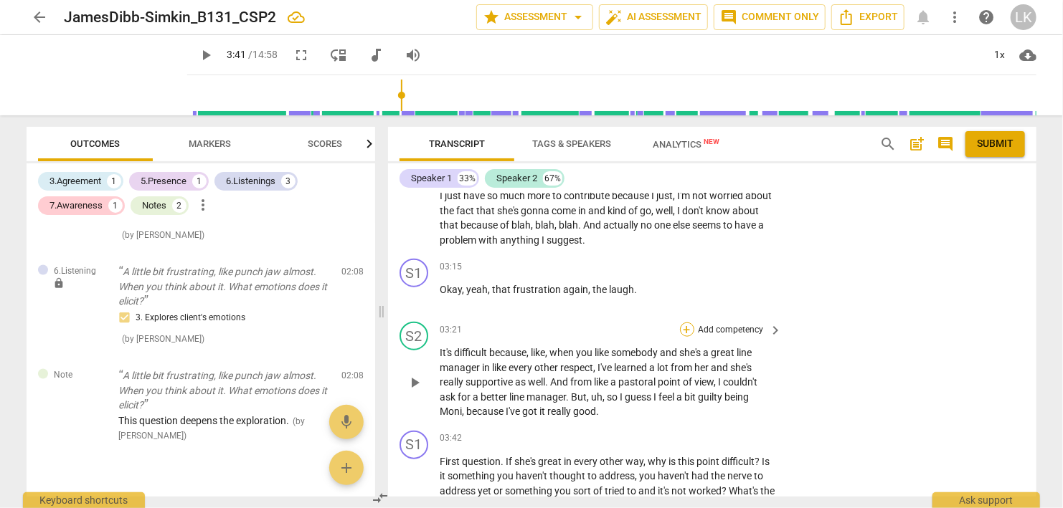
click at [687, 328] on div "+" at bounding box center [687, 330] width 14 height 14
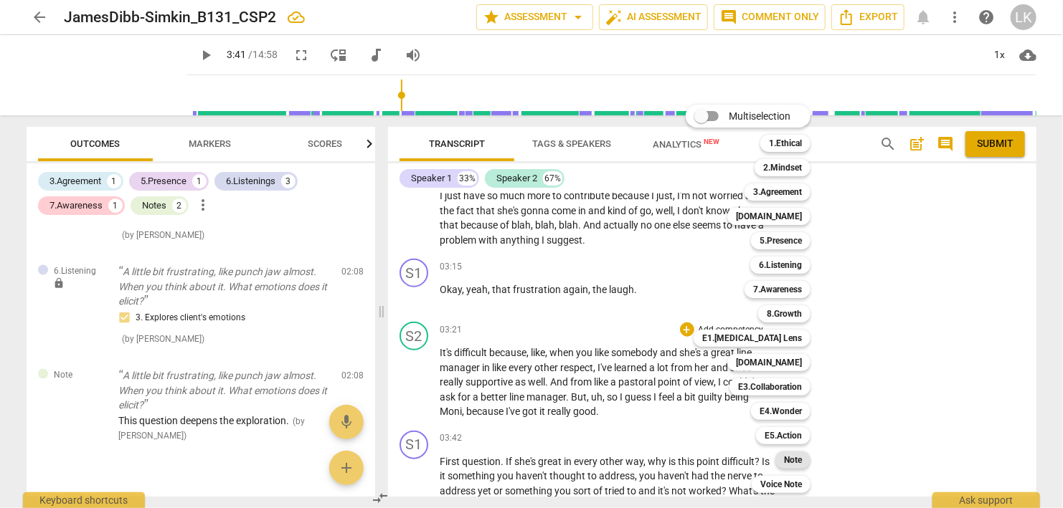
click at [792, 460] on b "Note" at bounding box center [793, 460] width 18 height 17
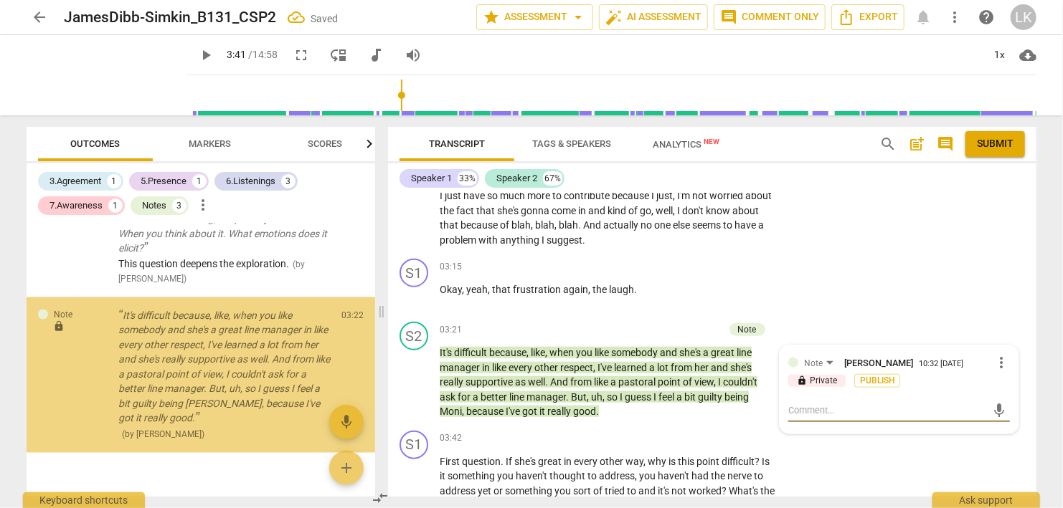
scroll to position [1255, 0]
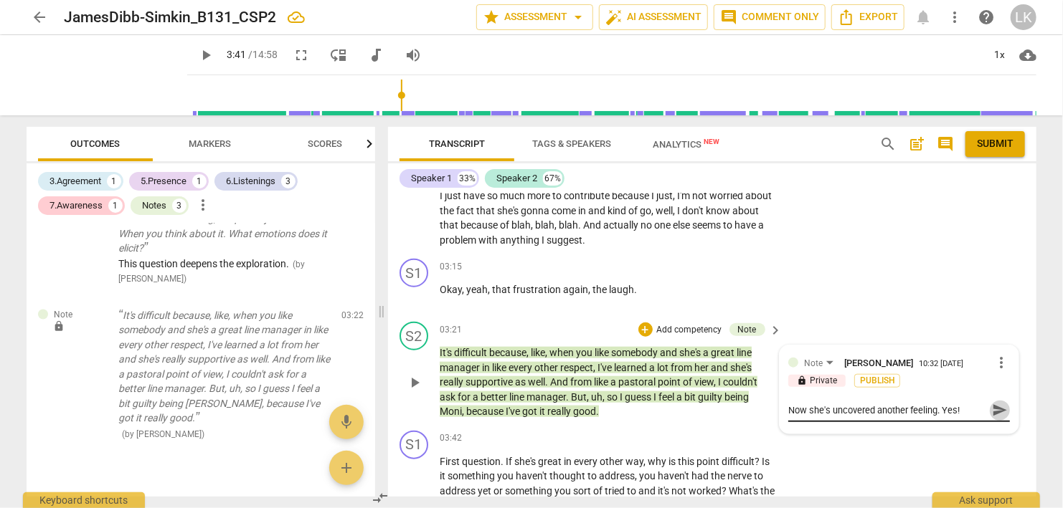
click at [1004, 410] on span "send" at bounding box center [1000, 411] width 16 height 16
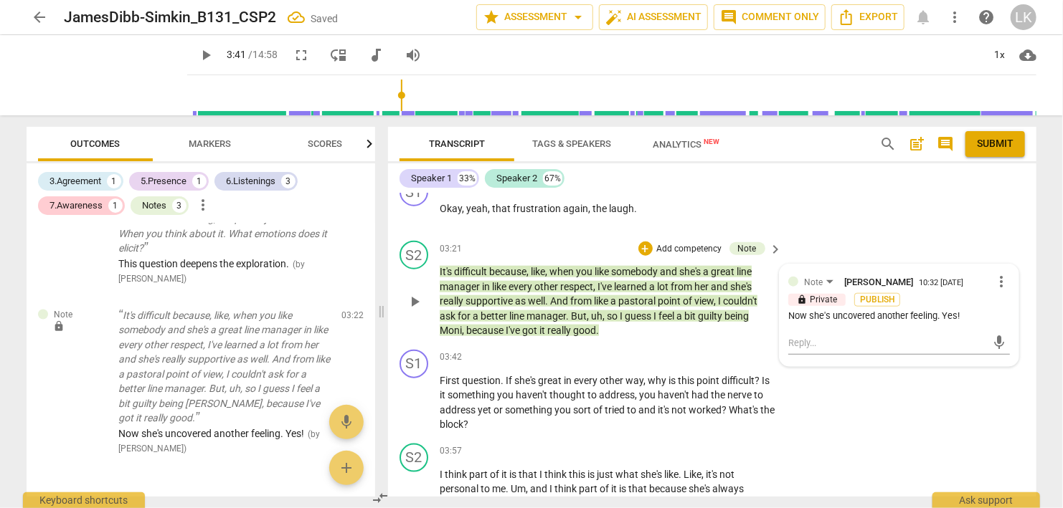
scroll to position [789, 0]
click at [413, 399] on span "play_arrow" at bounding box center [414, 401] width 17 height 17
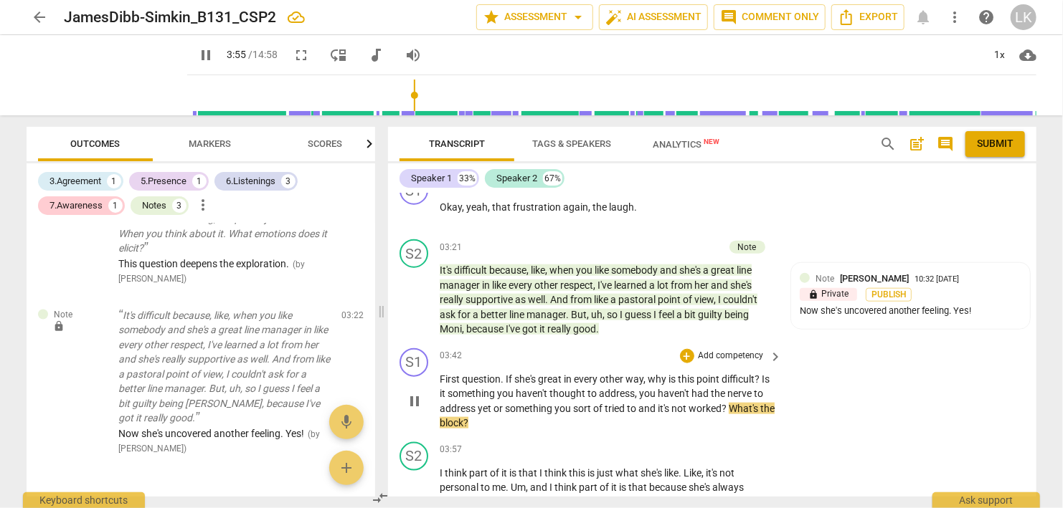
click at [413, 399] on span "pause" at bounding box center [414, 401] width 17 height 17
click at [685, 350] on div "+" at bounding box center [687, 356] width 14 height 14
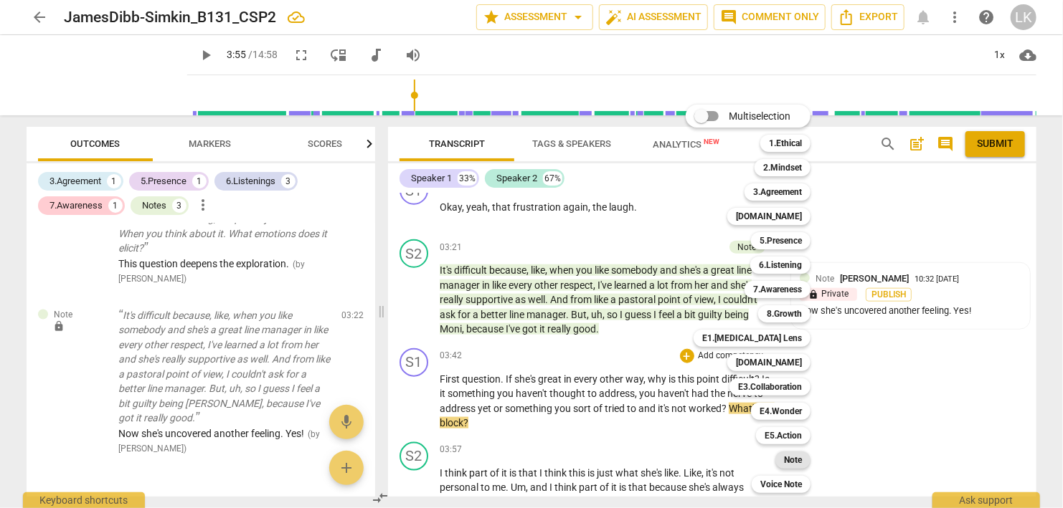
click at [786, 464] on b "Note" at bounding box center [793, 460] width 18 height 17
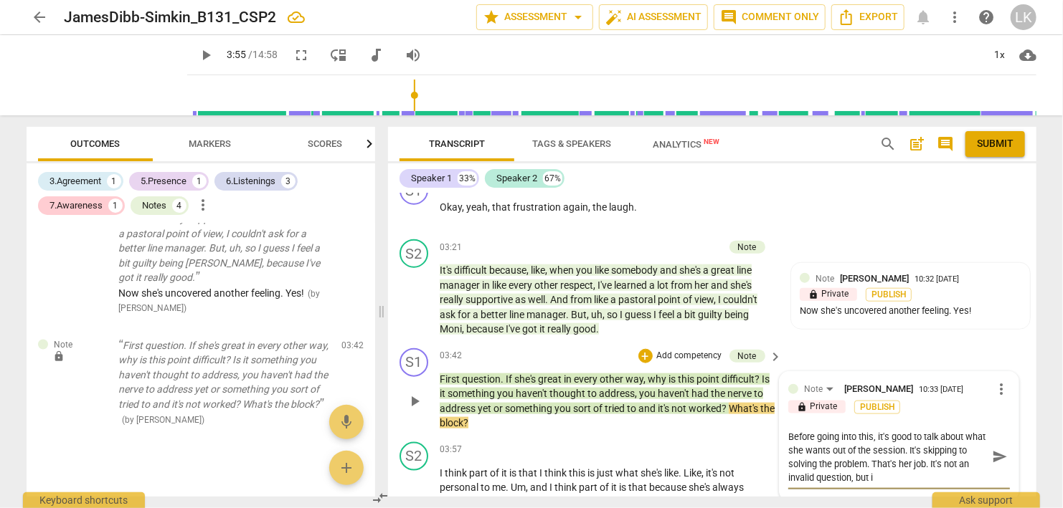
scroll to position [0, 0]
click at [1005, 456] on span "send" at bounding box center [1000, 458] width 16 height 16
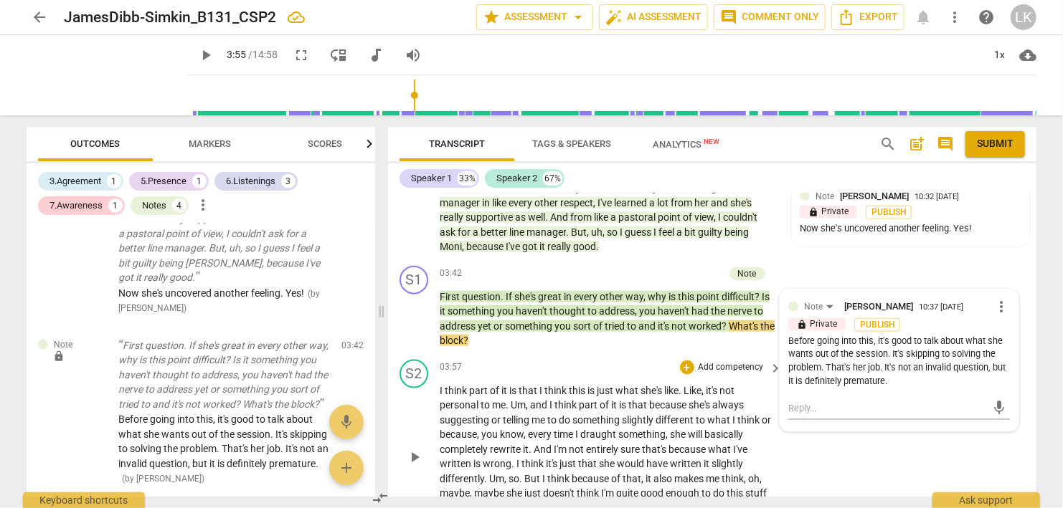
scroll to position [954, 0]
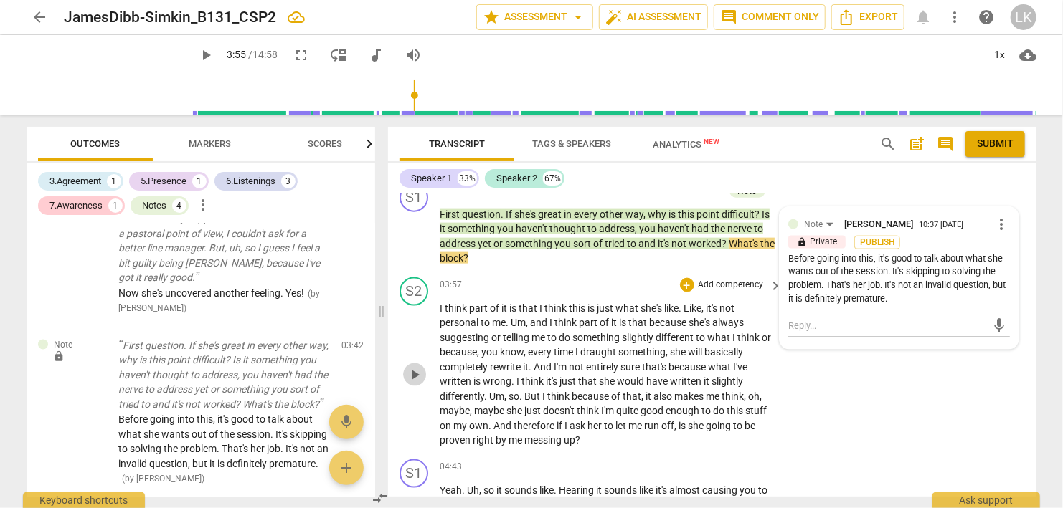
click at [419, 370] on span "play_arrow" at bounding box center [414, 374] width 17 height 17
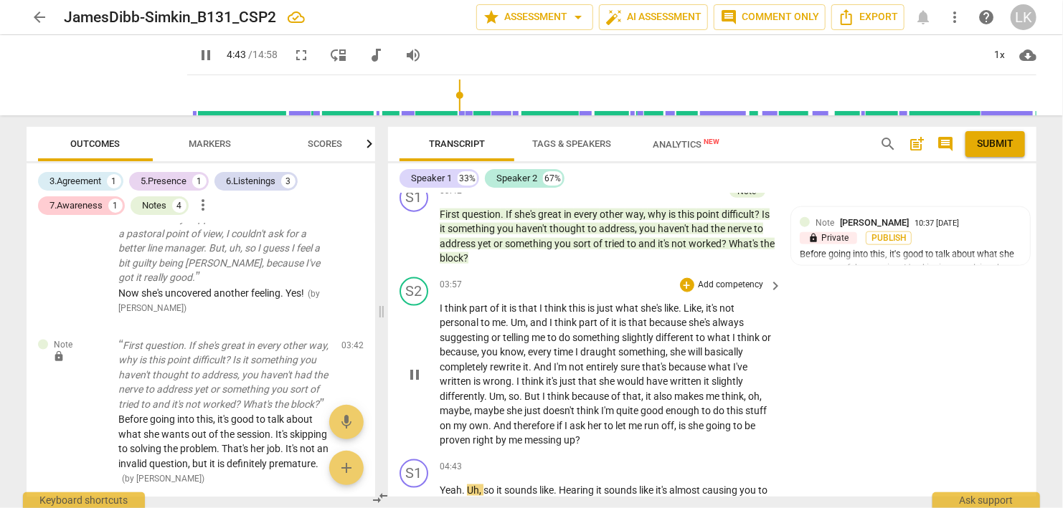
click at [410, 366] on span "pause" at bounding box center [414, 374] width 17 height 17
click at [690, 283] on div "+" at bounding box center [687, 285] width 14 height 14
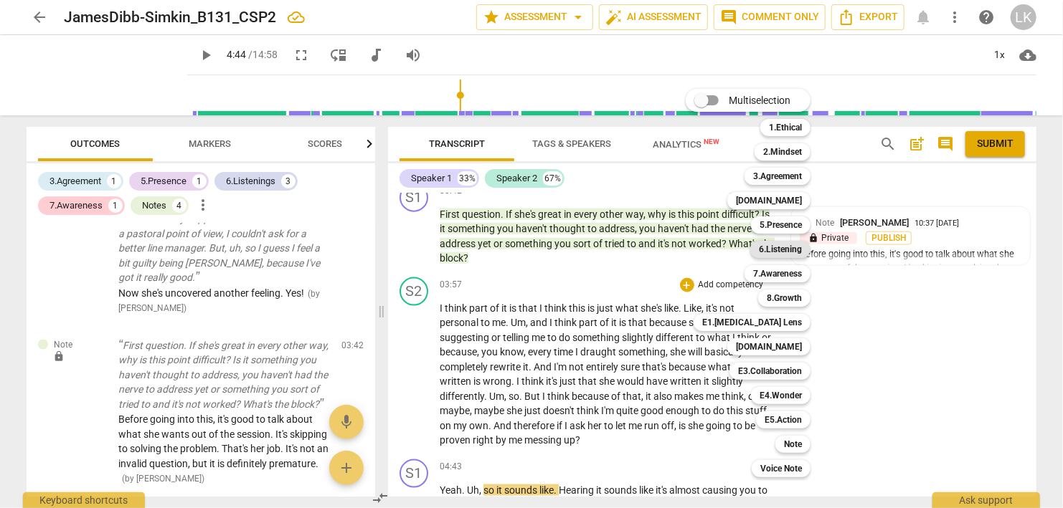
click at [792, 254] on b "6.Listening" at bounding box center [780, 249] width 43 height 17
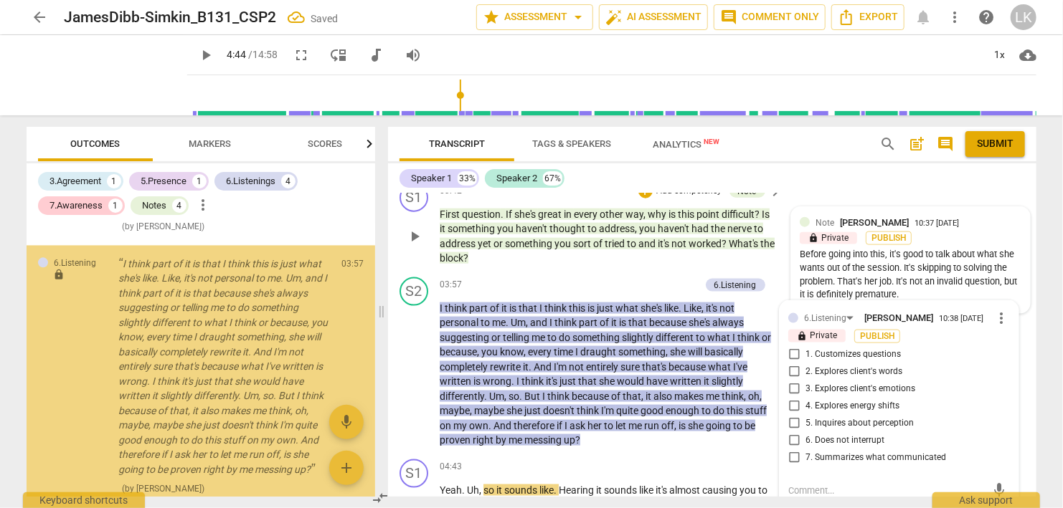
scroll to position [1650, 0]
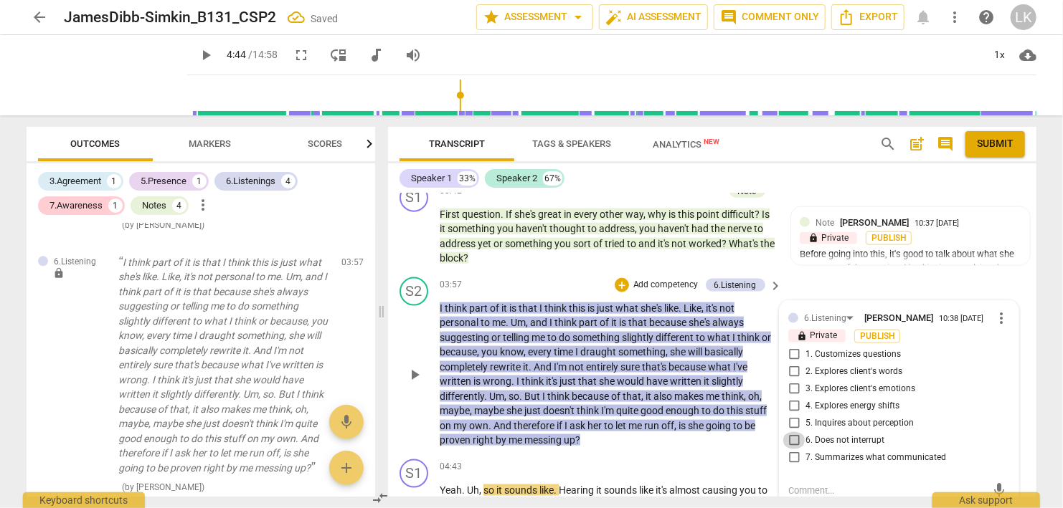
click at [794, 440] on input "6. Does not interrupt" at bounding box center [793, 440] width 23 height 17
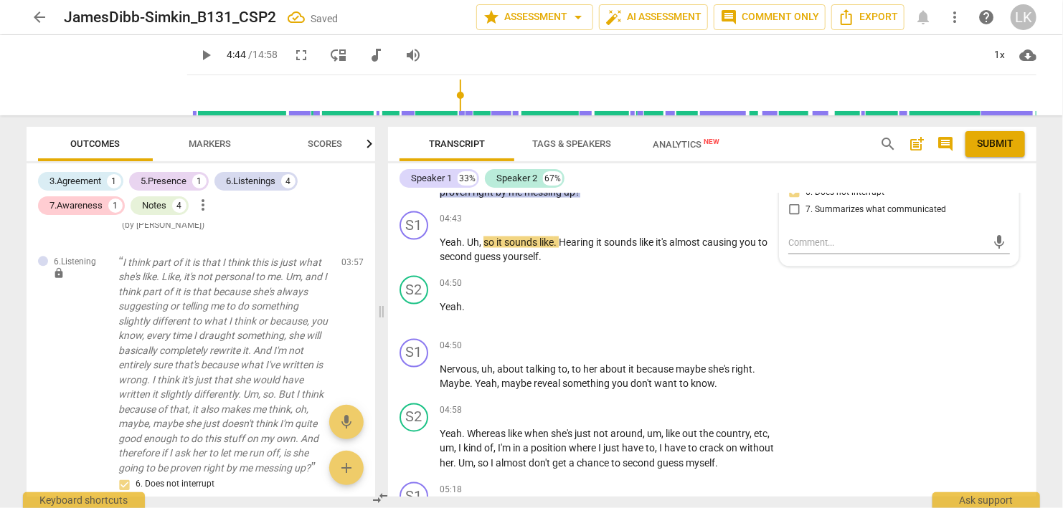
scroll to position [1120, 0]
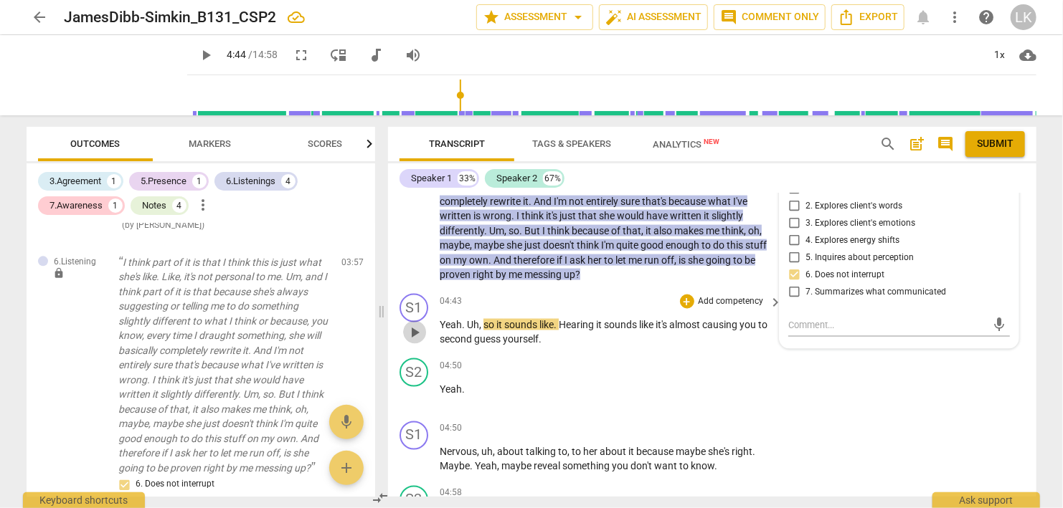
click at [413, 326] on span "play_arrow" at bounding box center [414, 332] width 17 height 17
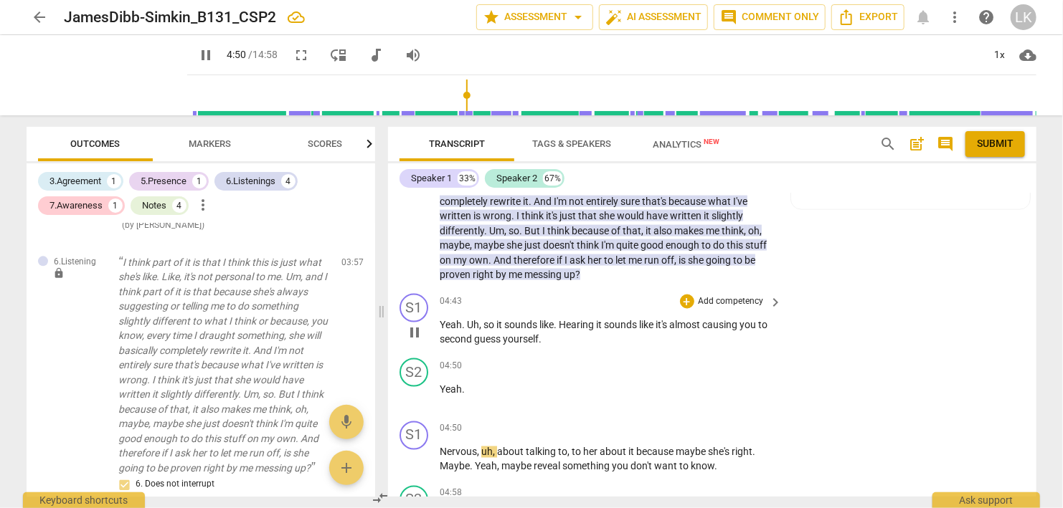
click at [417, 330] on span "pause" at bounding box center [414, 332] width 17 height 17
click at [683, 301] on div "+" at bounding box center [687, 302] width 14 height 14
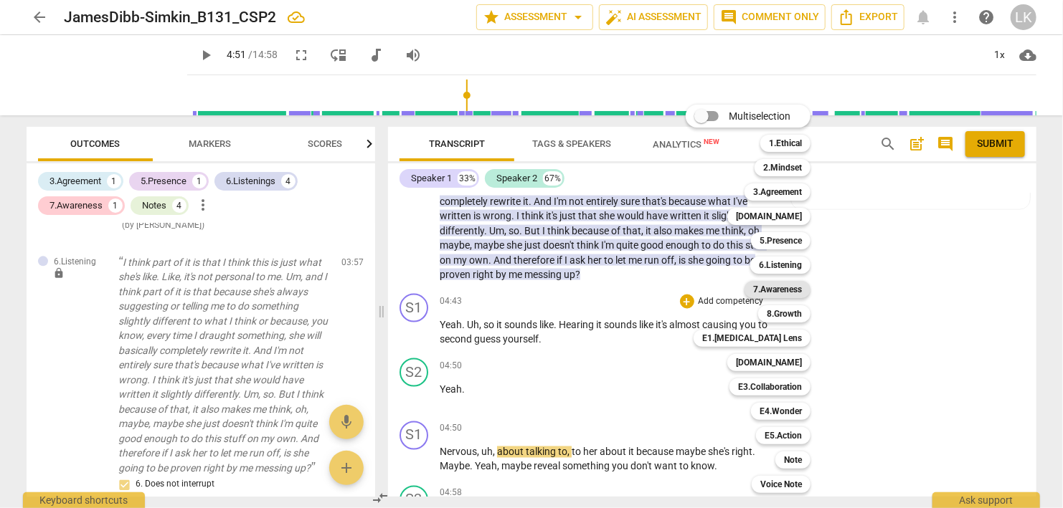
click at [790, 291] on b "7.Awareness" at bounding box center [777, 289] width 49 height 17
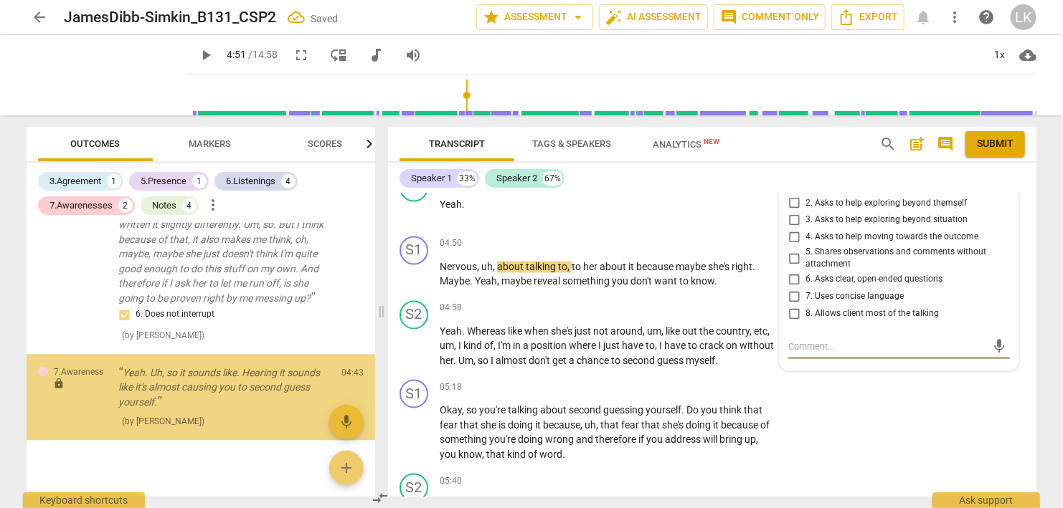
scroll to position [1820, 0]
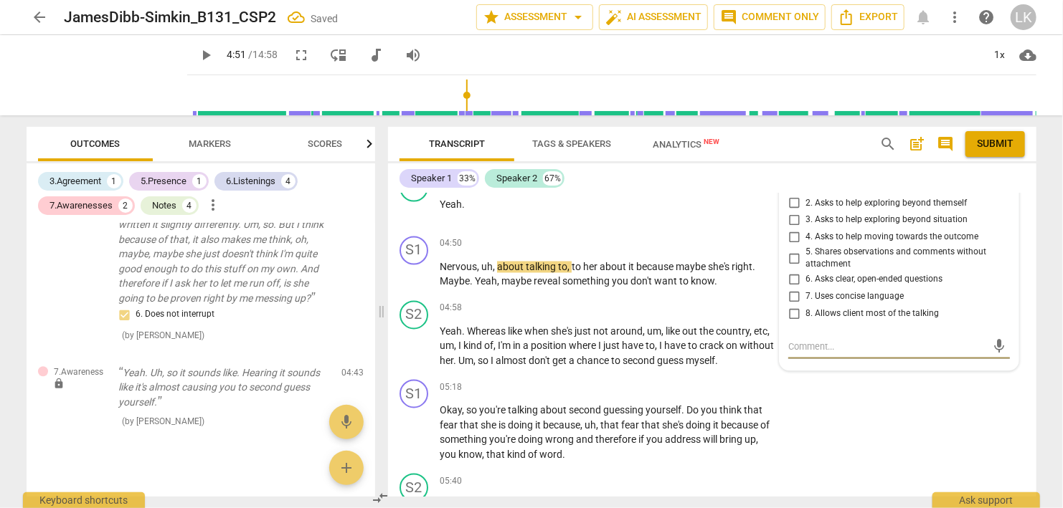
click at [796, 260] on input "5. Shares observations and comments without attachment" at bounding box center [793, 258] width 23 height 17
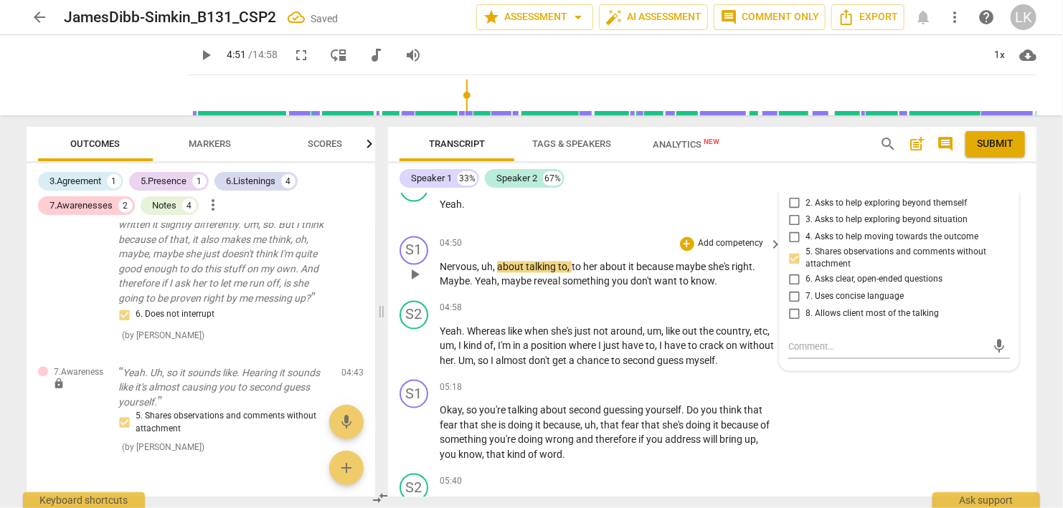
scroll to position [1223, 0]
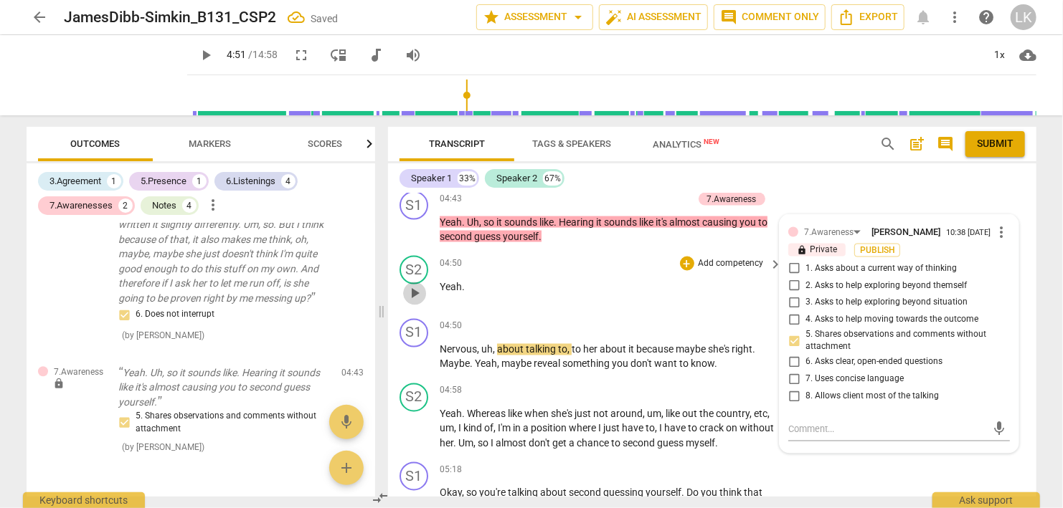
click at [413, 294] on span "play_arrow" at bounding box center [414, 293] width 17 height 17
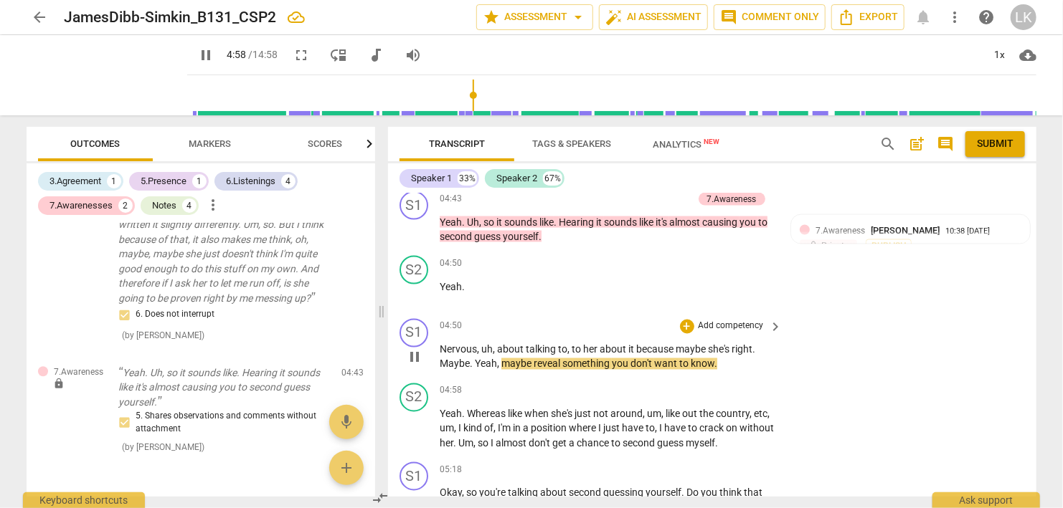
click at [409, 351] on span "pause" at bounding box center [414, 357] width 17 height 17
click at [690, 329] on div "+" at bounding box center [687, 327] width 14 height 14
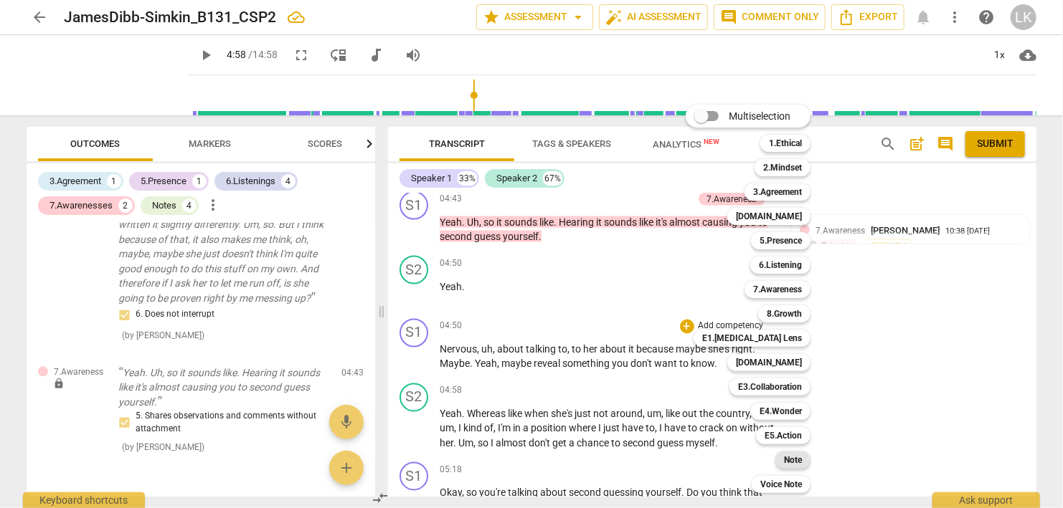
click at [795, 457] on b "Note" at bounding box center [793, 460] width 18 height 17
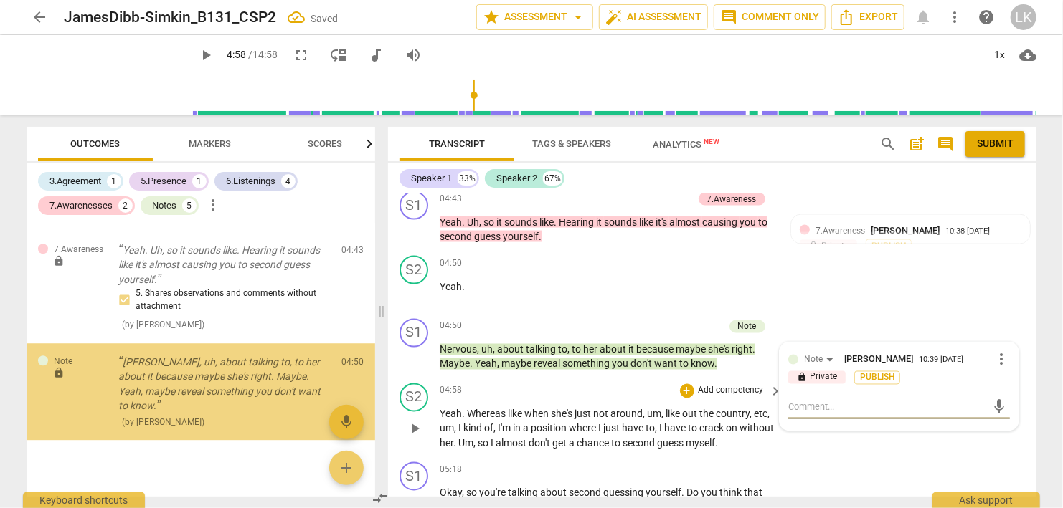
scroll to position [1943, 0]
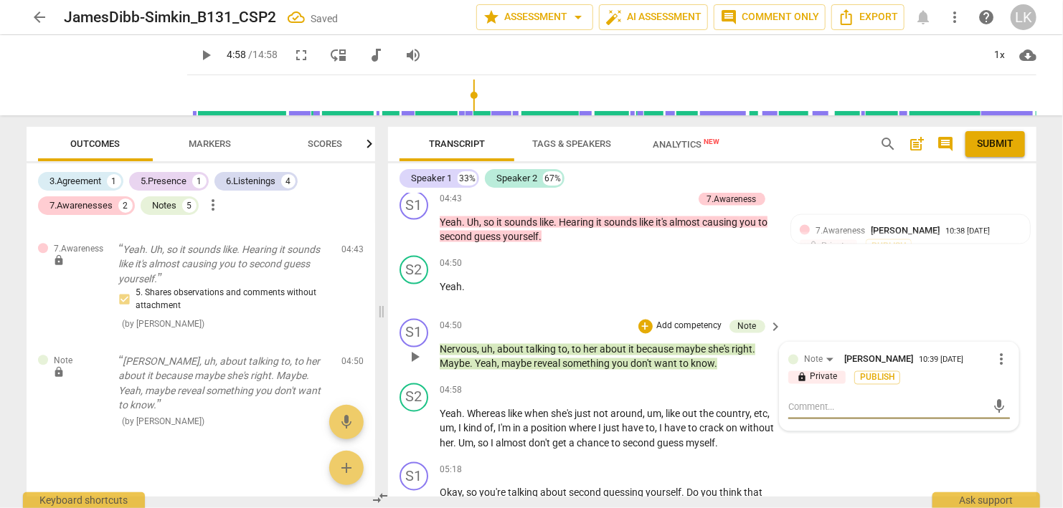
click at [799, 411] on textarea at bounding box center [887, 408] width 199 height 14
click at [997, 406] on span "send" at bounding box center [1000, 407] width 16 height 16
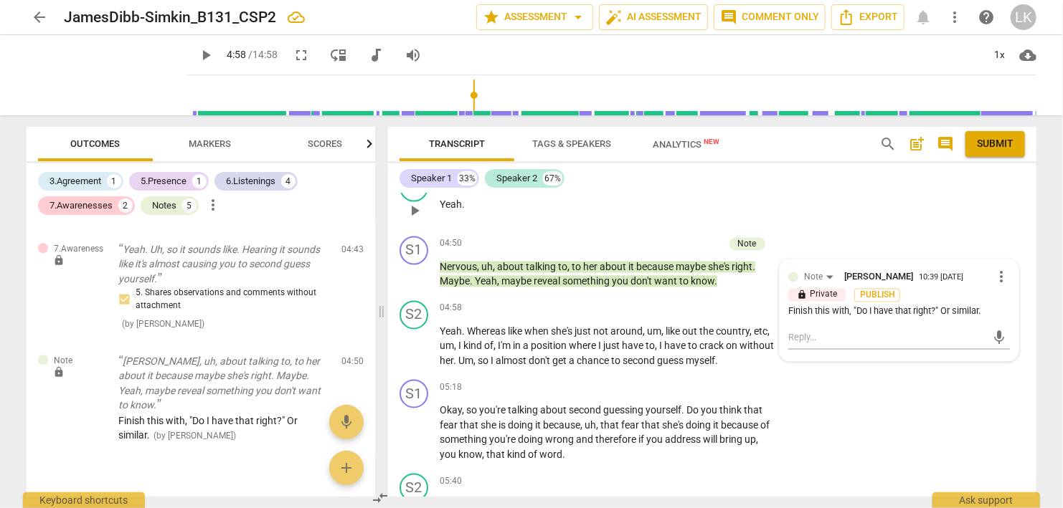
scroll to position [1223, 0]
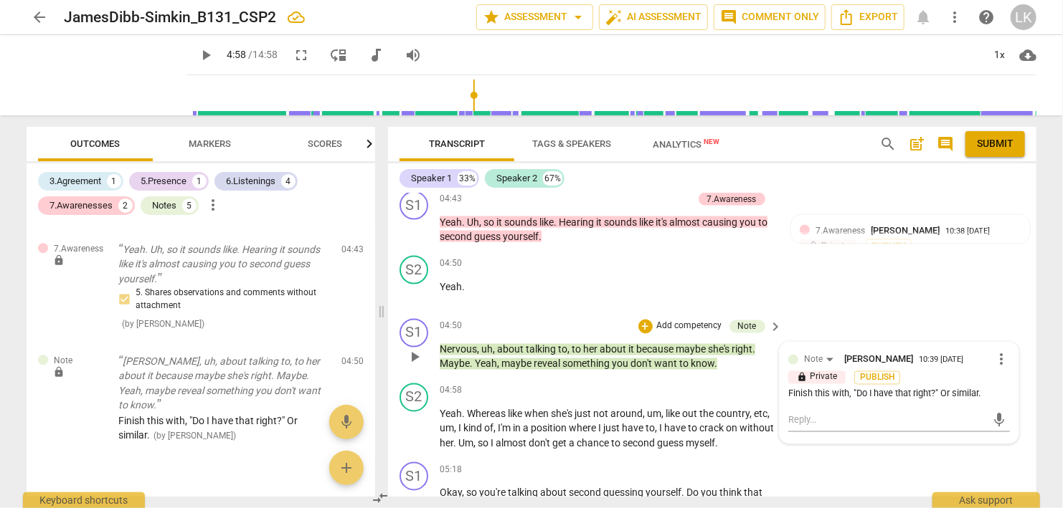
click at [695, 328] on p "Add competency" at bounding box center [689, 327] width 68 height 13
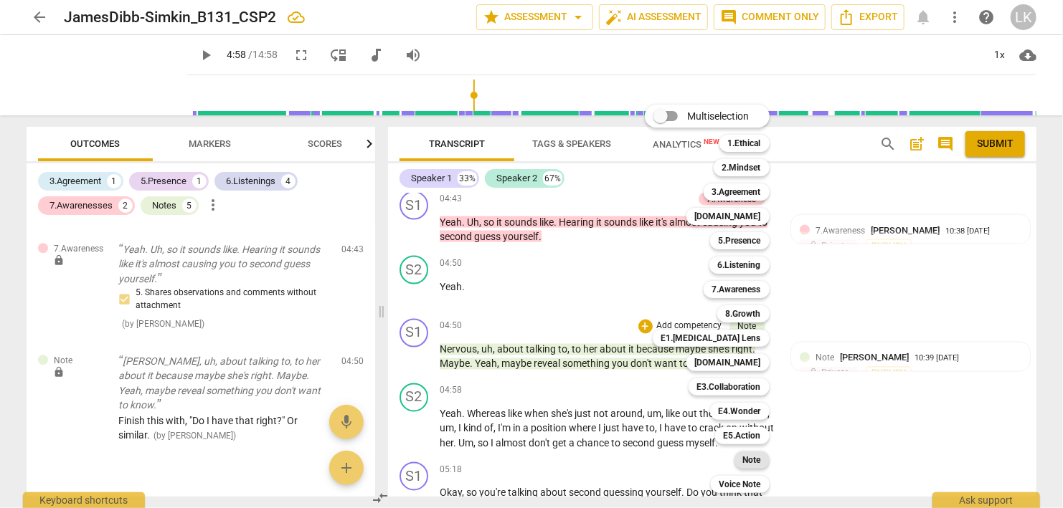
click at [741, 457] on div "Note" at bounding box center [751, 460] width 35 height 17
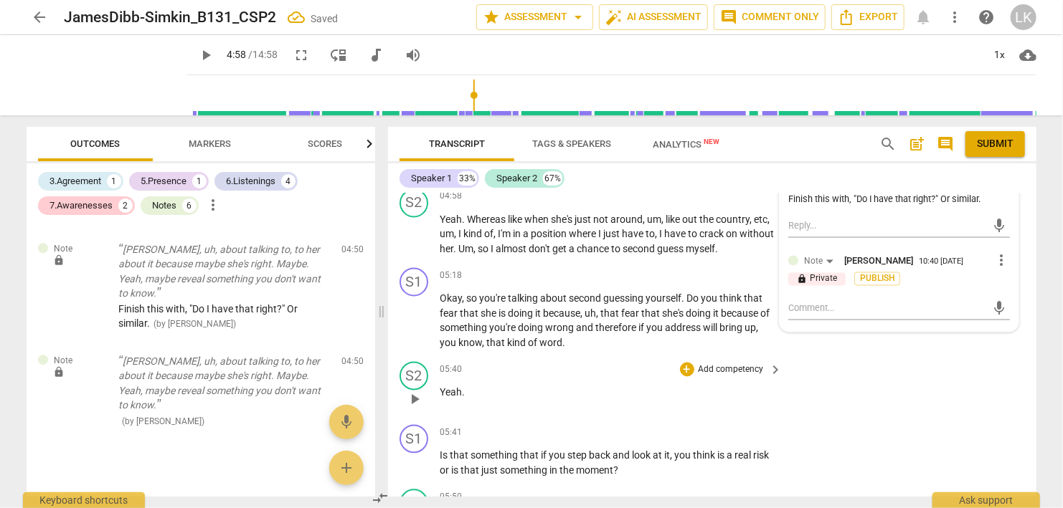
scroll to position [1387, 0]
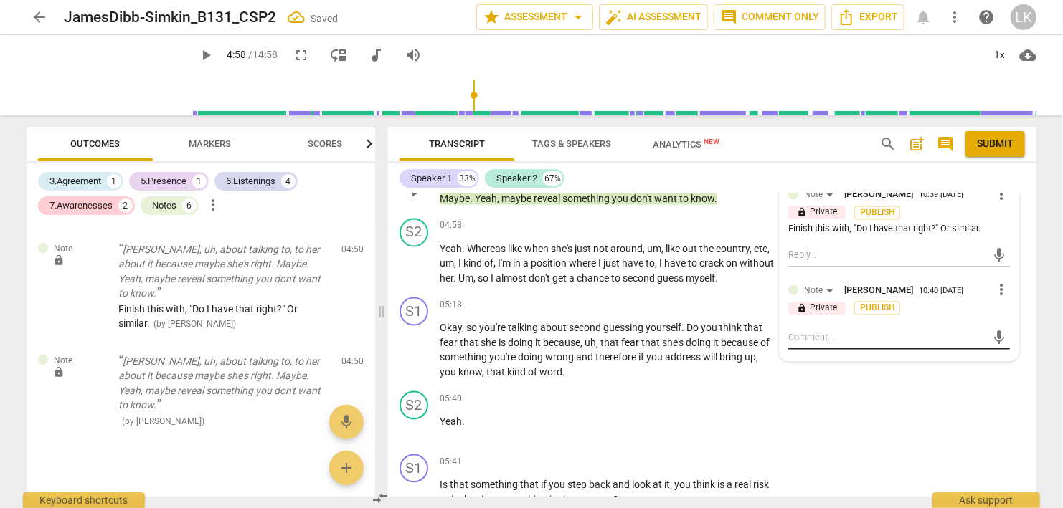
click at [853, 339] on textarea at bounding box center [887, 338] width 199 height 14
click at [1002, 286] on span "more_vert" at bounding box center [1000, 290] width 17 height 17
click at [1008, 311] on li "Delete" at bounding box center [1016, 314] width 49 height 27
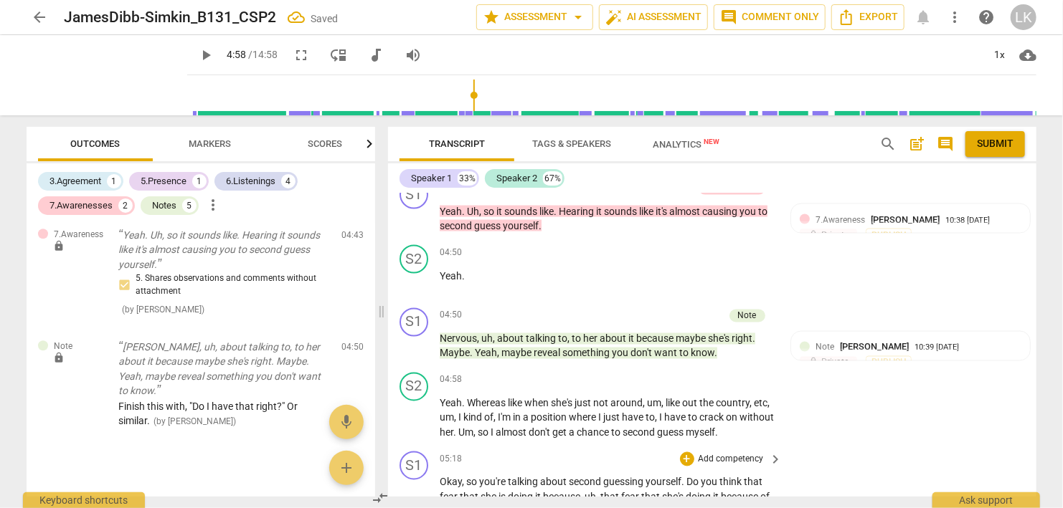
scroll to position [1223, 0]
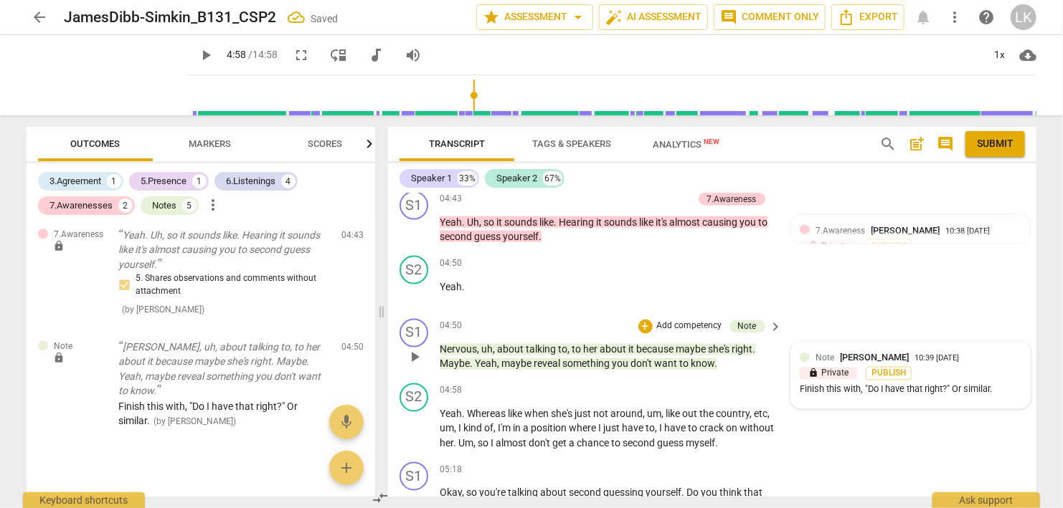
click at [987, 351] on div "Note Linda King 10:39 08-18-2025" at bounding box center [918, 358] width 206 height 14
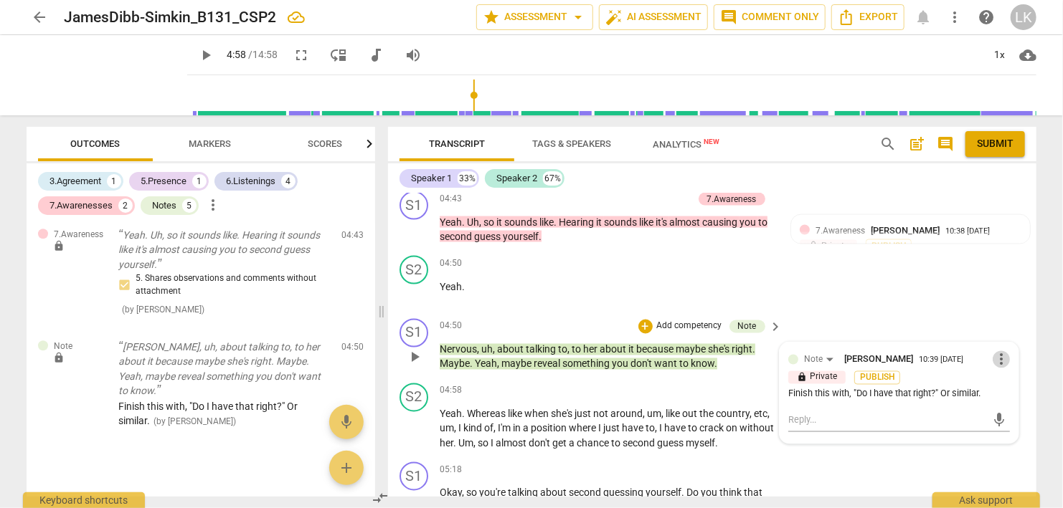
click at [1001, 359] on span "more_vert" at bounding box center [1000, 359] width 17 height 17
click at [1001, 359] on li "Edit" at bounding box center [1016, 356] width 49 height 27
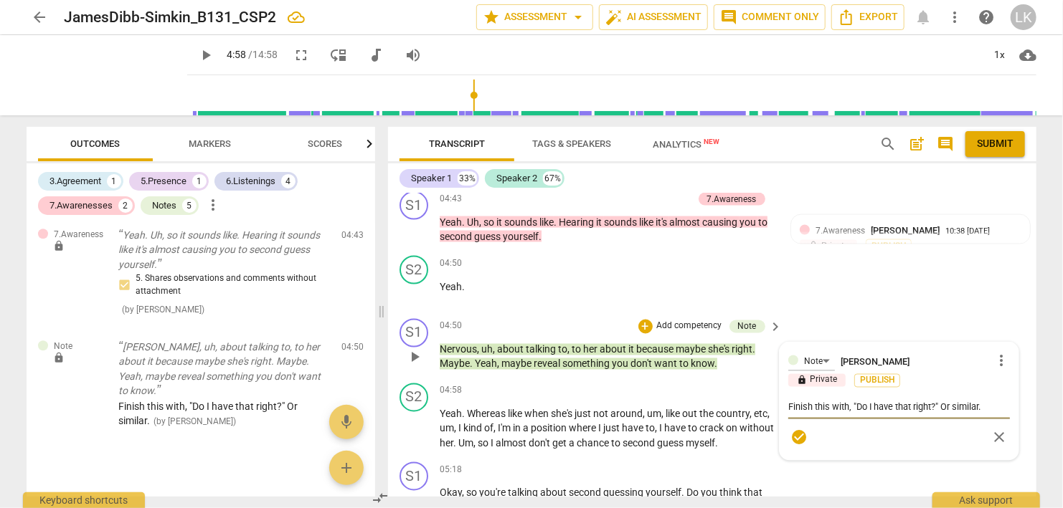
click at [994, 403] on textarea "Finish this with, "Do I have that right?" Or similar." at bounding box center [899, 408] width 222 height 14
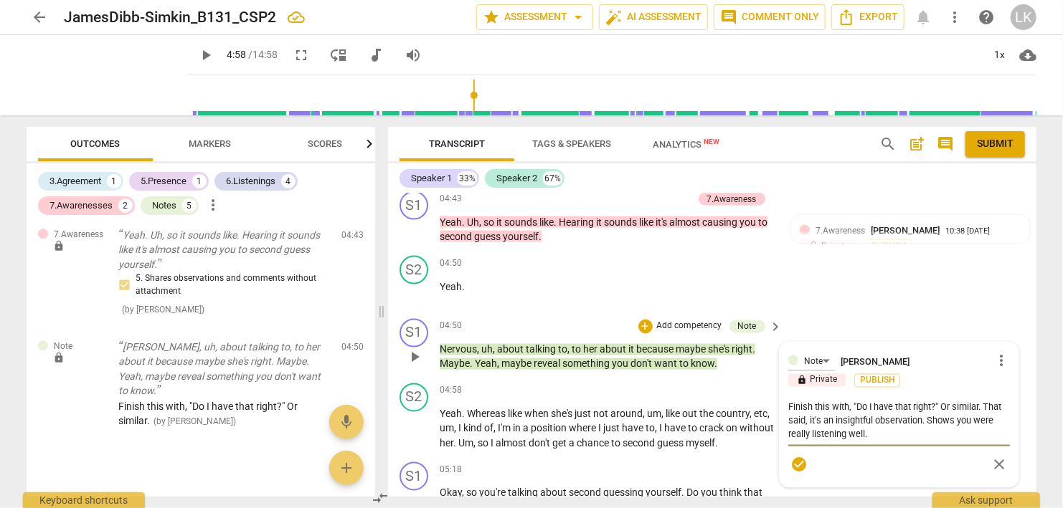
click at [799, 466] on span "check_circle" at bounding box center [798, 465] width 17 height 17
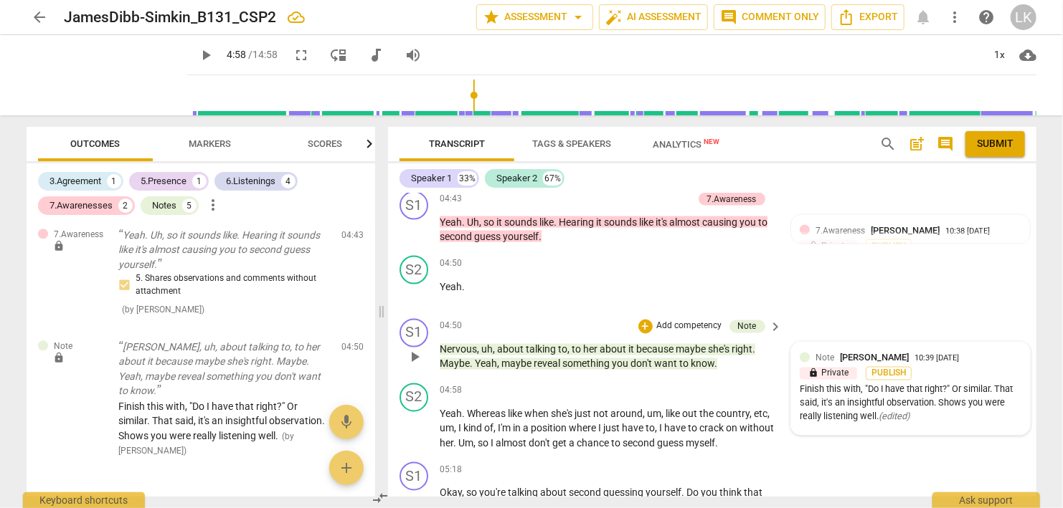
click at [414, 354] on span "play_arrow" at bounding box center [414, 357] width 17 height 17
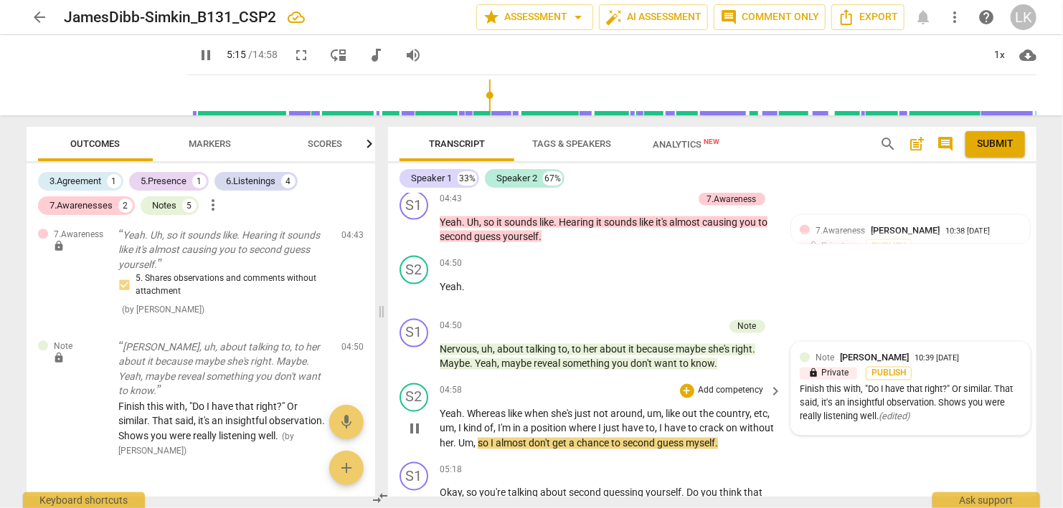
scroll to position [1387, 0]
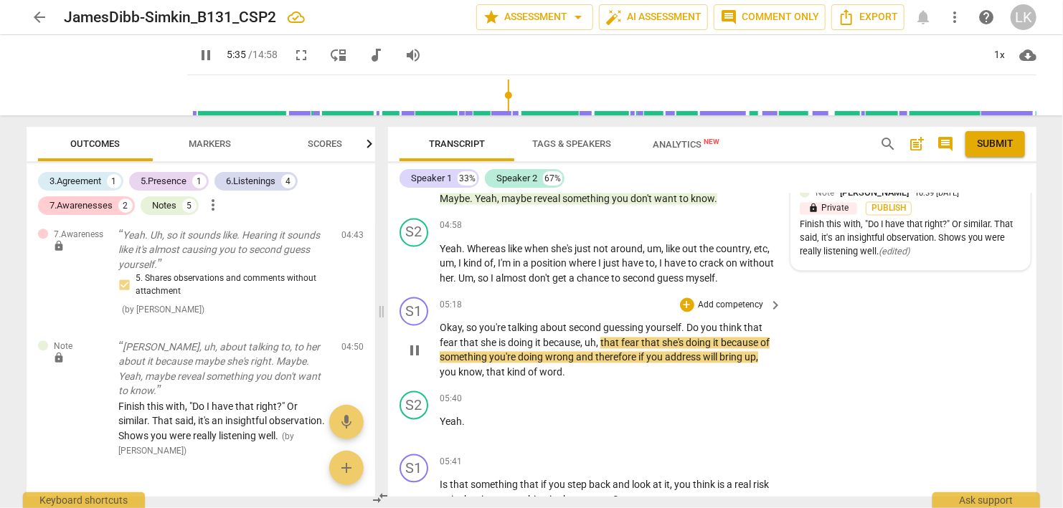
click at [409, 347] on span "pause" at bounding box center [414, 351] width 17 height 17
click at [691, 300] on div "+" at bounding box center [687, 305] width 14 height 14
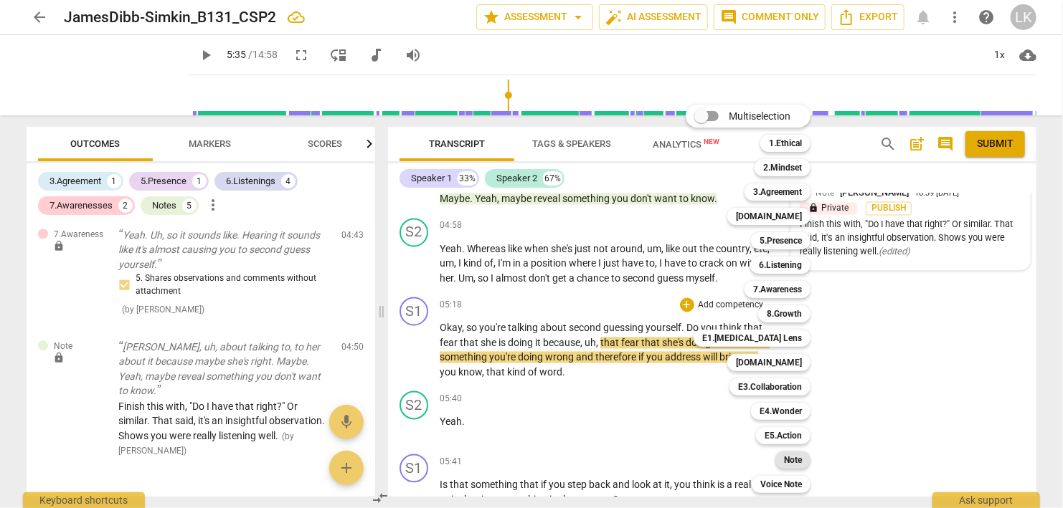
click at [785, 460] on b "Note" at bounding box center [793, 460] width 18 height 17
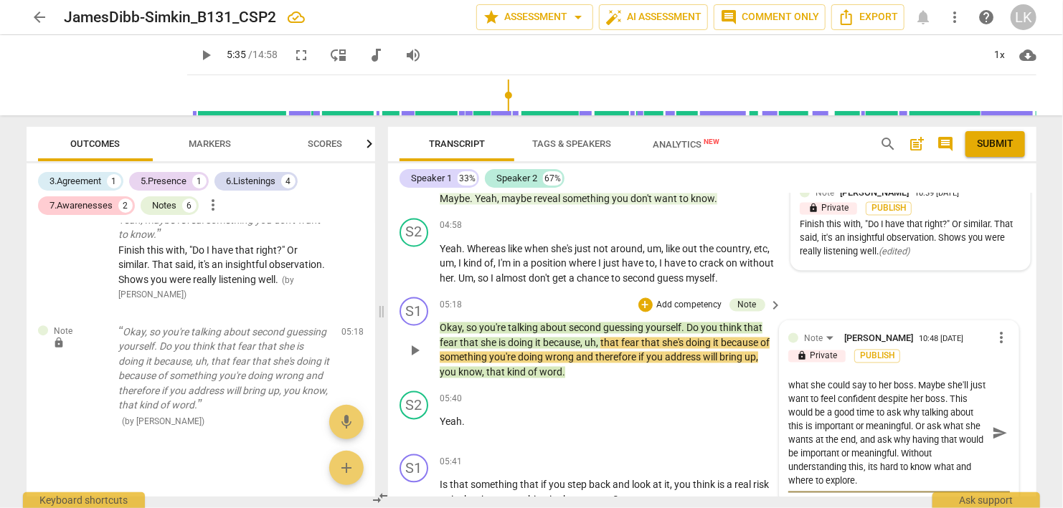
scroll to position [54, 0]
click at [996, 436] on span "send" at bounding box center [1000, 434] width 16 height 16
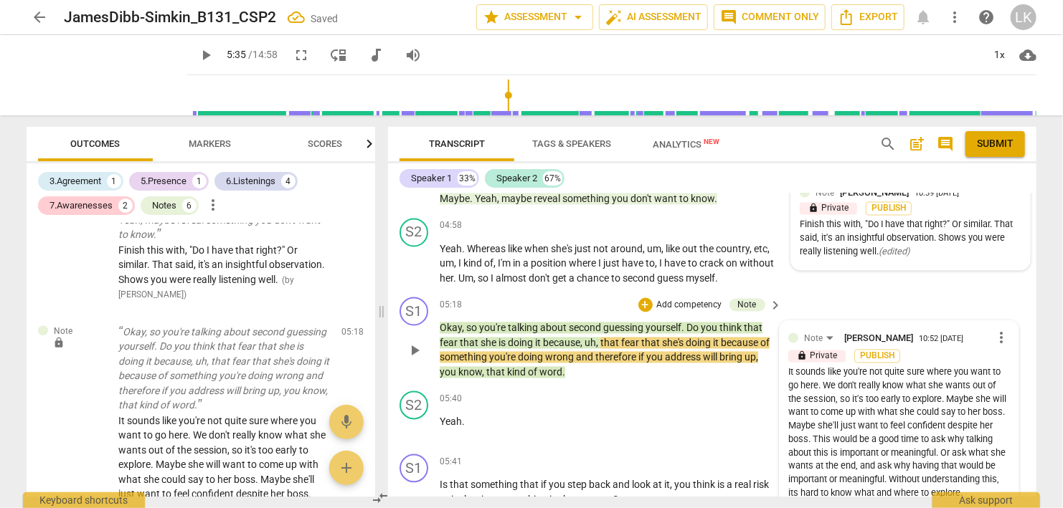
scroll to position [0, 0]
click at [415, 346] on span "play_arrow" at bounding box center [414, 351] width 17 height 17
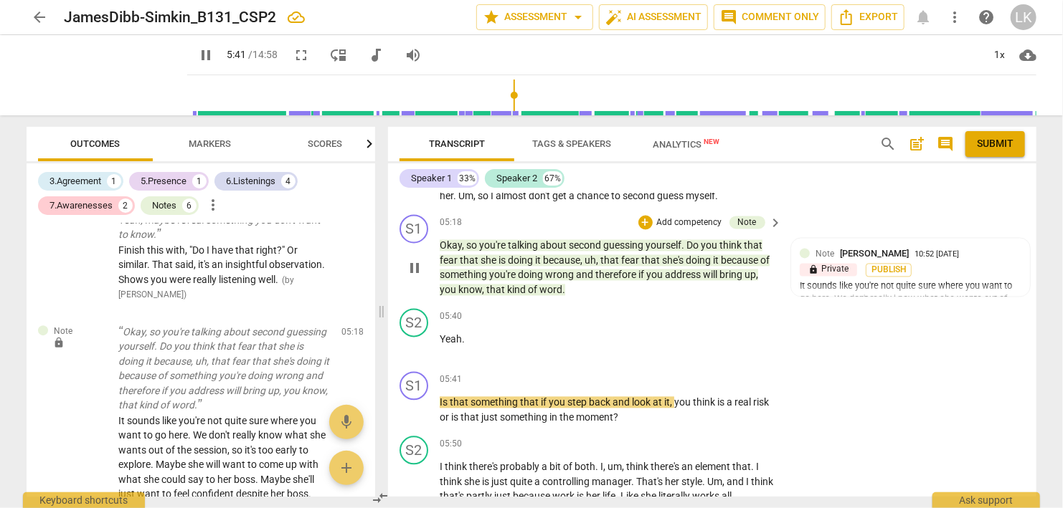
scroll to position [1553, 0]
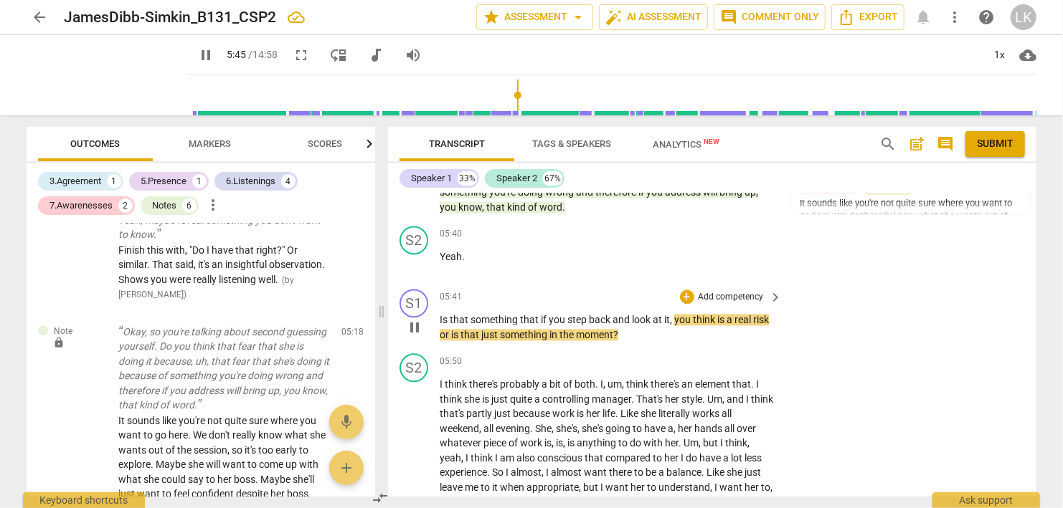
click at [417, 326] on span "pause" at bounding box center [414, 327] width 17 height 17
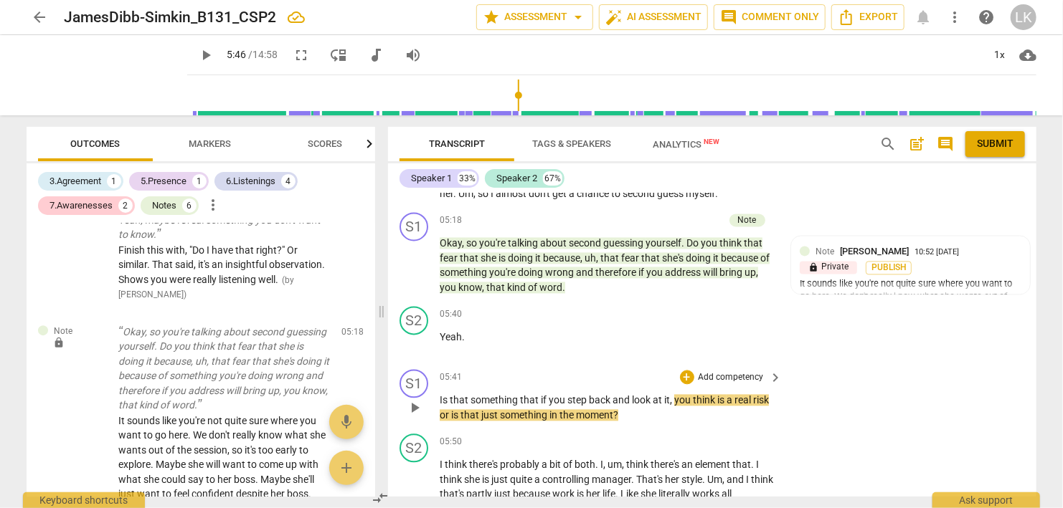
scroll to position [1470, 0]
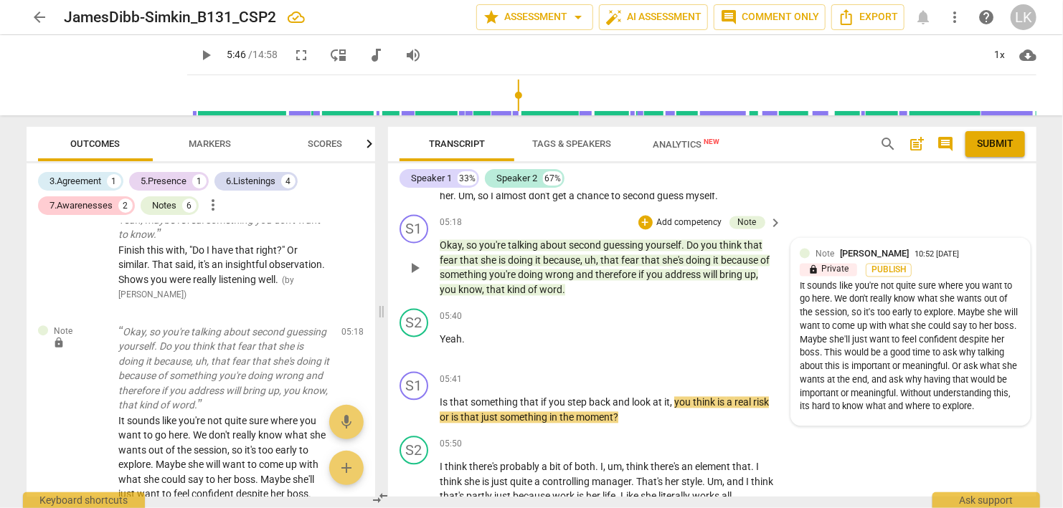
click at [975, 265] on div "lock Private Publish" at bounding box center [910, 271] width 222 height 14
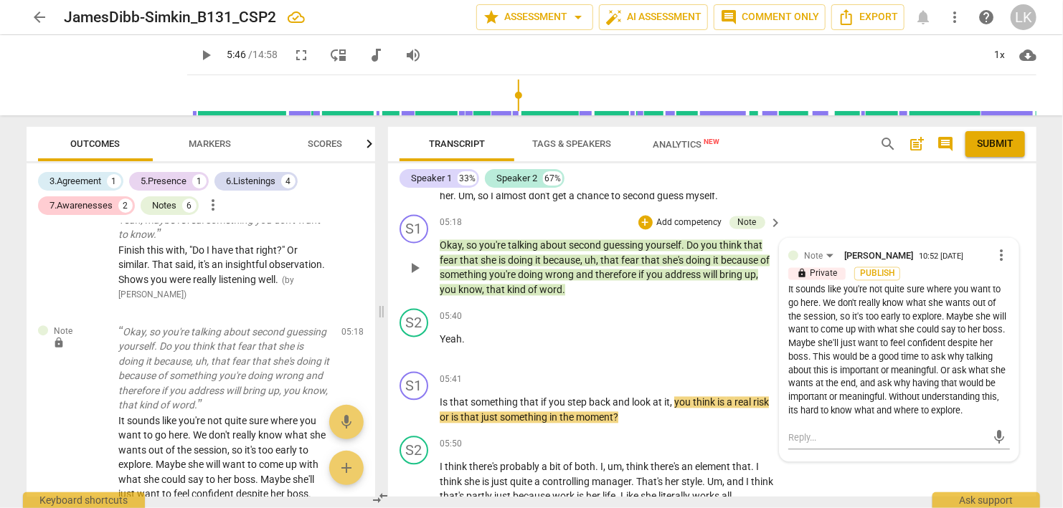
click at [999, 250] on span "more_vert" at bounding box center [1000, 255] width 17 height 17
click at [1015, 245] on li "Edit" at bounding box center [1016, 252] width 49 height 27
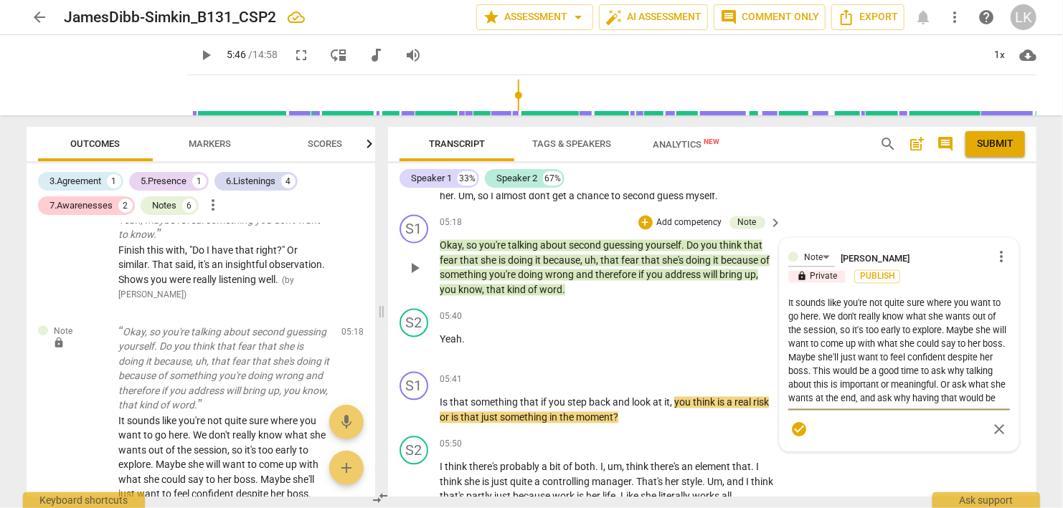
scroll to position [27, 0]
click at [977, 395] on textarea "It sounds like you're not quite sure where you want to go here. We don't really…" at bounding box center [899, 351] width 222 height 109
click at [798, 432] on span "check_circle" at bounding box center [798, 430] width 17 height 17
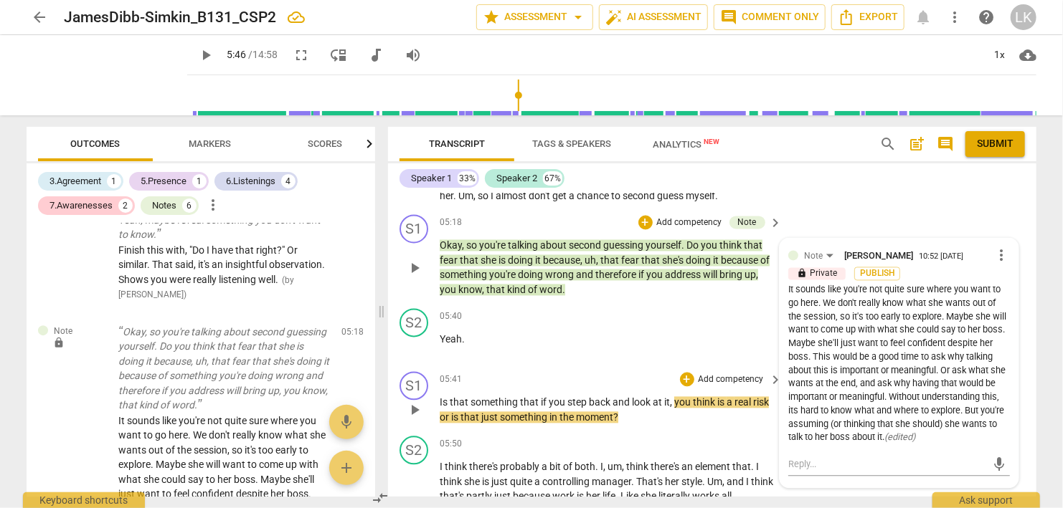
scroll to position [1553, 0]
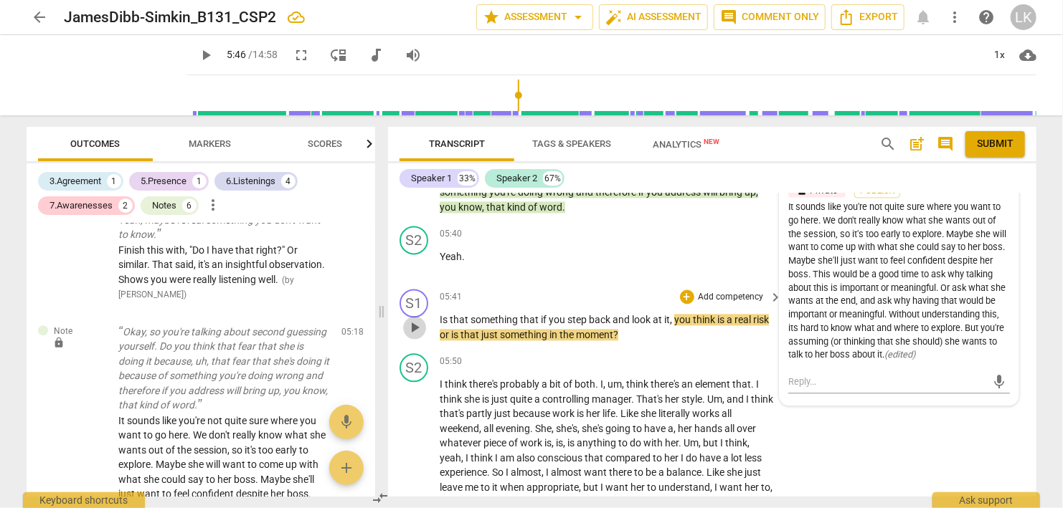
click at [414, 323] on span "play_arrow" at bounding box center [414, 327] width 17 height 17
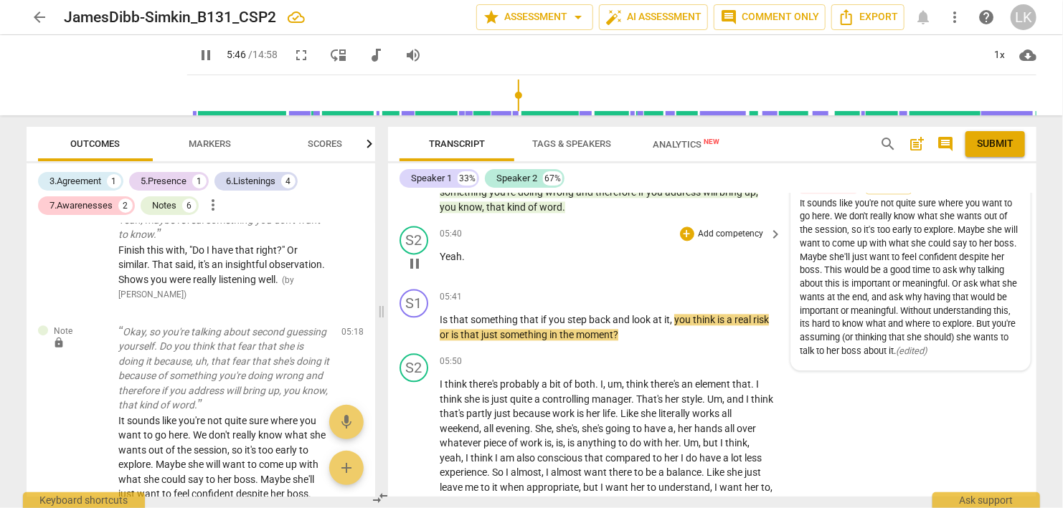
click at [419, 264] on span "pause" at bounding box center [414, 263] width 17 height 17
click at [419, 264] on span "play_arrow" at bounding box center [414, 263] width 17 height 17
click at [419, 327] on span "pause" at bounding box center [414, 327] width 17 height 17
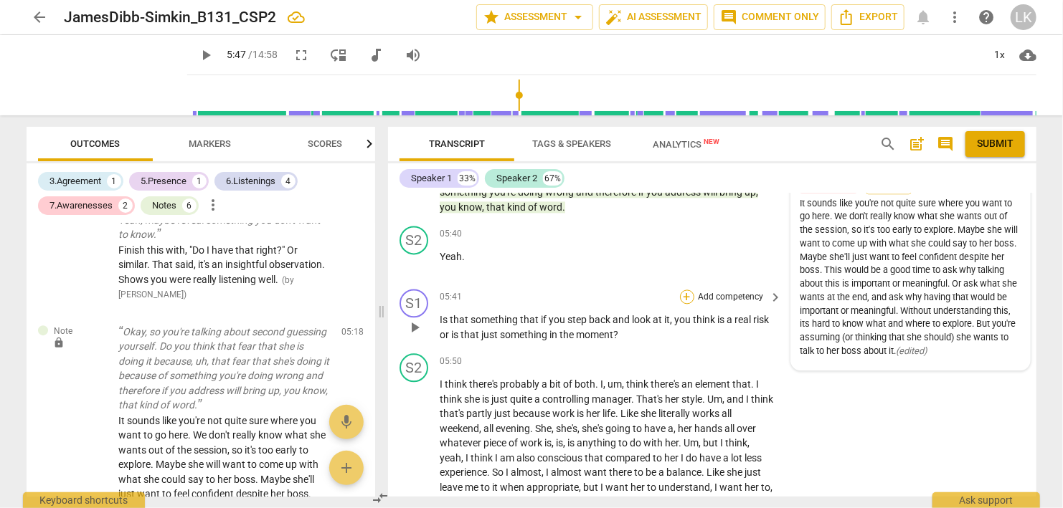
click at [691, 294] on div "+" at bounding box center [687, 297] width 14 height 14
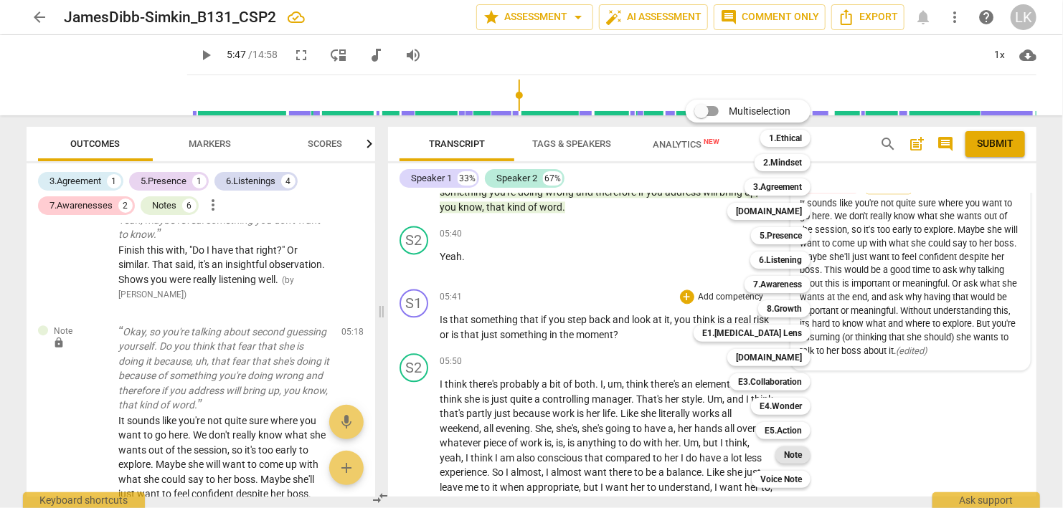
click at [780, 458] on div "Note" at bounding box center [792, 455] width 35 height 17
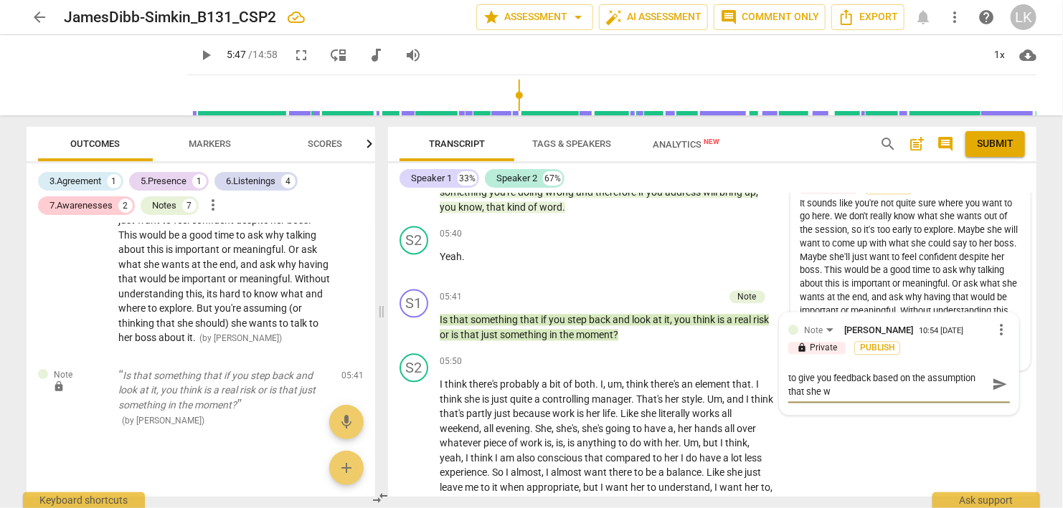
scroll to position [0, 0]
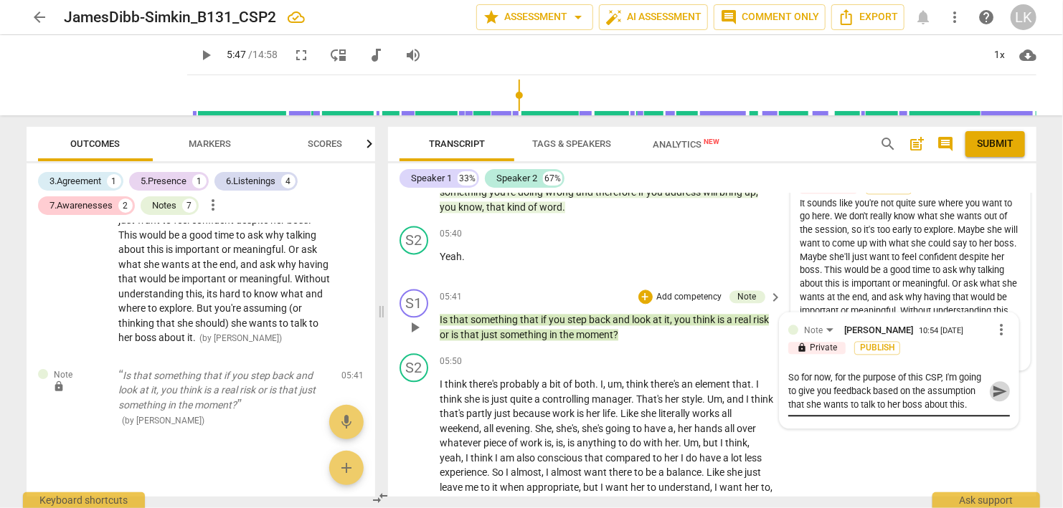
click at [999, 394] on span "send" at bounding box center [1000, 392] width 16 height 16
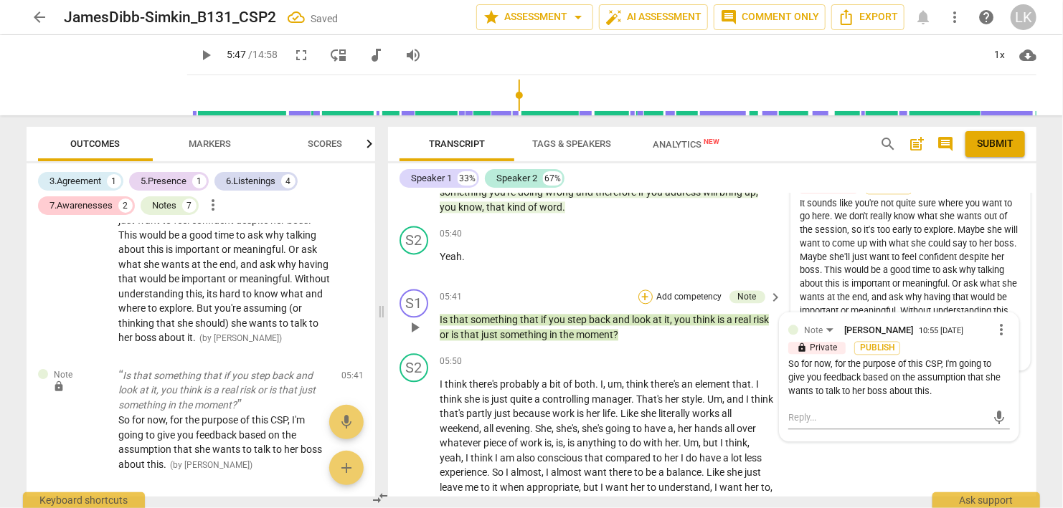
click at [643, 297] on div "+" at bounding box center [645, 297] width 14 height 14
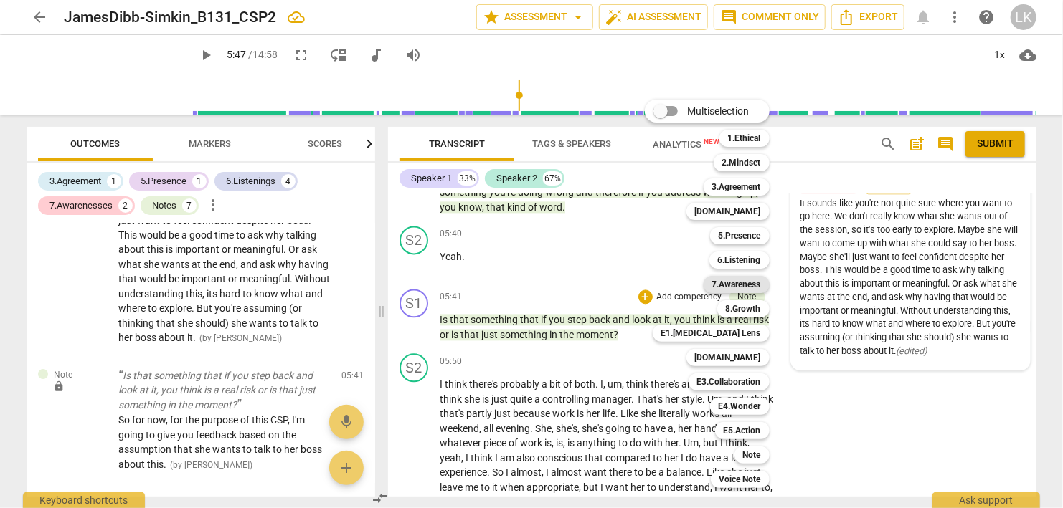
click at [752, 285] on b "7.Awareness" at bounding box center [736, 284] width 49 height 17
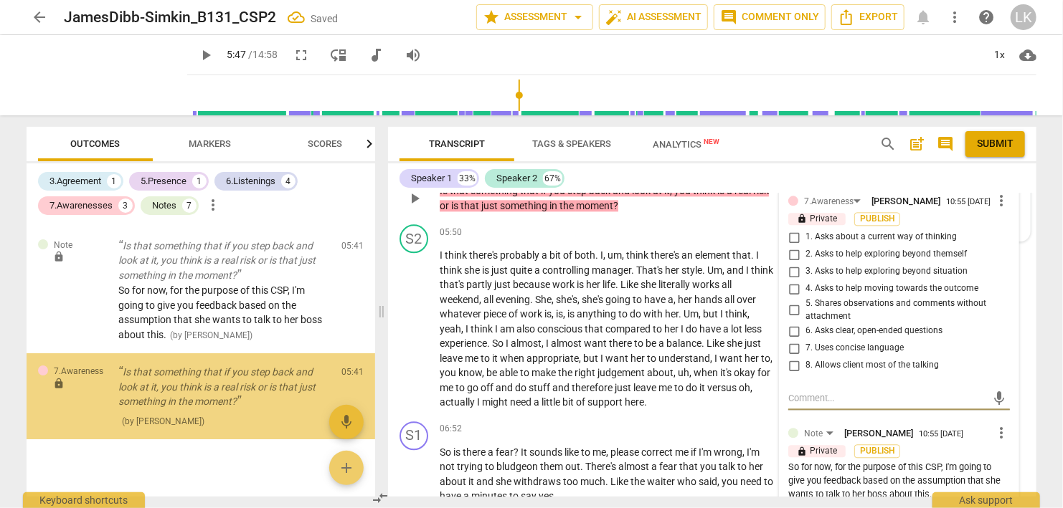
scroll to position [1650, 0]
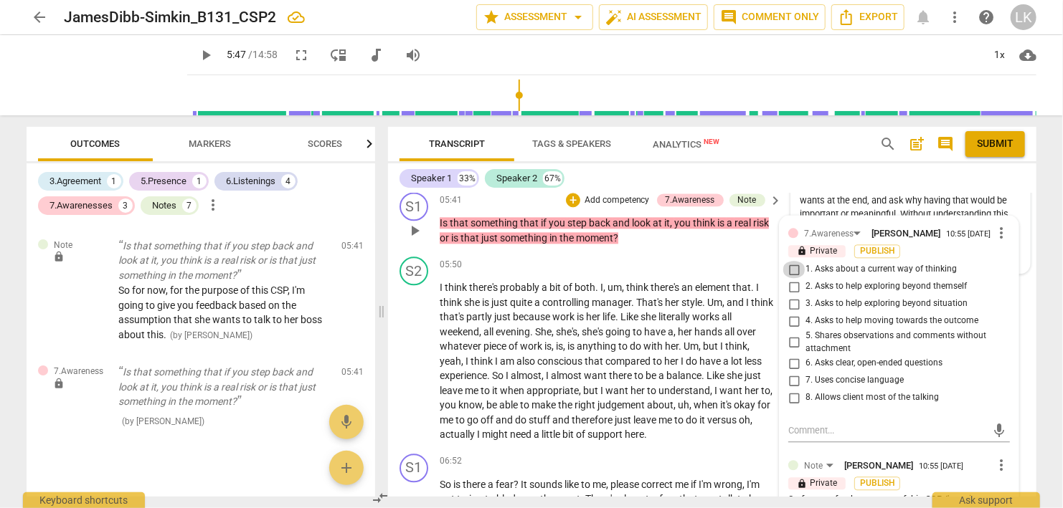
click at [797, 268] on input "1. Asks about a current way of thinking" at bounding box center [793, 269] width 23 height 17
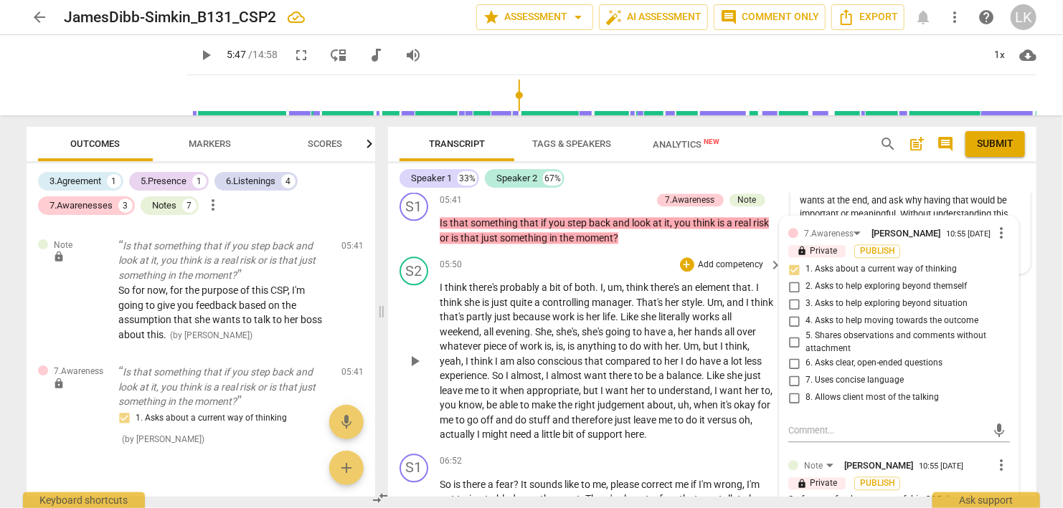
scroll to position [1567, 0]
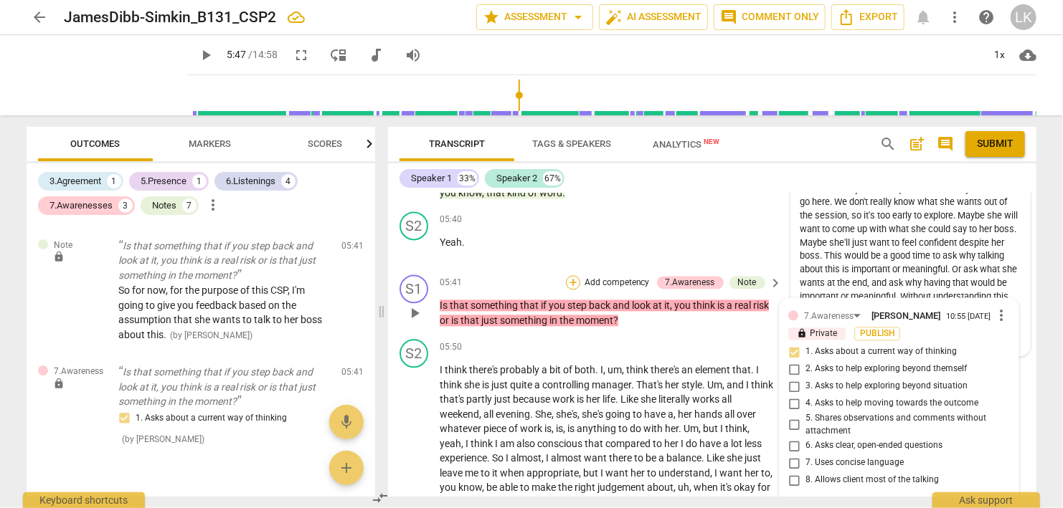
click at [577, 277] on div "+" at bounding box center [573, 282] width 14 height 14
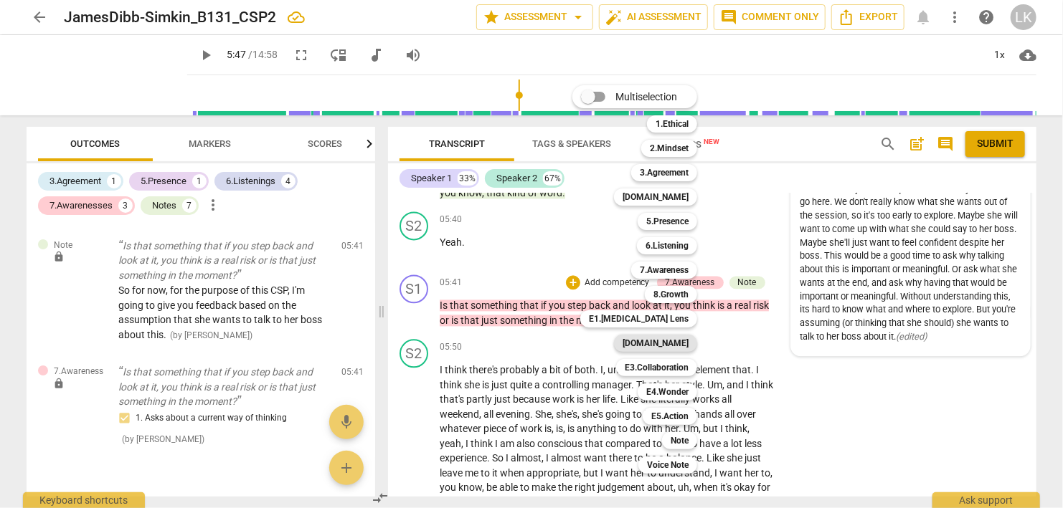
click at [655, 341] on b "[DOMAIN_NAME]" at bounding box center [655, 343] width 66 height 17
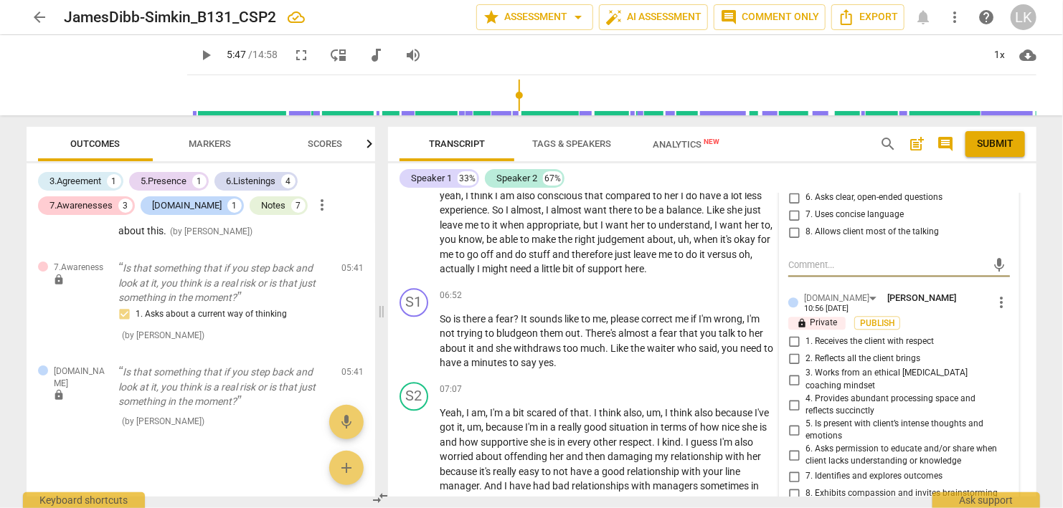
scroll to position [1815, 0]
click at [997, 295] on span "more_vert" at bounding box center [1000, 303] width 17 height 17
click at [1003, 322] on li "Delete" at bounding box center [1016, 323] width 49 height 27
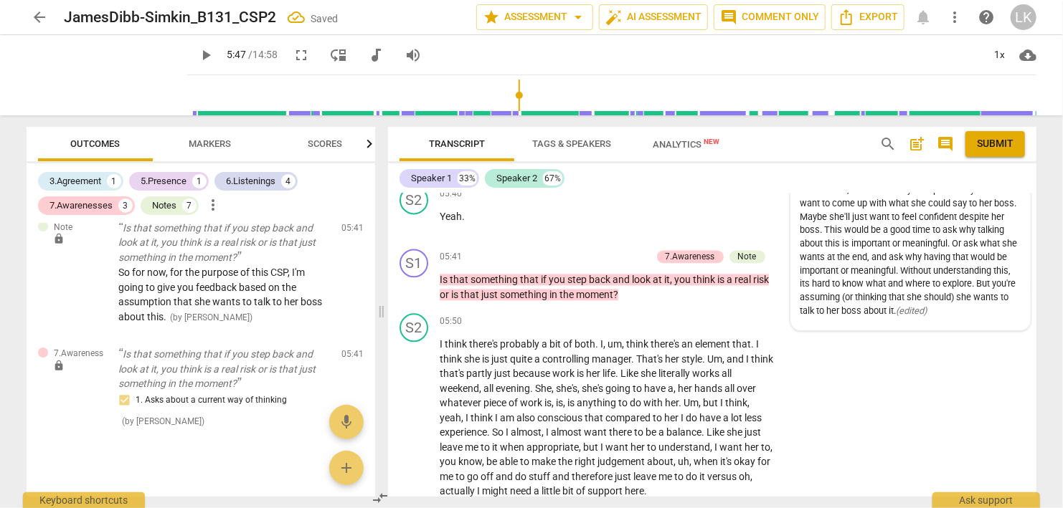
scroll to position [1567, 0]
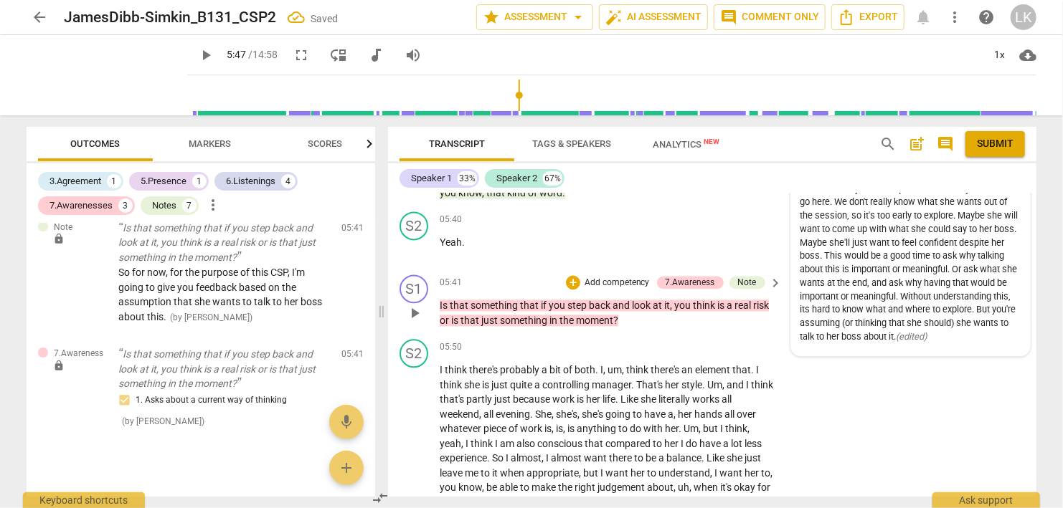
click at [615, 282] on p "Add competency" at bounding box center [617, 283] width 68 height 13
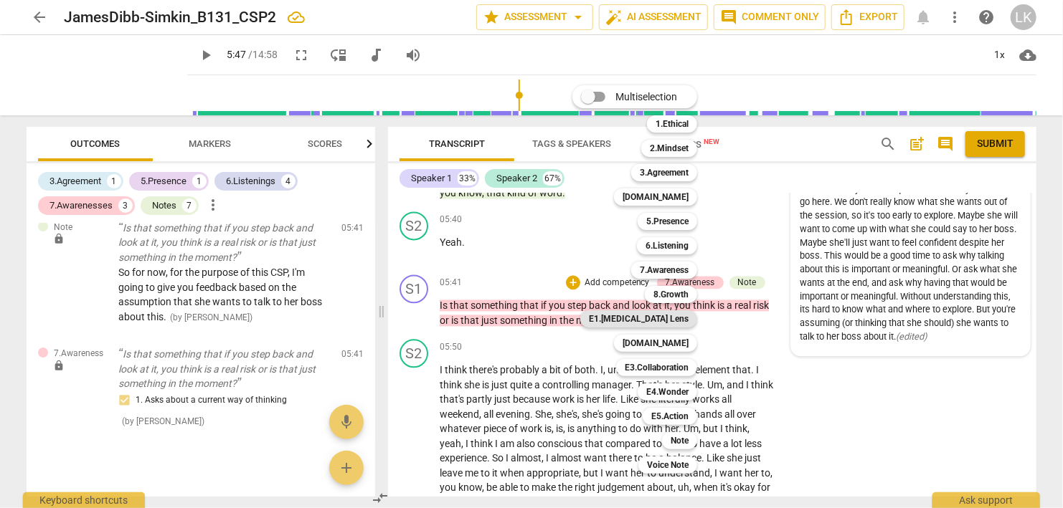
click at [658, 314] on b "E1.[MEDICAL_DATA] Lens" at bounding box center [639, 318] width 100 height 17
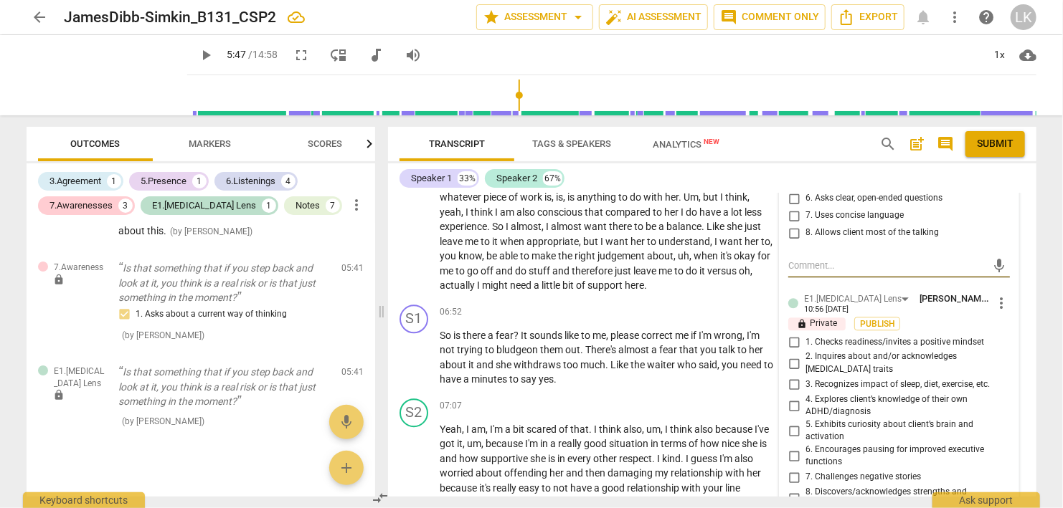
scroll to position [1897, 0]
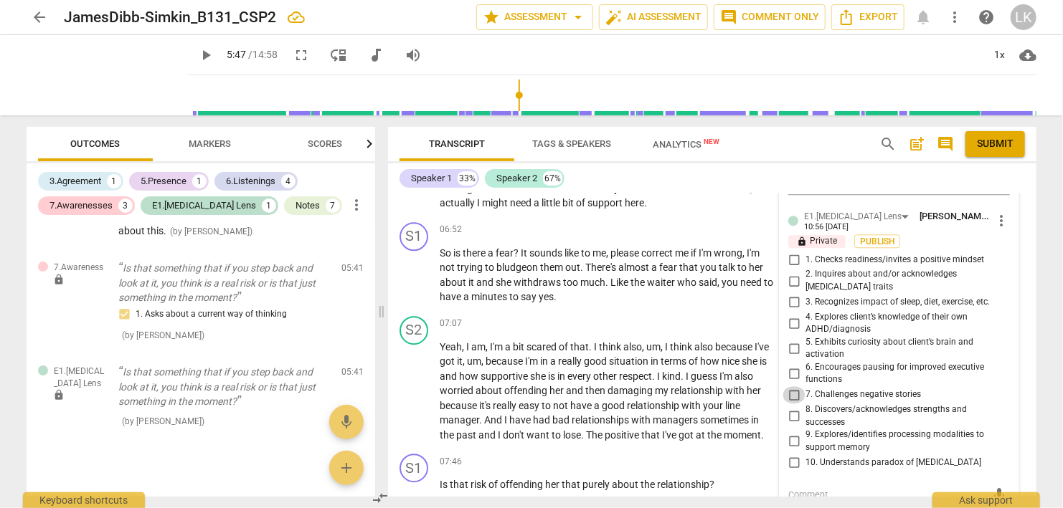
click at [795, 386] on input "7. Challenges negative stories" at bounding box center [793, 394] width 23 height 17
